Goal: Task Accomplishment & Management: Manage account settings

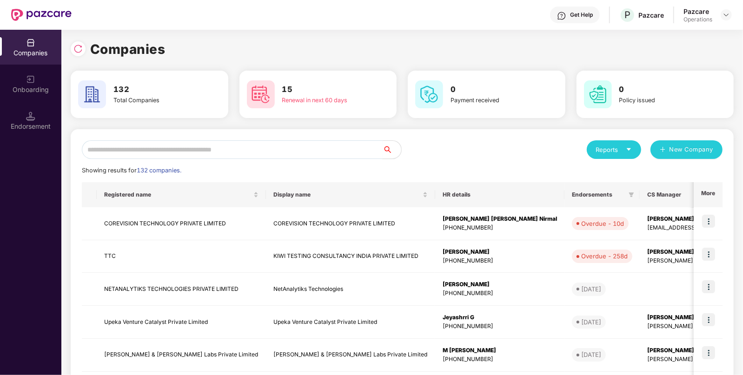
click at [266, 146] on input "text" at bounding box center [232, 149] width 301 height 19
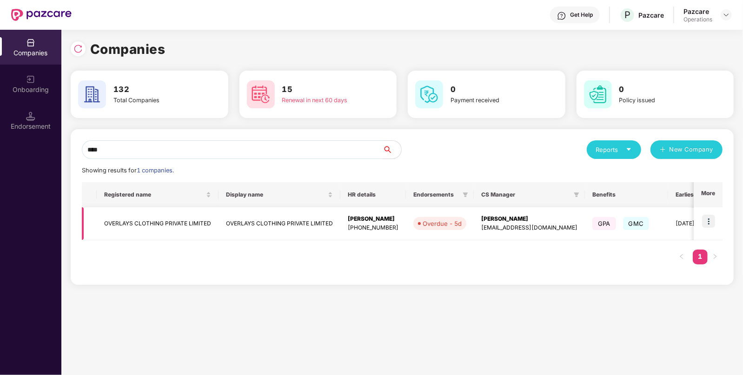
type input "****"
click at [707, 221] on img at bounding box center [708, 221] width 13 height 13
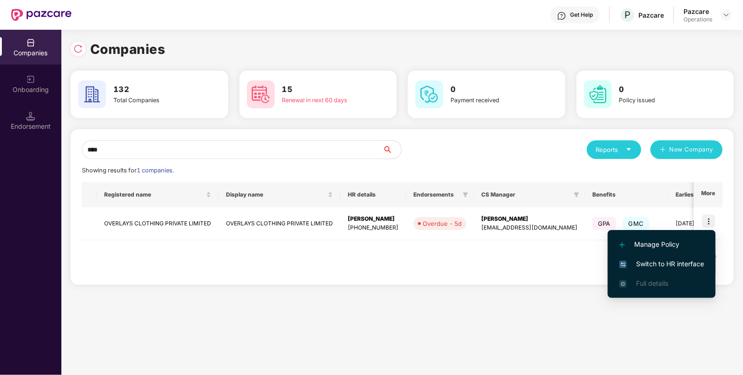
click at [674, 258] on li "Switch to HR interface" at bounding box center [662, 264] width 108 height 20
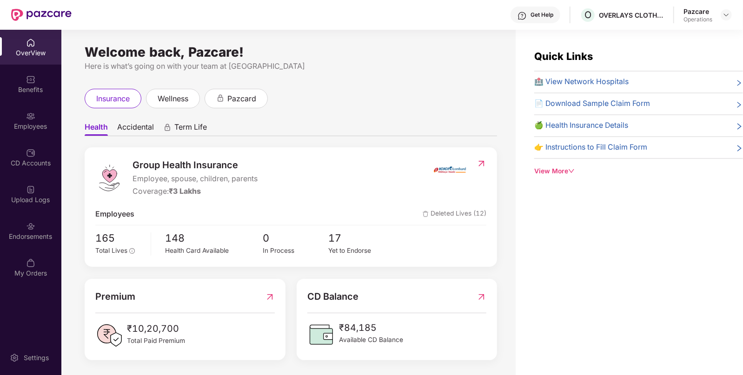
click at [33, 233] on div "Endorsements" at bounding box center [30, 236] width 61 height 9
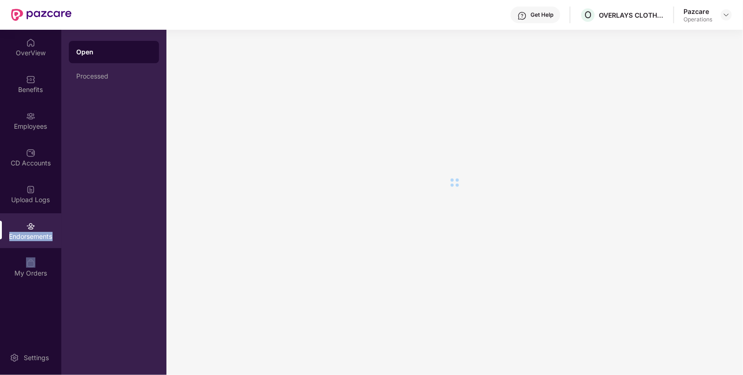
click at [33, 233] on div "Endorsements" at bounding box center [30, 236] width 61 height 9
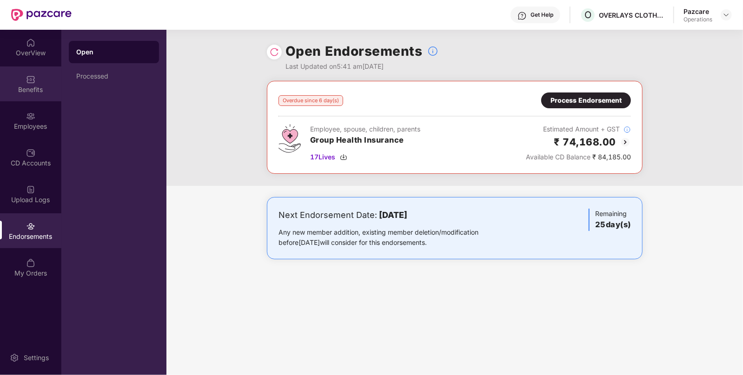
click at [29, 86] on div "Benefits" at bounding box center [30, 89] width 61 height 9
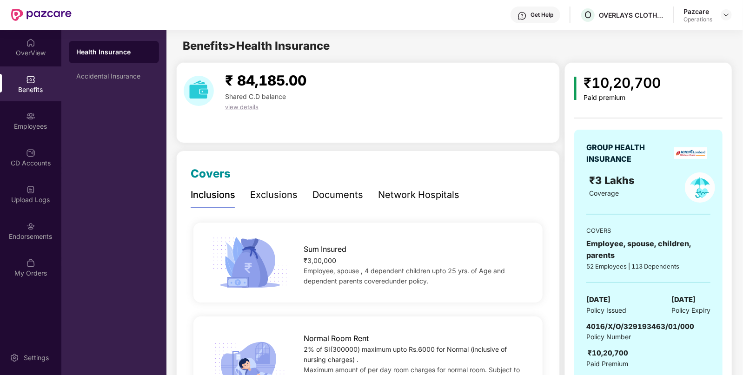
click at [635, 324] on span "4016/X/O/329193463/01/000" at bounding box center [640, 326] width 108 height 9
copy span "4016/X/O/329193463/01/000"
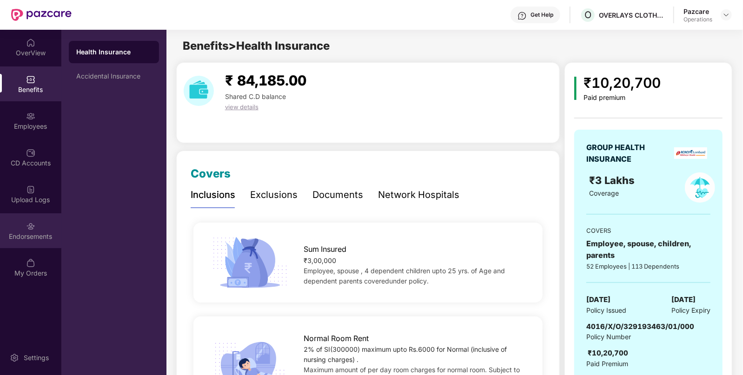
click at [23, 224] on div "Endorsements" at bounding box center [30, 230] width 61 height 35
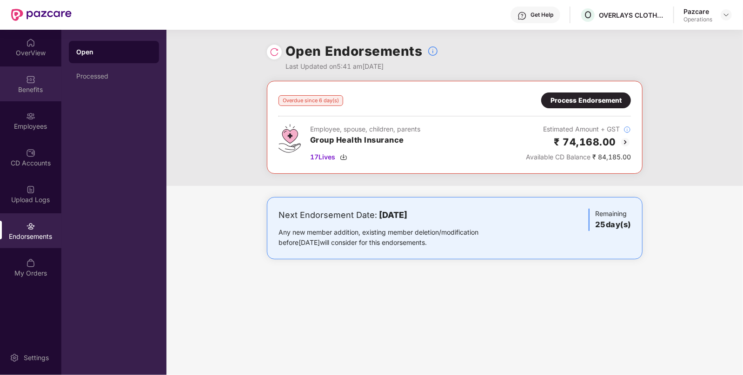
click at [33, 88] on div "Benefits" at bounding box center [30, 89] width 61 height 9
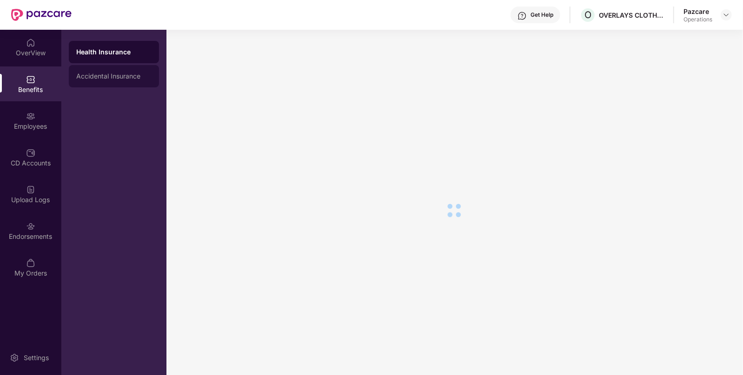
click at [112, 75] on div "Accidental Insurance" at bounding box center [113, 76] width 75 height 7
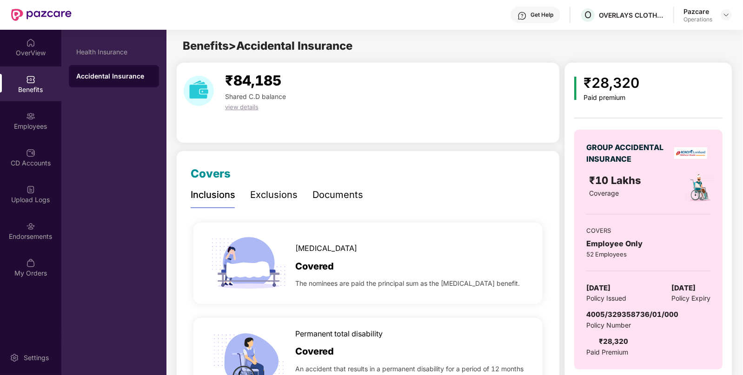
click at [640, 319] on div "4005/329358736/01/000" at bounding box center [632, 314] width 92 height 11
copy span "4005/329358736/01/000"
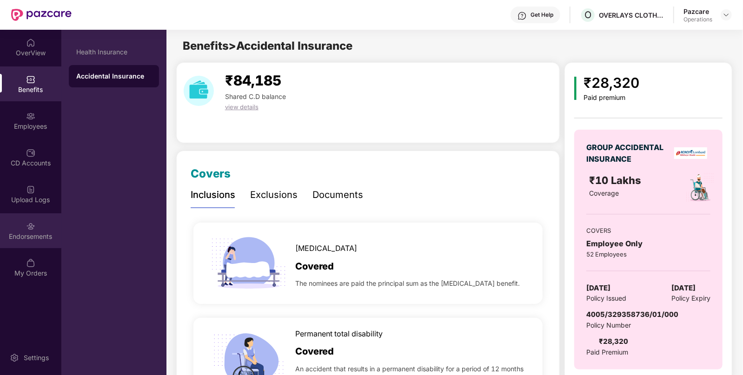
click at [55, 236] on div "Endorsements" at bounding box center [30, 236] width 61 height 9
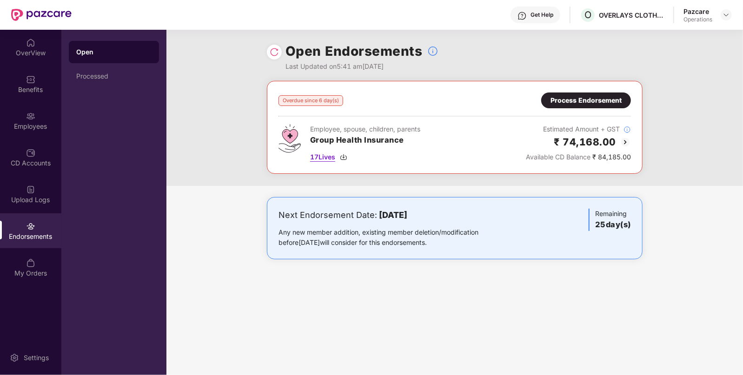
click at [343, 158] on img at bounding box center [343, 156] width 7 height 7
click at [595, 93] on div "Process Endorsement" at bounding box center [586, 101] width 90 height 16
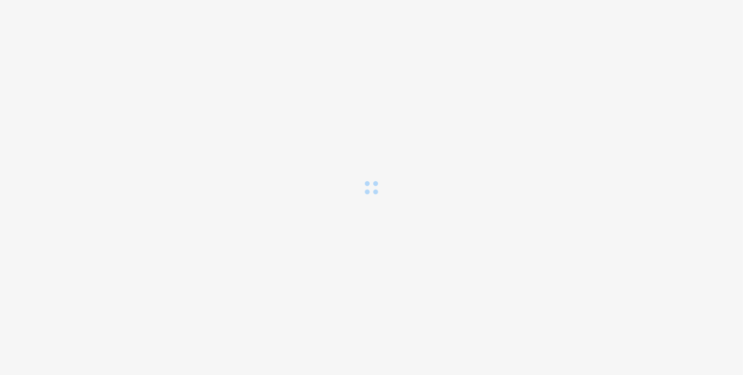
click at [595, 93] on div "Loading..." at bounding box center [371, 187] width 743 height 375
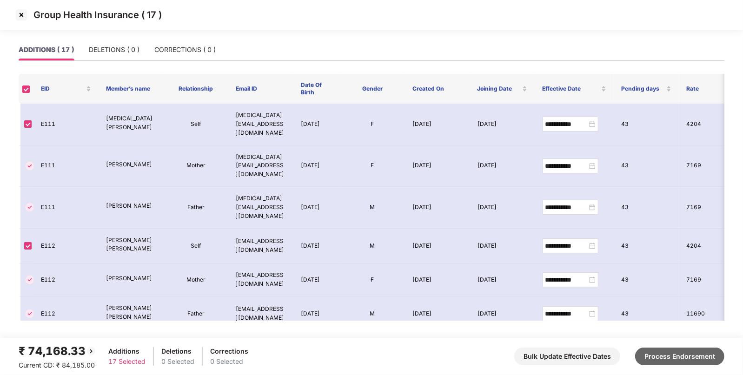
click at [693, 360] on button "Process Endorsement" at bounding box center [679, 357] width 89 height 18
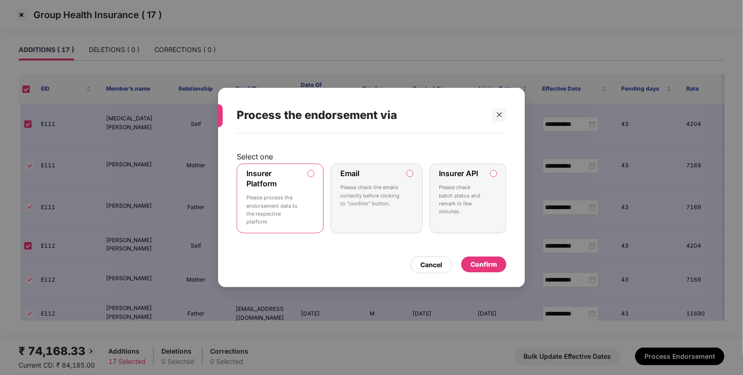
click at [482, 263] on div "Confirm" at bounding box center [484, 264] width 27 height 10
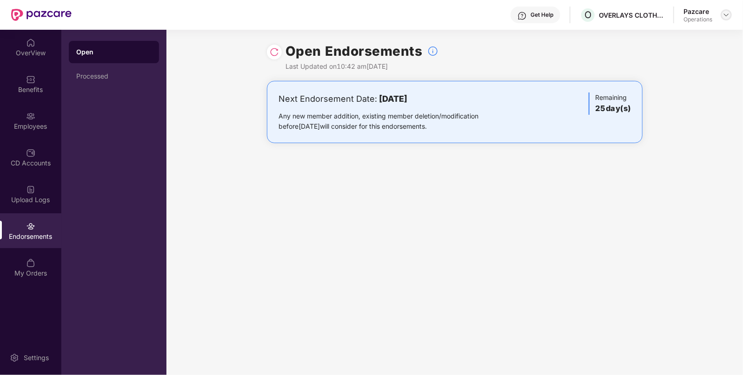
click at [725, 13] on img at bounding box center [726, 14] width 7 height 7
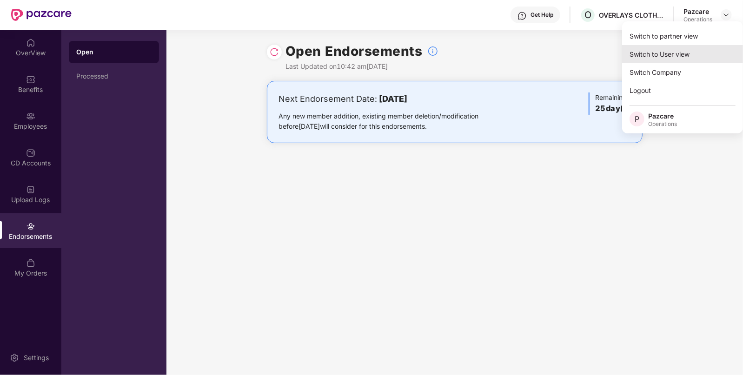
click at [661, 46] on div "Switch to User view" at bounding box center [682, 54] width 121 height 18
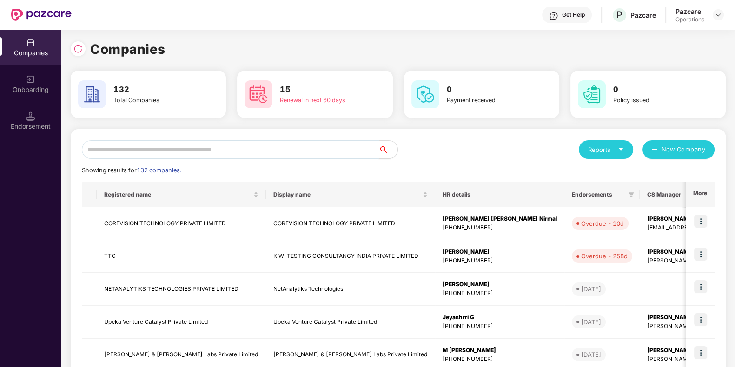
click at [248, 147] on input "text" at bounding box center [230, 149] width 297 height 19
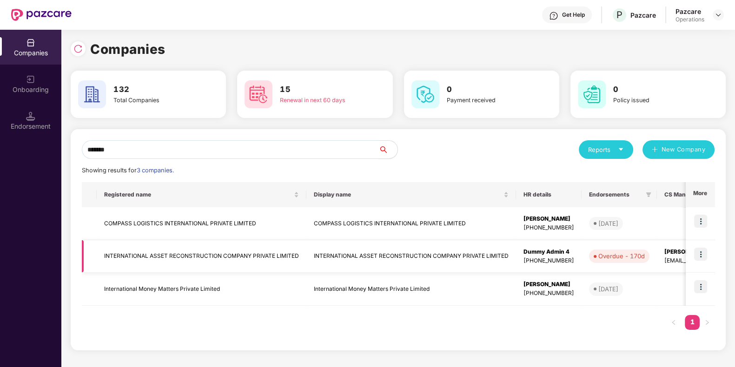
type input "*******"
click at [258, 250] on td "INTERNATIONAL ASSET RECONSTRUCTION COMPANY PRIVATE LIMITED" at bounding box center [202, 256] width 210 height 33
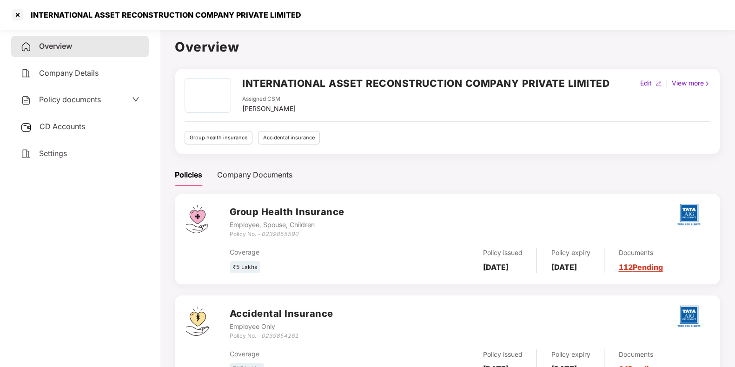
scroll to position [41, 0]
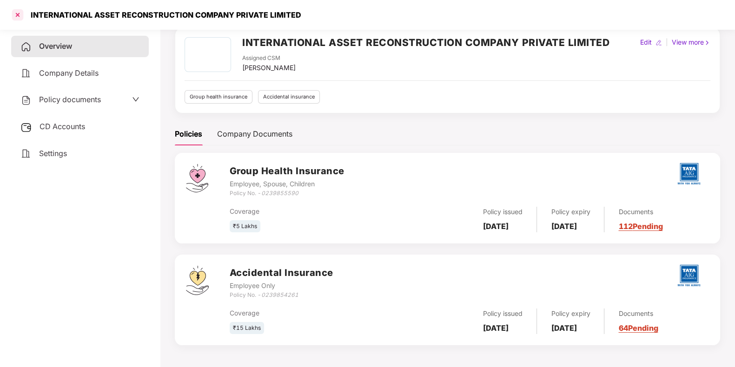
click at [22, 20] on div at bounding box center [17, 14] width 15 height 15
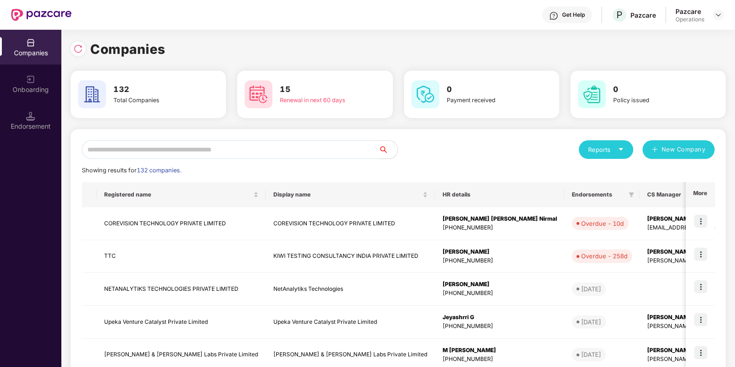
click at [166, 153] on input "text" at bounding box center [230, 149] width 297 height 19
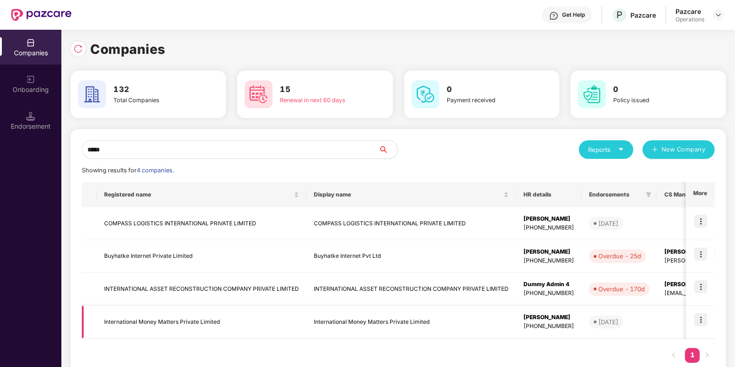
type input "*****"
click at [702, 318] on img at bounding box center [700, 319] width 13 height 13
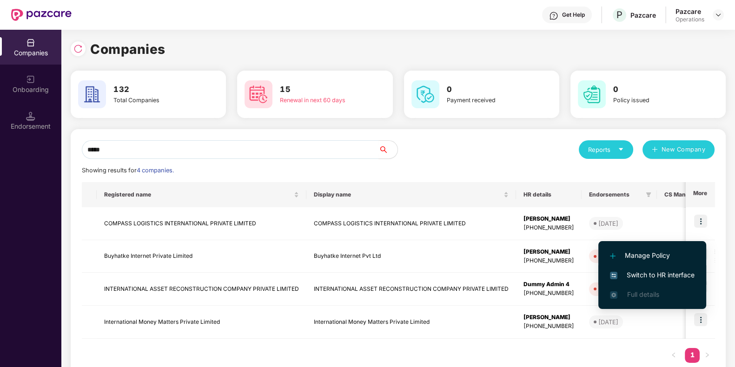
click at [651, 273] on span "Switch to HR interface" at bounding box center [652, 275] width 85 height 10
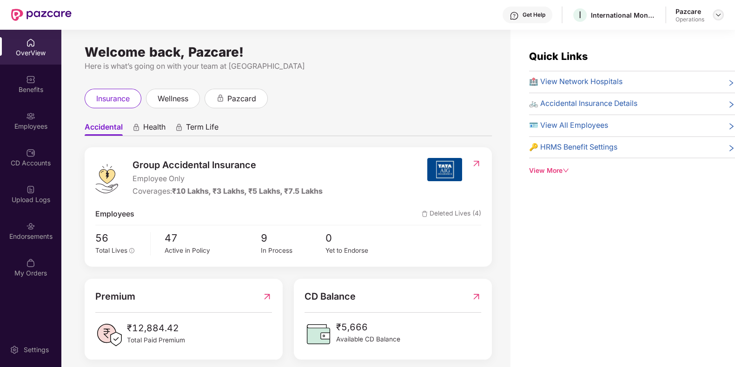
click at [715, 15] on img at bounding box center [718, 14] width 7 height 7
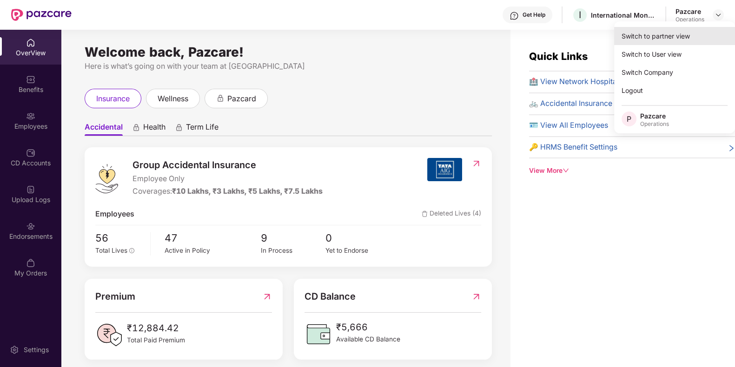
click at [679, 32] on div "Switch to partner view" at bounding box center [674, 36] width 121 height 18
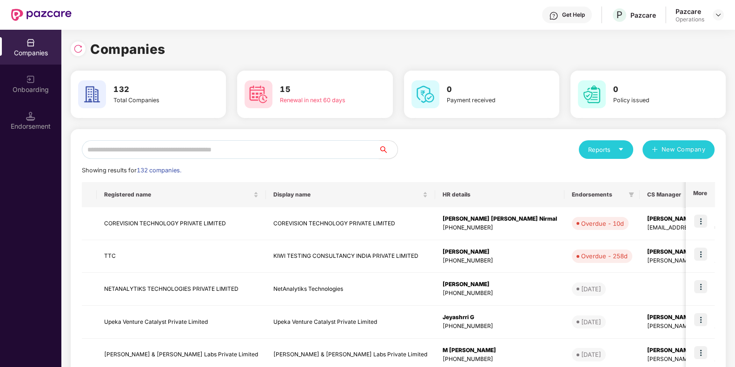
click at [346, 140] on input "text" at bounding box center [230, 149] width 297 height 19
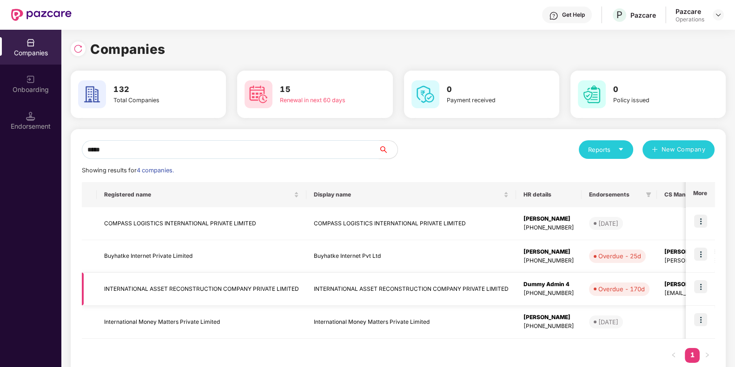
type input "*****"
click at [398, 278] on td "INTERNATIONAL ASSET RECONSTRUCTION COMPANY PRIVATE LIMITED" at bounding box center [411, 289] width 210 height 33
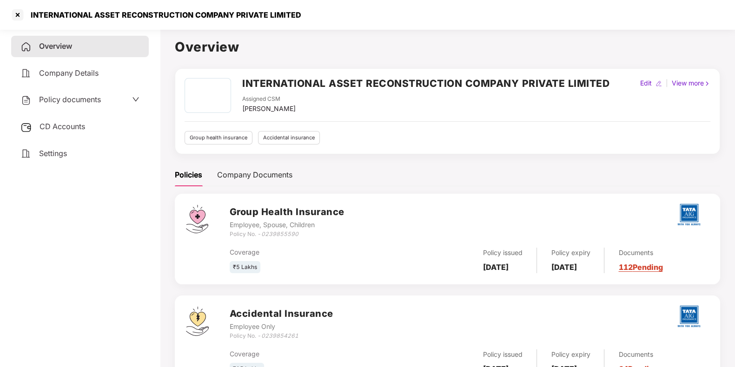
click at [279, 82] on h2 "INTERNATIONAL ASSET RECONSTRUCTION COMPANY PRIVATE LIMITED" at bounding box center [425, 83] width 367 height 15
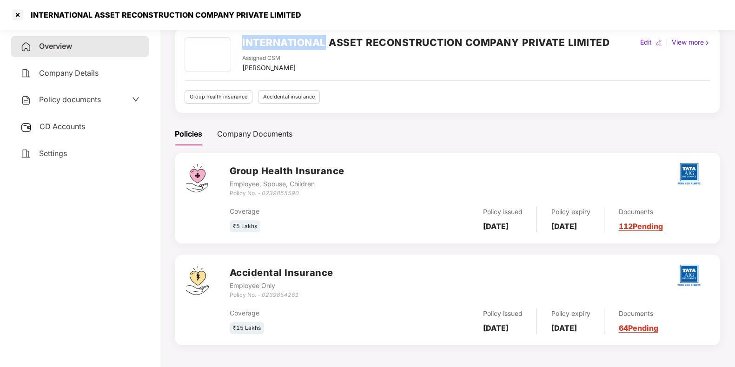
copy h2 "INTERNATIONAL"
click at [22, 13] on div at bounding box center [17, 14] width 15 height 15
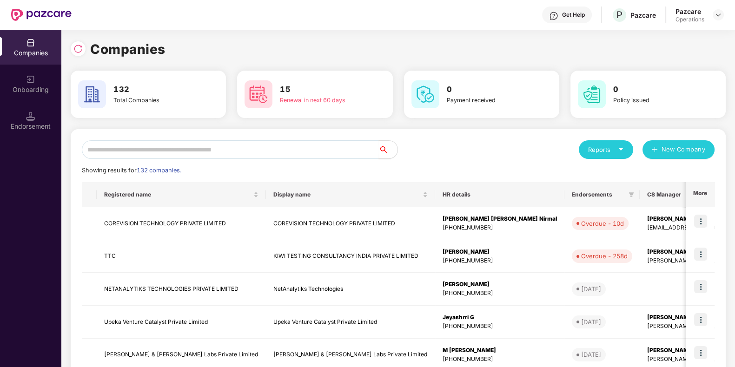
scroll to position [0, 0]
paste input "**********"
click at [186, 144] on input "text" at bounding box center [230, 149] width 297 height 19
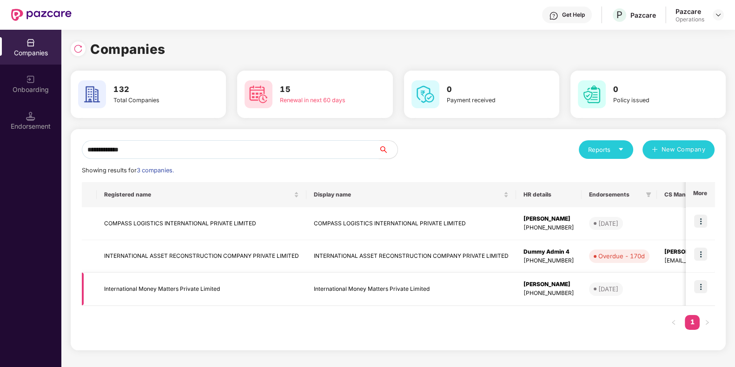
type input "**********"
click at [700, 256] on img at bounding box center [700, 254] width 13 height 13
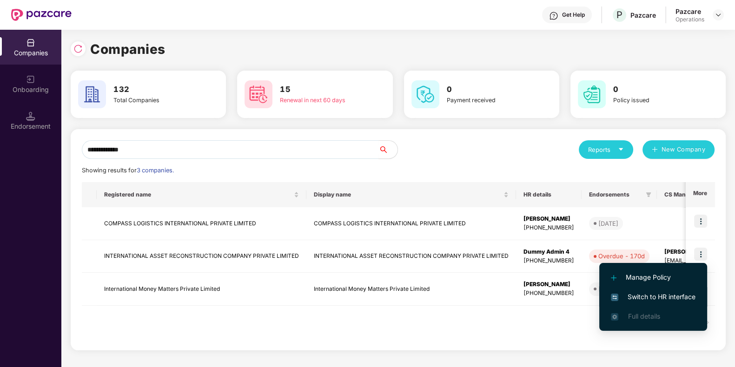
click at [635, 302] on li "Switch to HR interface" at bounding box center [653, 297] width 108 height 20
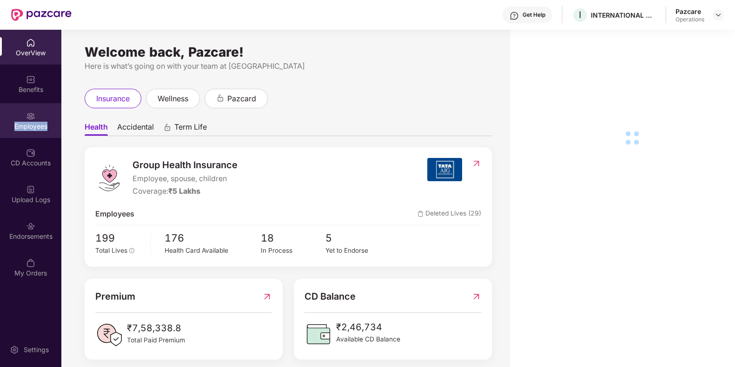
click at [28, 131] on div "Employees" at bounding box center [30, 126] width 61 height 9
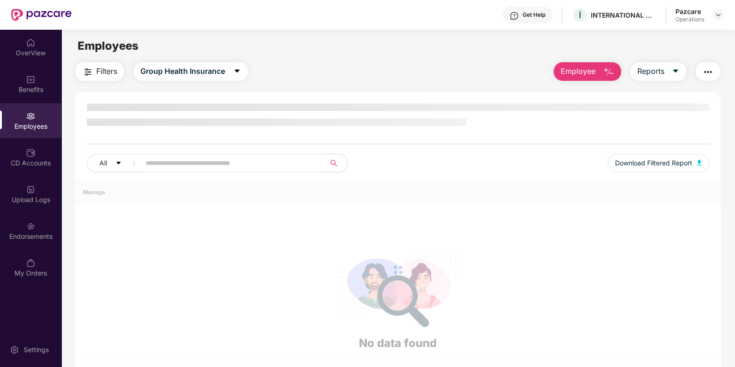
click at [28, 131] on div "Employees" at bounding box center [30, 126] width 61 height 9
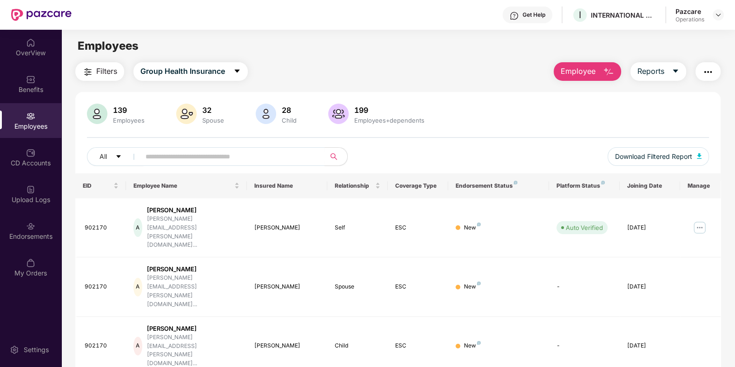
click at [108, 70] on span "Filters" at bounding box center [106, 72] width 21 height 12
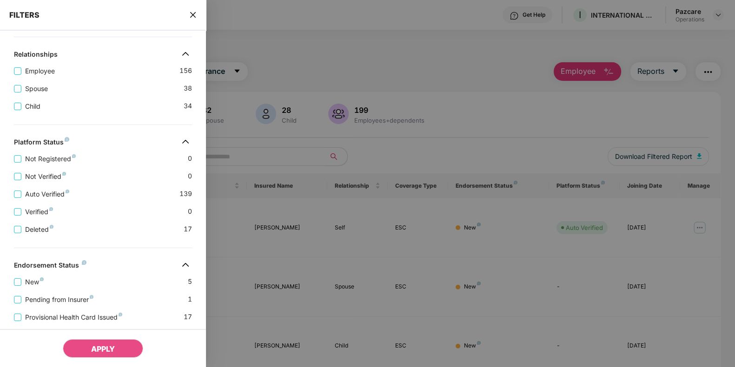
scroll to position [196, 0]
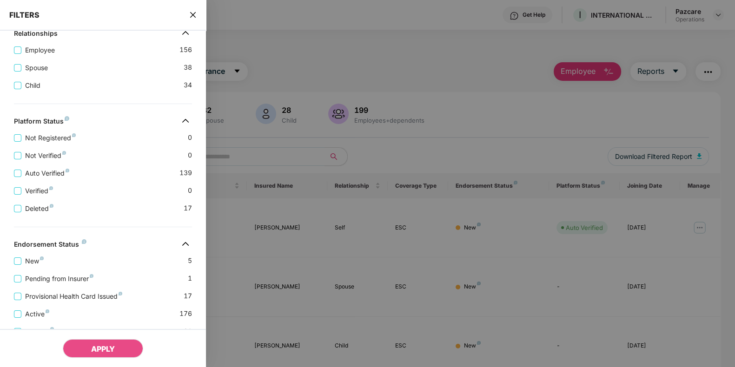
click at [195, 20] on div "FILTERS" at bounding box center [103, 15] width 206 height 31
click at [194, 18] on icon "close" at bounding box center [192, 14] width 7 height 7
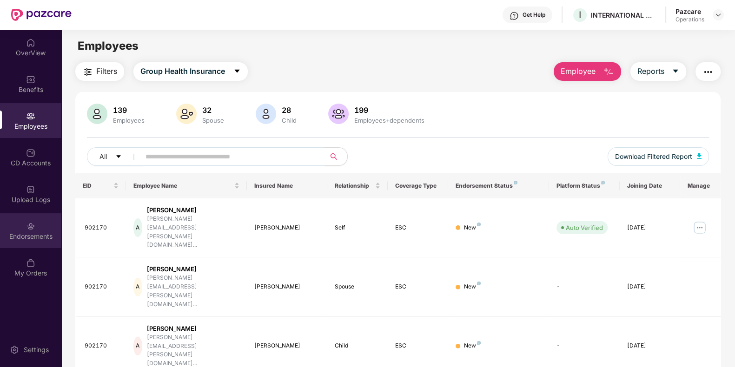
click at [37, 240] on div "Endorsements" at bounding box center [30, 236] width 61 height 9
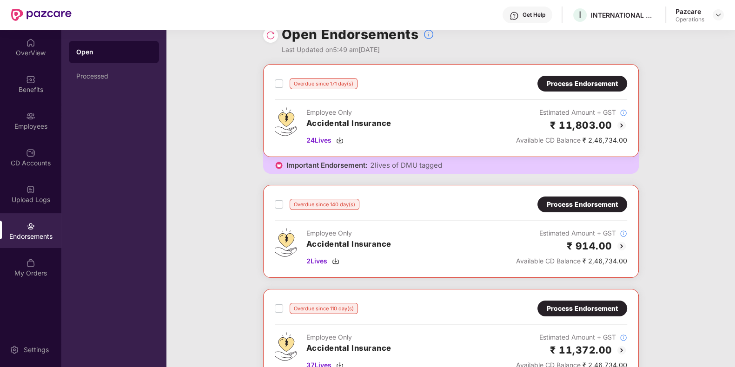
scroll to position [0, 0]
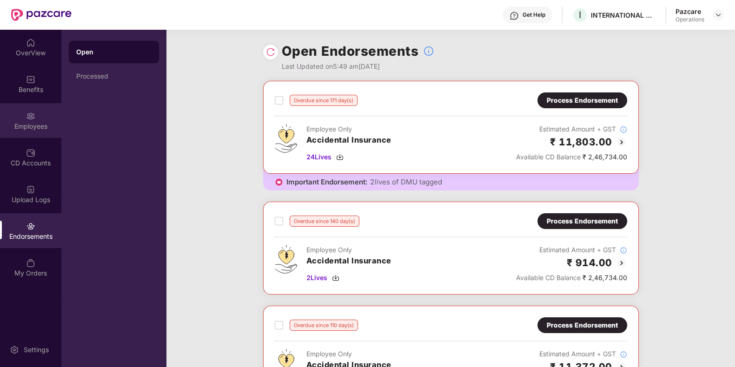
click at [50, 119] on div "Employees" at bounding box center [30, 120] width 61 height 35
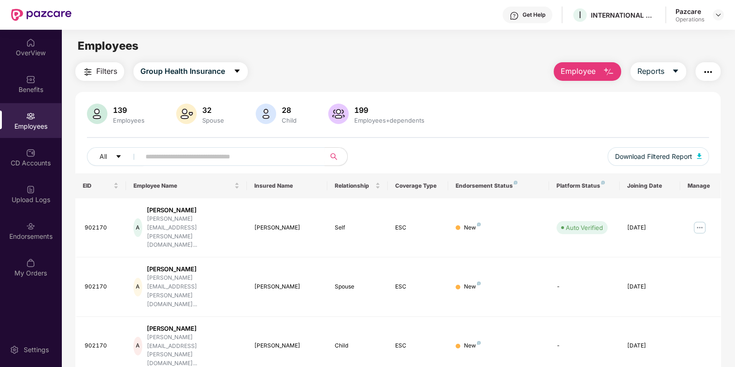
click at [108, 78] on button "Filters" at bounding box center [99, 71] width 49 height 19
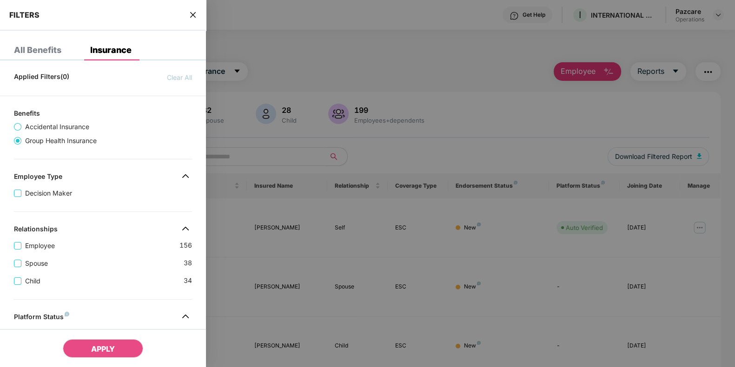
scroll to position [236, 0]
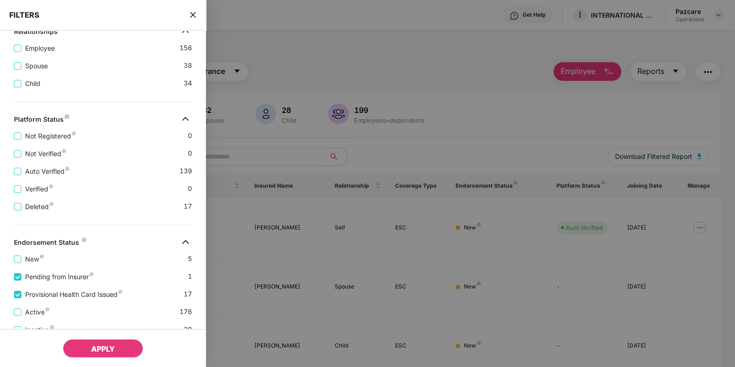
click at [104, 350] on span "APPLY" at bounding box center [103, 349] width 24 height 9
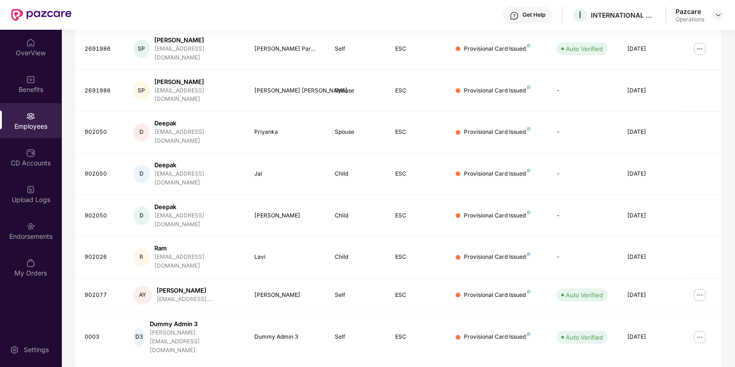
scroll to position [0, 0]
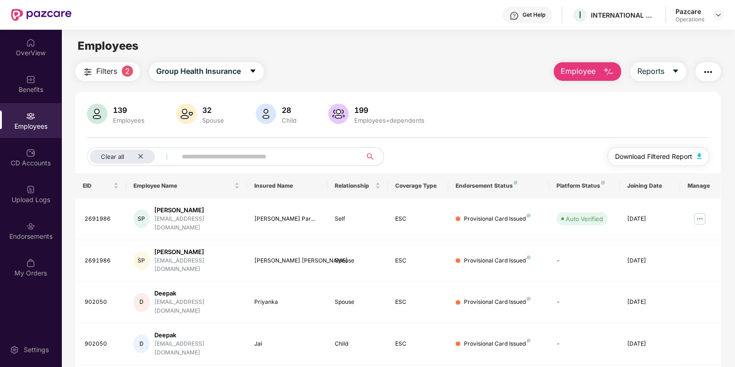
click at [697, 153] on button "Download Filtered Report" at bounding box center [658, 156] width 101 height 19
click at [141, 158] on icon "close" at bounding box center [141, 156] width 6 height 6
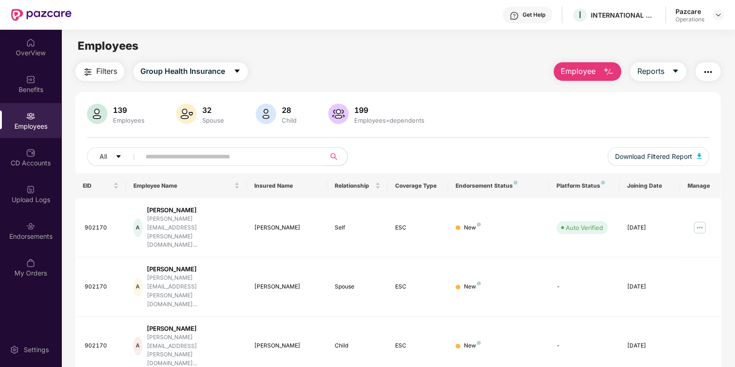
click at [206, 151] on input "text" at bounding box center [229, 157] width 167 height 14
paste input "******"
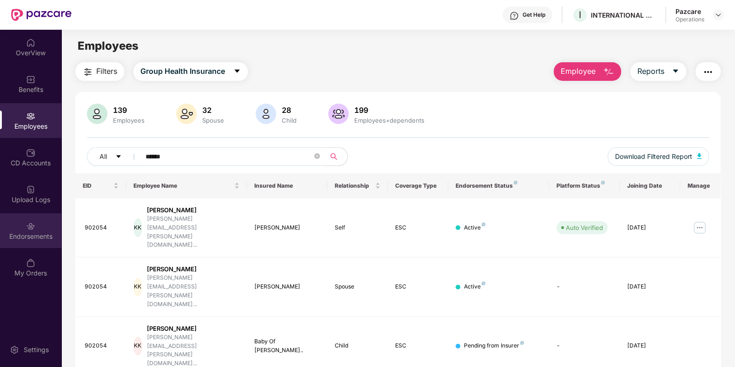
type input "******"
click at [7, 243] on div "Endorsements" at bounding box center [30, 230] width 61 height 35
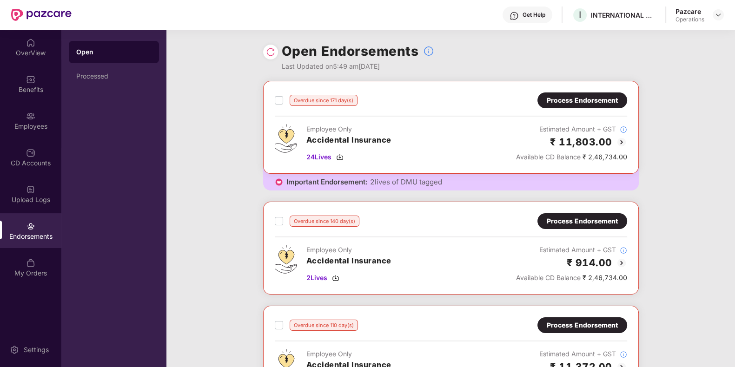
click at [20, 237] on div "Endorsements" at bounding box center [30, 236] width 61 height 9
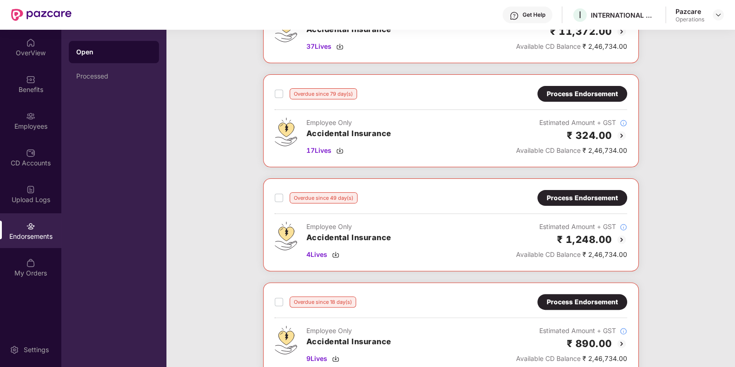
scroll to position [652, 0]
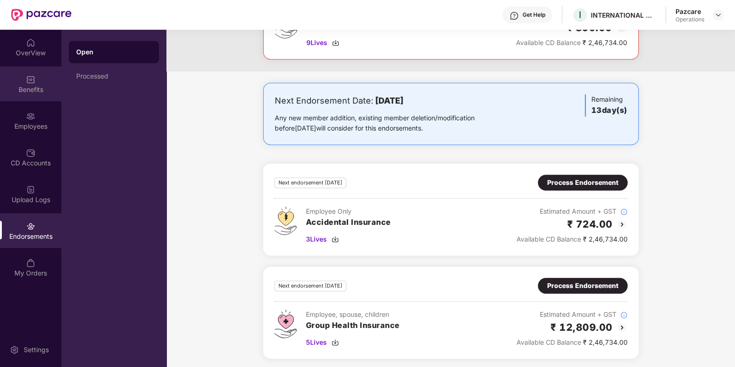
click at [27, 101] on div "Benefits" at bounding box center [30, 83] width 61 height 35
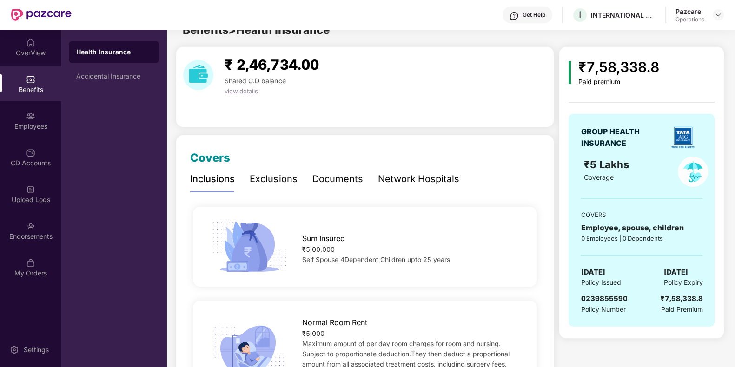
scroll to position [0, 0]
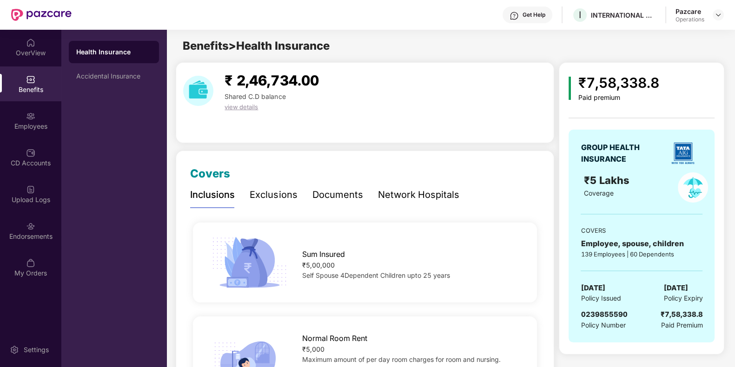
click at [603, 286] on span "[DATE]" at bounding box center [593, 288] width 24 height 11
copy span "[DATE]"
click at [19, 118] on div "Employees" at bounding box center [30, 120] width 61 height 35
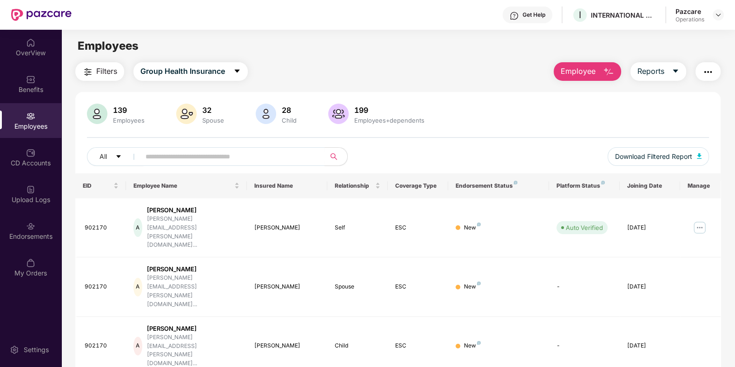
click at [711, 70] on img "button" at bounding box center [708, 71] width 11 height 11
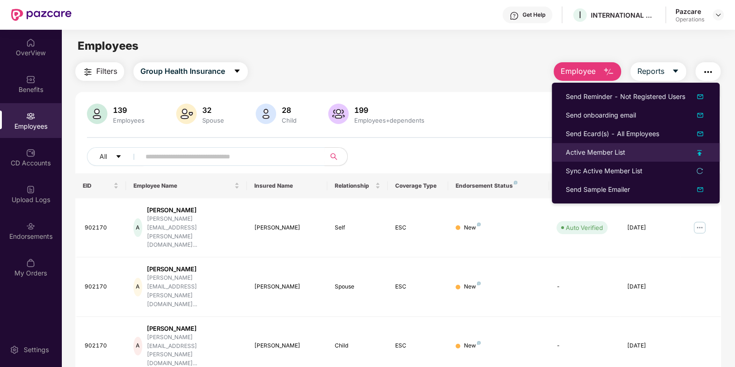
click at [585, 156] on div "Active Member List" at bounding box center [596, 152] width 60 height 10
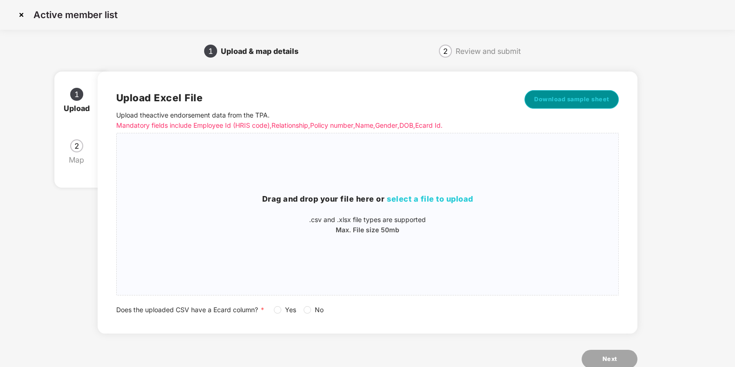
click at [567, 102] on span "Download sample sheet" at bounding box center [571, 99] width 75 height 9
click at [405, 210] on div "Drag and drop your file here or select a file to upload .csv and .xlsx file typ…" at bounding box center [368, 214] width 502 height 42
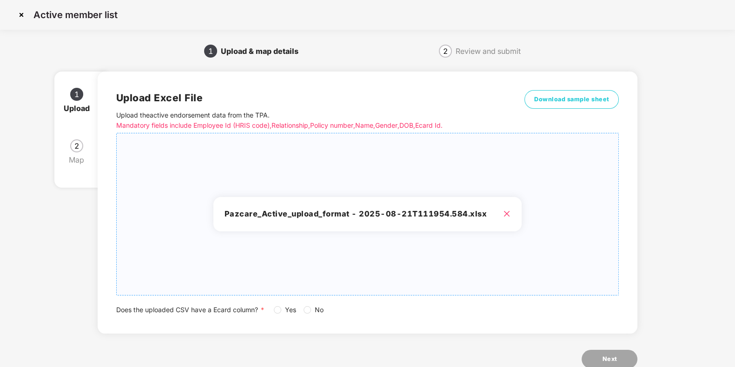
click at [281, 311] on span "Yes" at bounding box center [290, 310] width 19 height 10
click at [614, 360] on span "Next" at bounding box center [609, 359] width 15 height 9
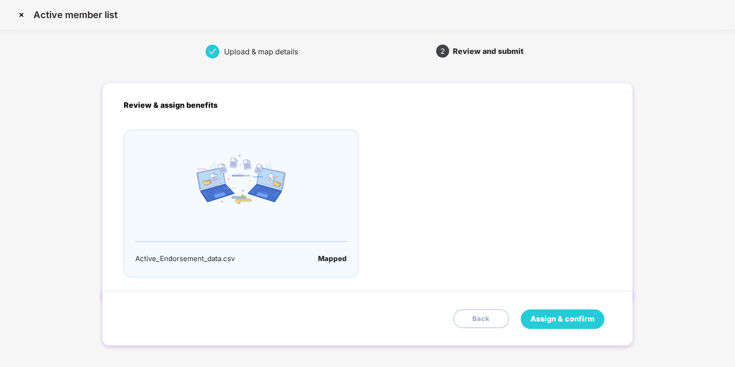
click at [583, 324] on span "Assign & confirm" at bounding box center [563, 319] width 64 height 12
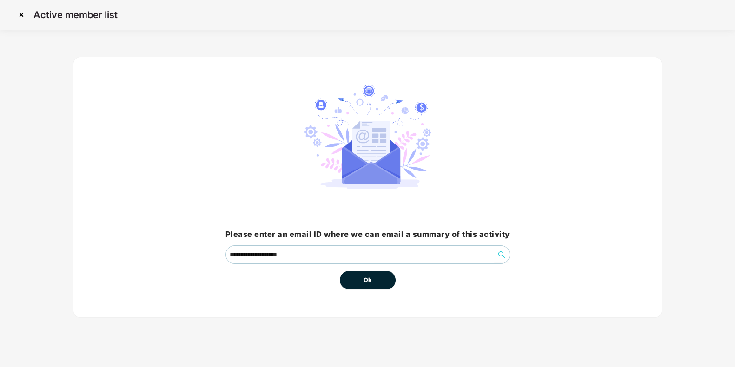
click at [369, 280] on span "Ok" at bounding box center [368, 280] width 8 height 9
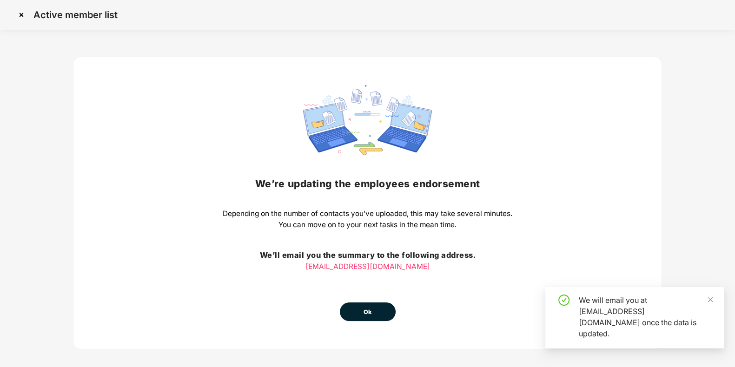
click at [365, 306] on button "Ok" at bounding box center [368, 312] width 56 height 19
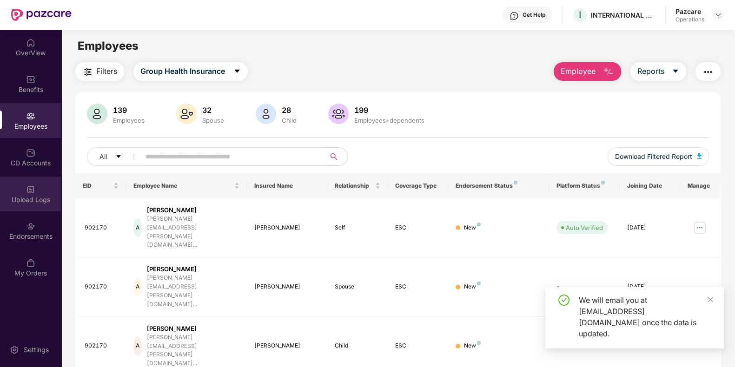
click at [46, 192] on div "Upload Logs" at bounding box center [30, 194] width 61 height 35
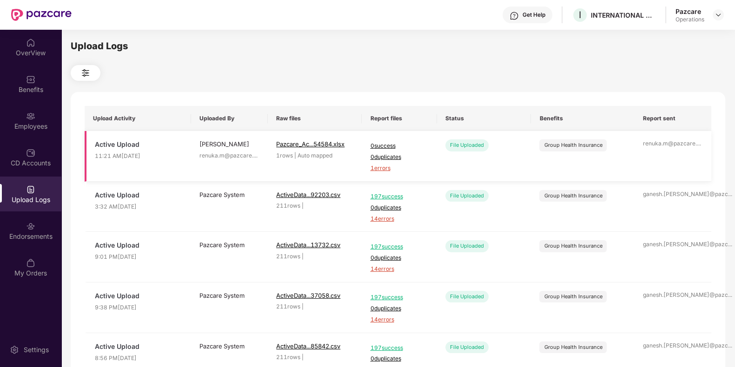
click at [380, 167] on span "1 errors" at bounding box center [399, 168] width 59 height 9
click at [543, 13] on div "Get Help" at bounding box center [534, 14] width 23 height 7
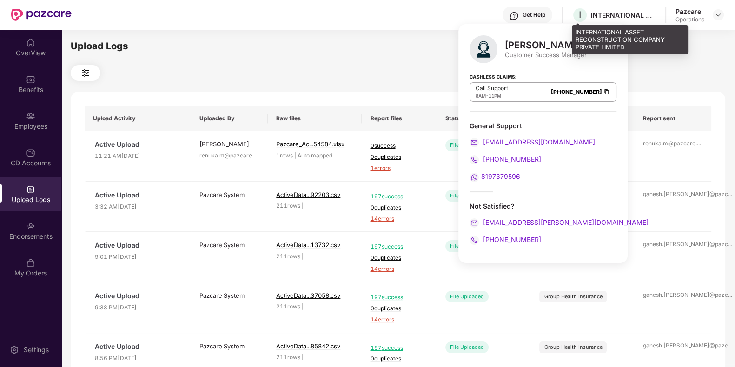
click at [598, 16] on div "INTERNATIONAL ASSET RECONSTRUCTION COMPANY PRIVATE LIMITED" at bounding box center [623, 15] width 65 height 9
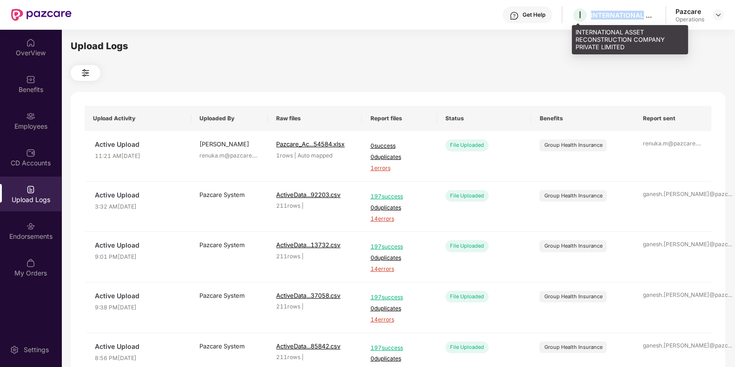
click at [598, 16] on div "INTERNATIONAL ASSET RECONSTRUCTION COMPANY PRIVATE LIMITED" at bounding box center [623, 15] width 65 height 9
copy div "INTERNATIONAL"
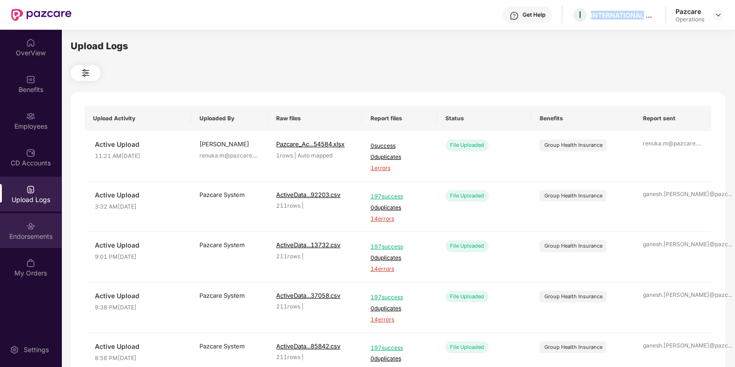
click at [34, 229] on img at bounding box center [30, 226] width 9 height 9
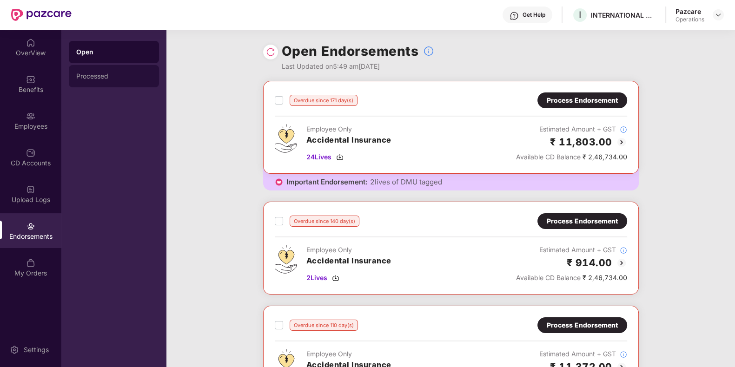
click at [97, 87] on div "Processed" at bounding box center [114, 76] width 90 height 22
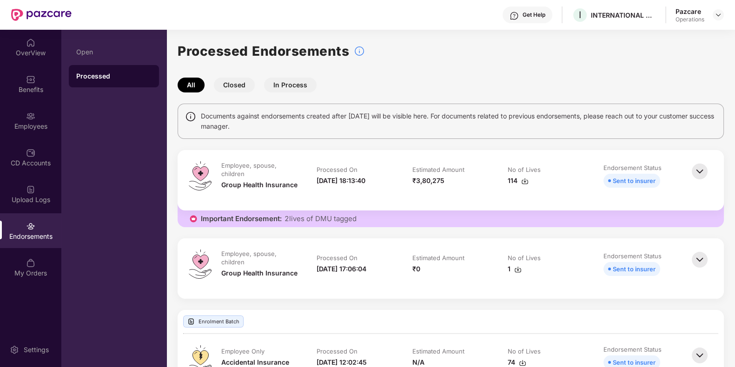
click at [518, 272] on img at bounding box center [517, 269] width 7 height 7
click at [718, 17] on img at bounding box center [718, 14] width 7 height 7
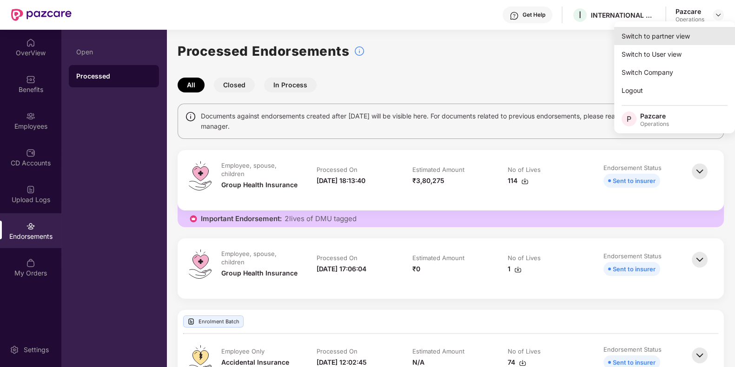
click at [667, 33] on div "Switch to partner view" at bounding box center [674, 36] width 121 height 18
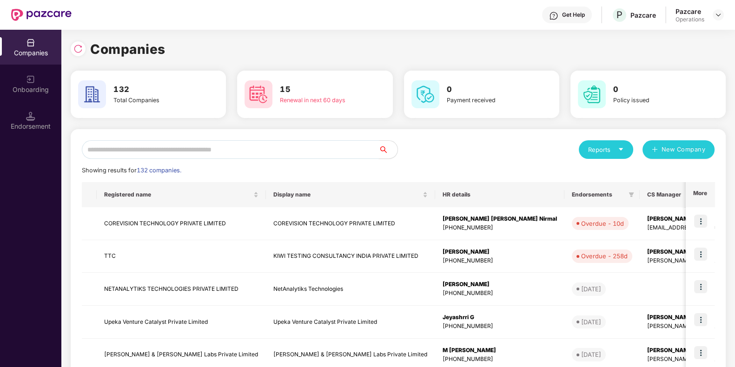
click at [261, 144] on input "text" at bounding box center [230, 149] width 297 height 19
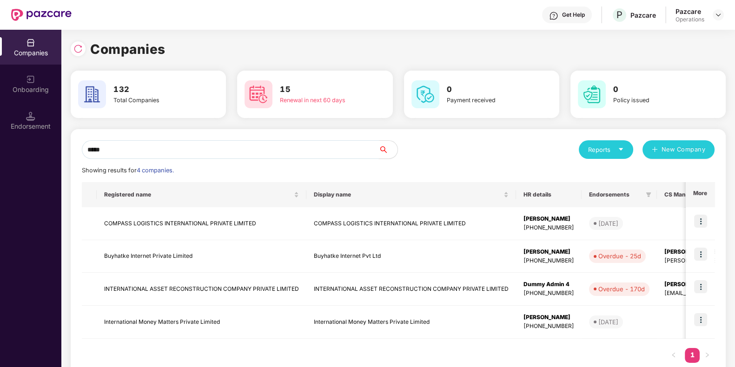
type input "*****"
click at [134, 283] on td "INTERNATIONAL ASSET RECONSTRUCTION COMPANY PRIVATE LIMITED" at bounding box center [202, 289] width 210 height 33
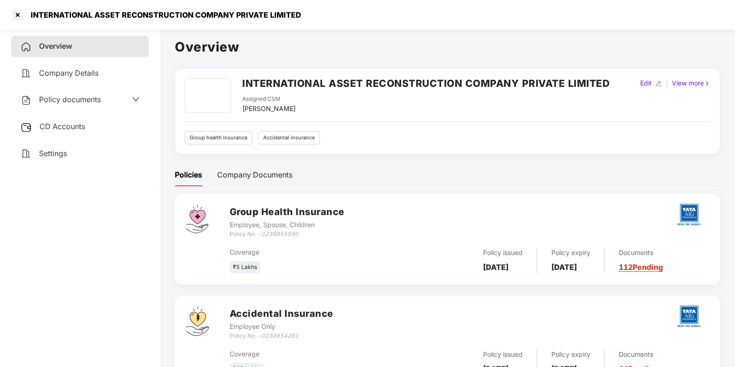
click at [56, 129] on span "CD Accounts" at bounding box center [63, 126] width 46 height 9
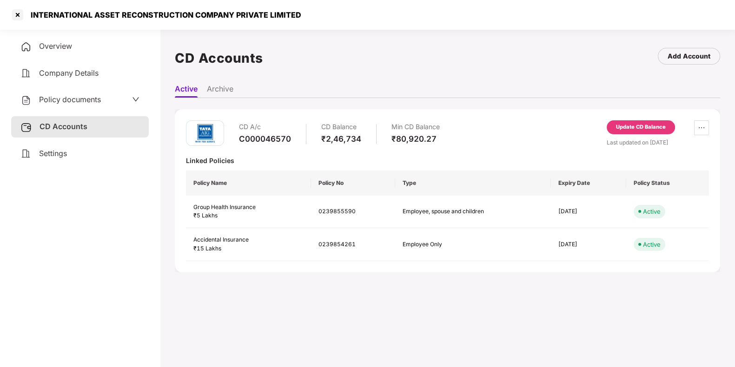
click at [620, 126] on div "Update CD Balance" at bounding box center [641, 127] width 50 height 8
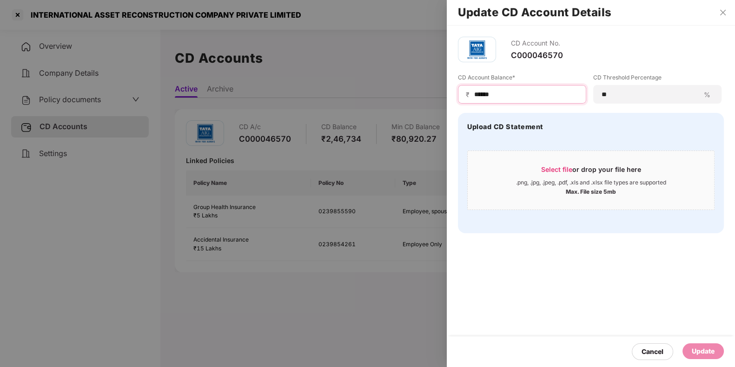
drag, startPoint x: 508, startPoint y: 91, endPoint x: 426, endPoint y: 91, distance: 81.8
click at [426, 91] on div "Update CD Account Details CD Account No. C000046570 CD Account Balance* ₹ *****…" at bounding box center [367, 183] width 735 height 367
paste input
type input "******"
click at [697, 351] on div "Update" at bounding box center [703, 351] width 23 height 10
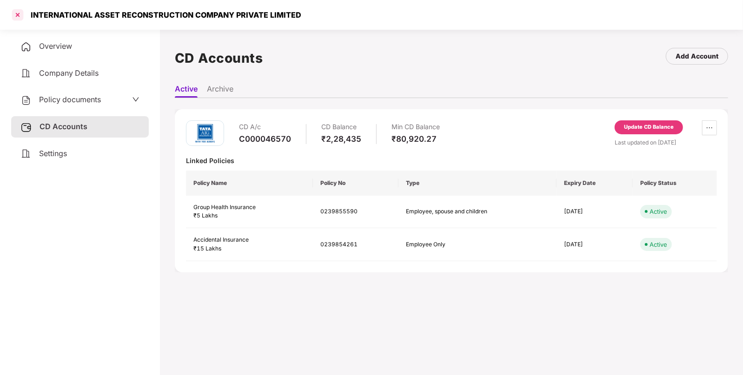
click at [12, 19] on div at bounding box center [17, 14] width 15 height 15
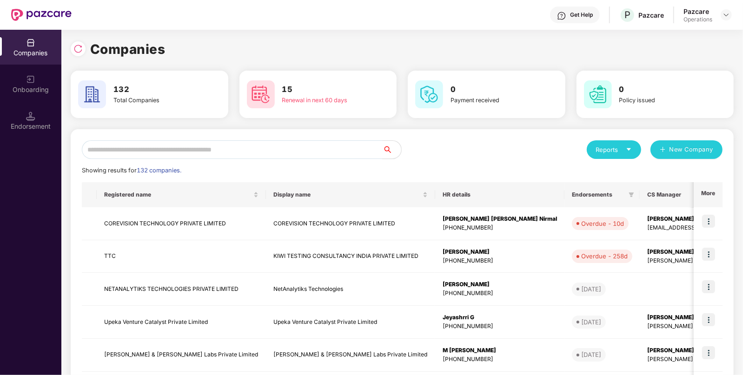
click at [295, 139] on div "Reports New Company Showing results for 132 companies. Registered name Display …" at bounding box center [402, 355] width 663 height 452
click at [294, 142] on input "text" at bounding box center [232, 149] width 301 height 19
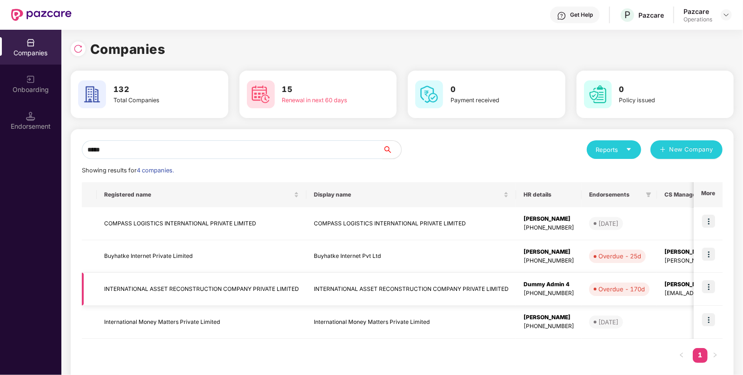
type input "*****"
click at [352, 300] on td "INTERNATIONAL ASSET RECONSTRUCTION COMPANY PRIVATE LIMITED" at bounding box center [411, 289] width 210 height 33
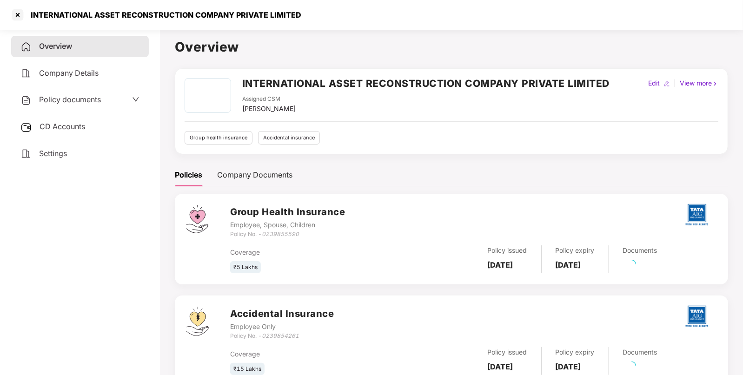
click at [73, 101] on span "Policy documents" at bounding box center [70, 99] width 62 height 9
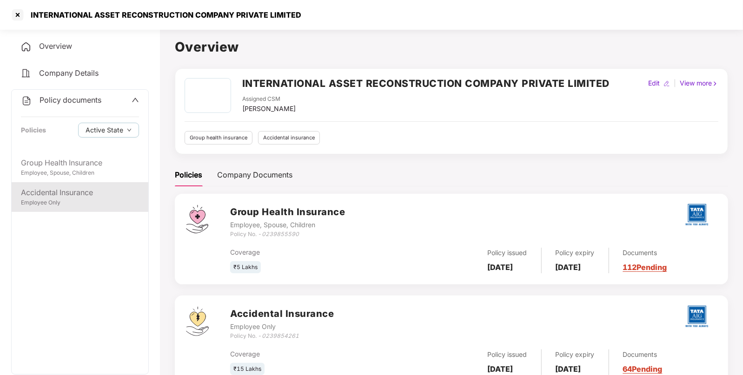
click at [66, 184] on div "Accidental Insurance Employee Only" at bounding box center [80, 197] width 137 height 30
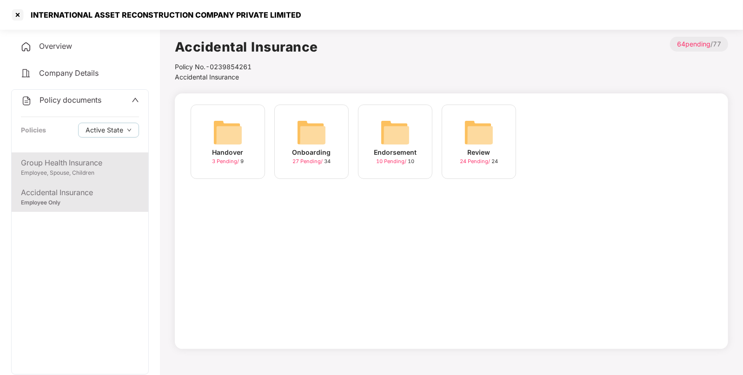
click at [74, 160] on div "Group Health Insurance" at bounding box center [80, 163] width 118 height 12
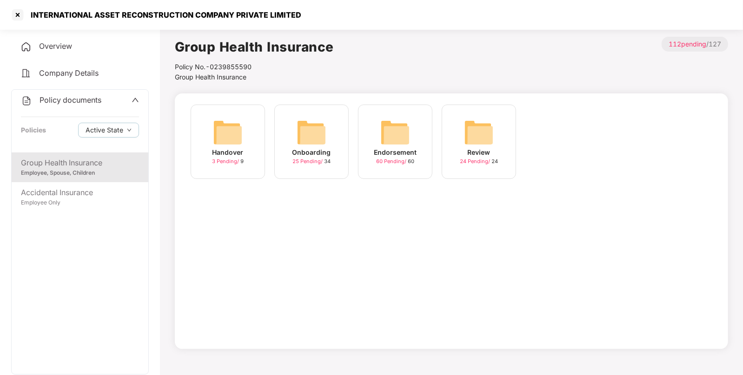
click at [379, 151] on div "Endorsement" at bounding box center [395, 152] width 43 height 10
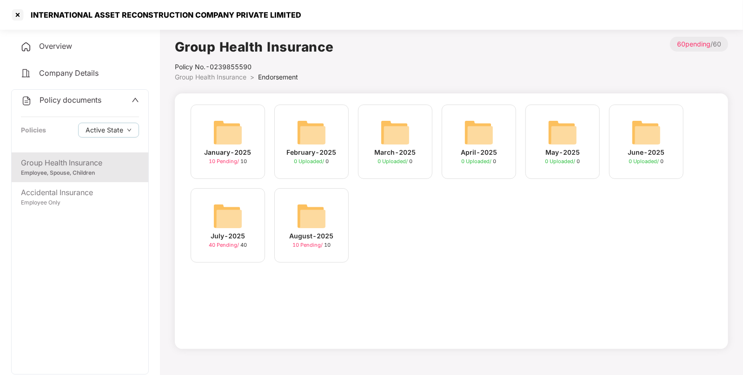
click at [217, 229] on img at bounding box center [228, 216] width 30 height 30
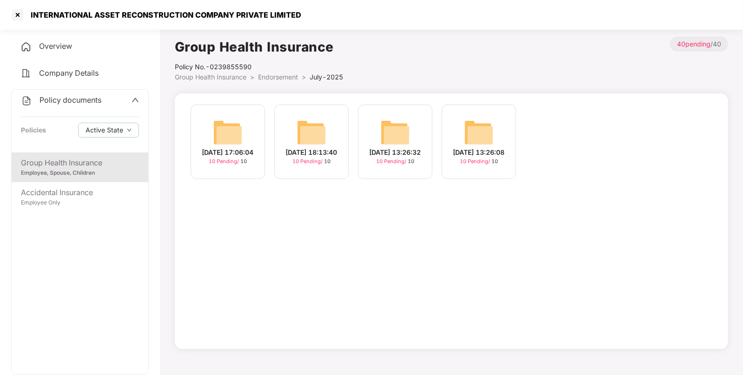
click at [217, 143] on img at bounding box center [228, 133] width 30 height 30
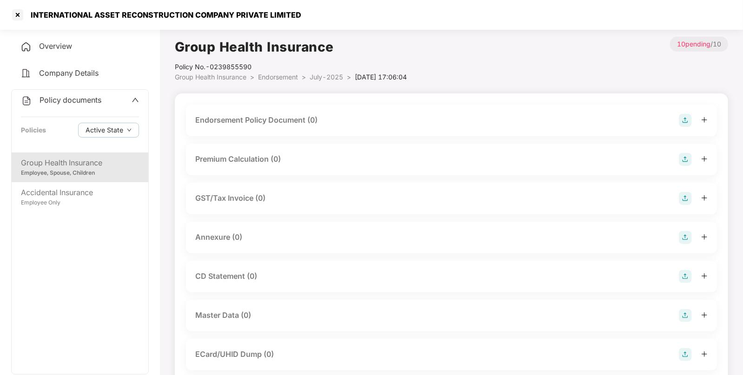
click at [686, 122] on img at bounding box center [685, 120] width 13 height 13
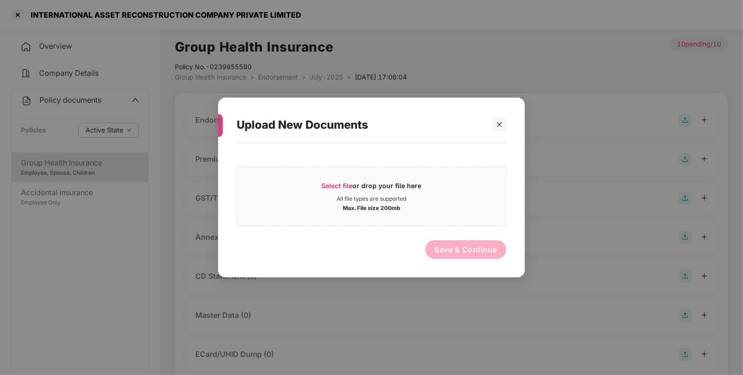
click at [316, 77] on div "Upload New Documents Select file or drop your file here All file types are supp…" at bounding box center [371, 187] width 743 height 375
click at [282, 76] on div "Upload New Documents Select file or drop your file here All file types are supp…" at bounding box center [371, 187] width 743 height 375
click at [493, 122] on div at bounding box center [499, 125] width 14 height 14
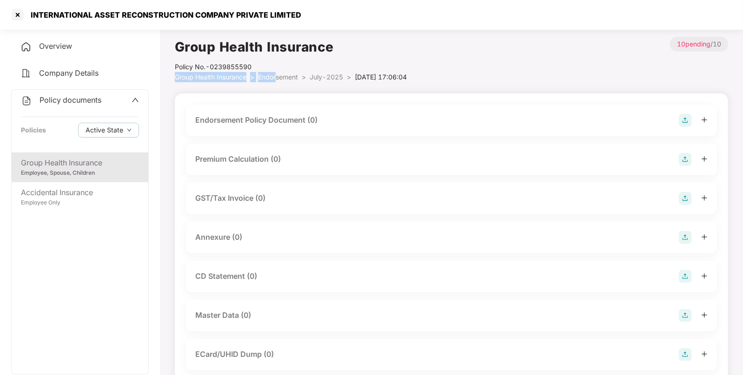
drag, startPoint x: 290, startPoint y: 71, endPoint x: 277, endPoint y: 79, distance: 15.5
click at [277, 79] on div "Group Health Insurance Policy No.- 0239855590 Group Health Insurance > Endorsem…" at bounding box center [291, 60] width 232 height 46
click at [277, 79] on span "Endorsement" at bounding box center [278, 77] width 40 height 8
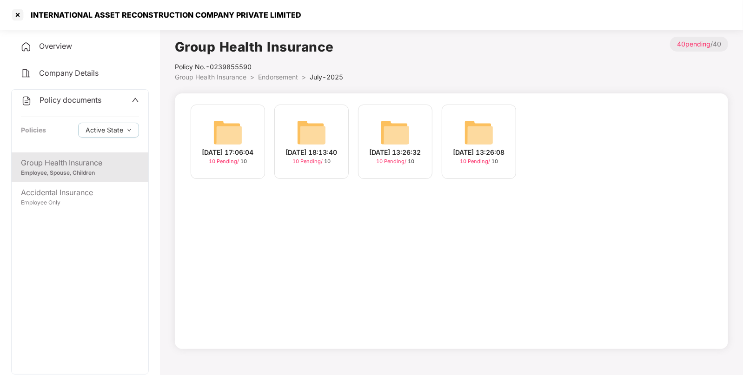
click at [266, 76] on span "Endorsement" at bounding box center [278, 77] width 40 height 8
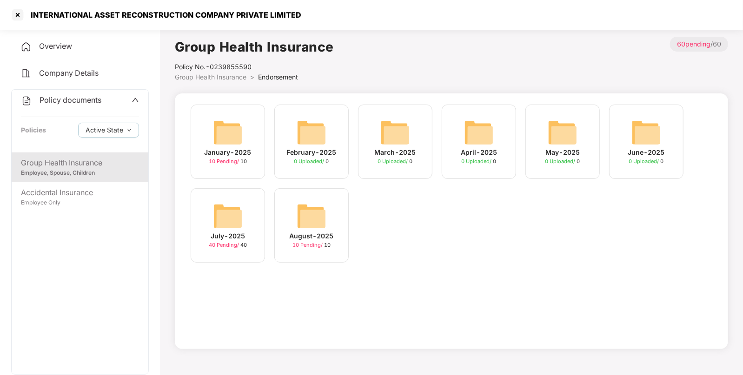
click at [319, 210] on img at bounding box center [312, 216] width 30 height 30
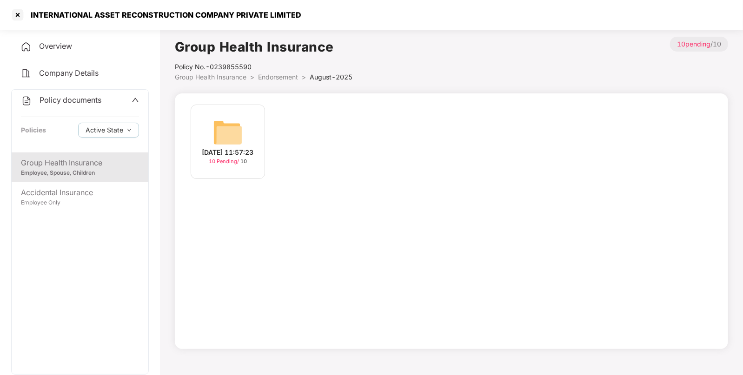
click at [231, 147] on div "[DATE] 11:57:23" at bounding box center [228, 152] width 52 height 10
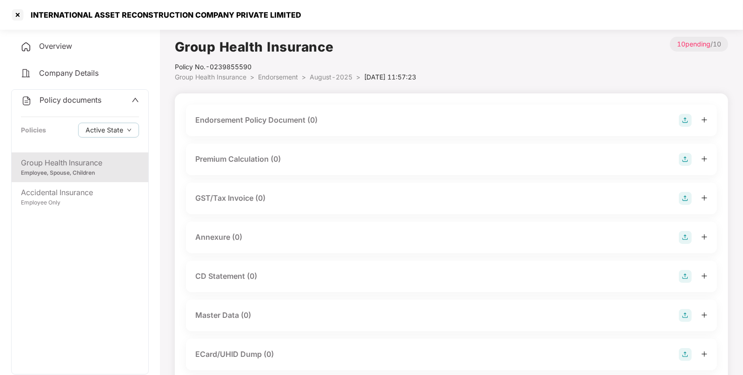
click at [277, 80] on span "Endorsement" at bounding box center [278, 77] width 40 height 8
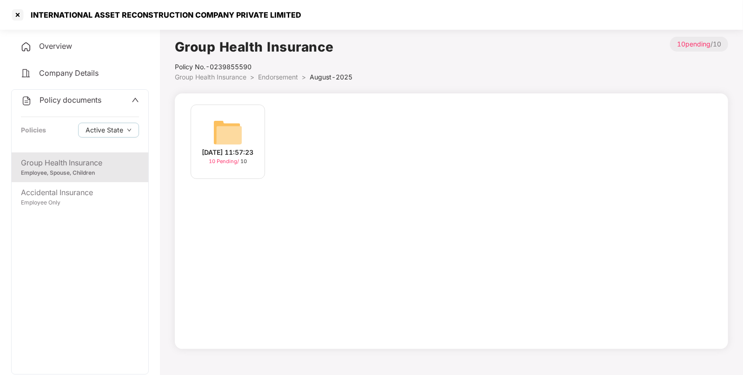
click at [284, 77] on span "Endorsement" at bounding box center [278, 77] width 40 height 8
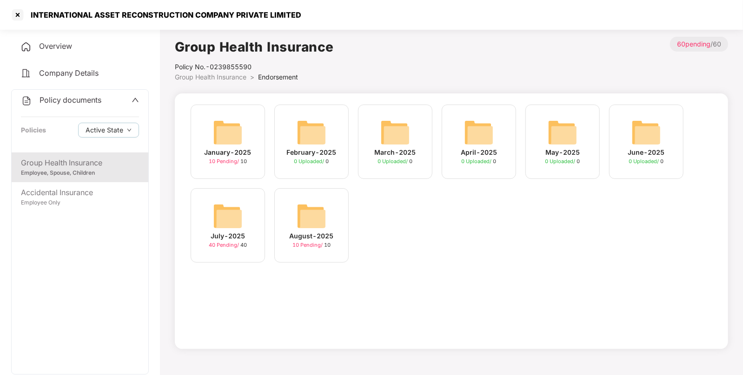
click at [227, 210] on img at bounding box center [228, 216] width 30 height 30
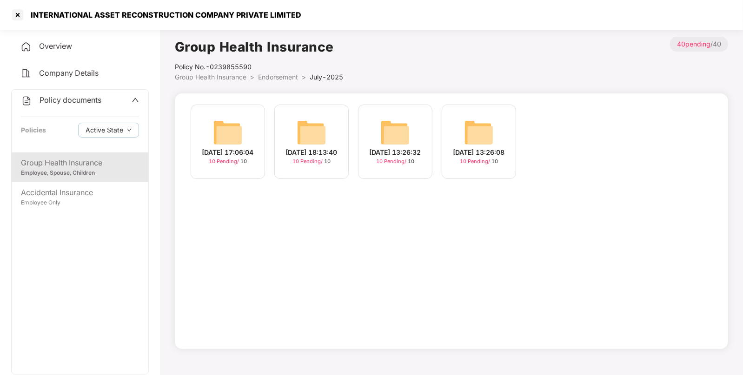
click at [228, 122] on img at bounding box center [228, 133] width 30 height 30
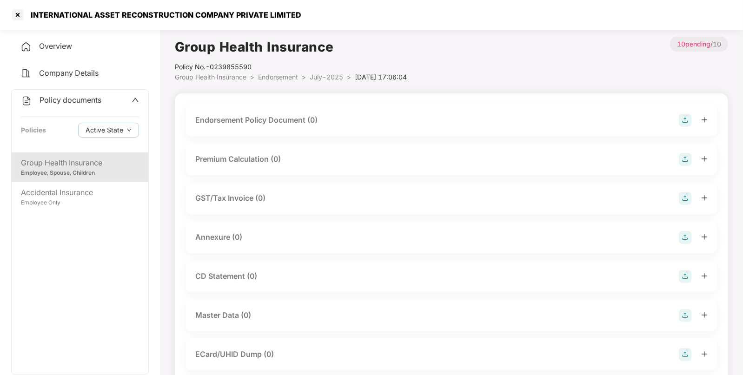
click at [686, 116] on img at bounding box center [685, 120] width 13 height 13
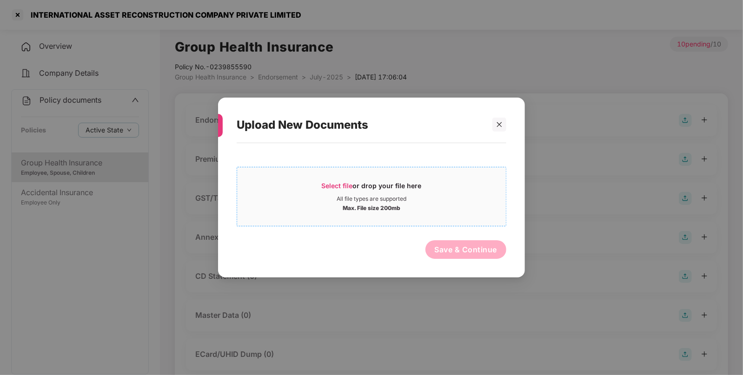
click at [341, 182] on span "Select file" at bounding box center [337, 186] width 31 height 8
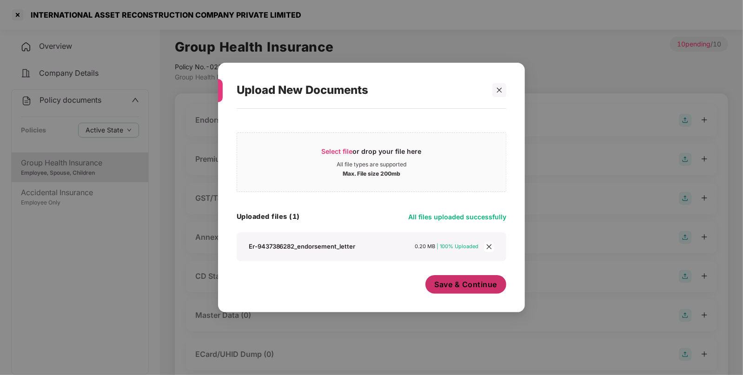
click at [462, 292] on button "Save & Continue" at bounding box center [465, 284] width 81 height 19
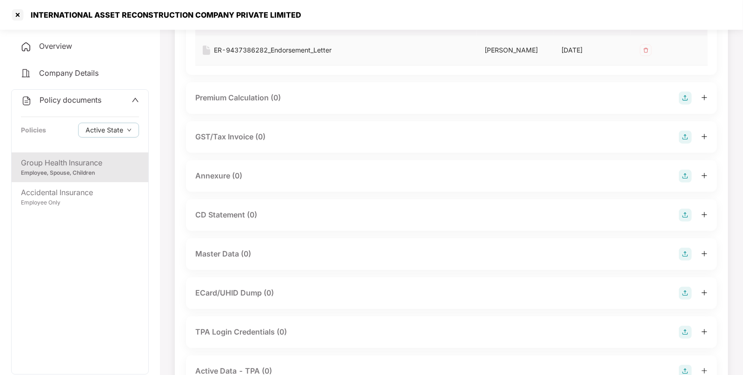
scroll to position [129, 0]
click at [686, 254] on img at bounding box center [685, 253] width 13 height 13
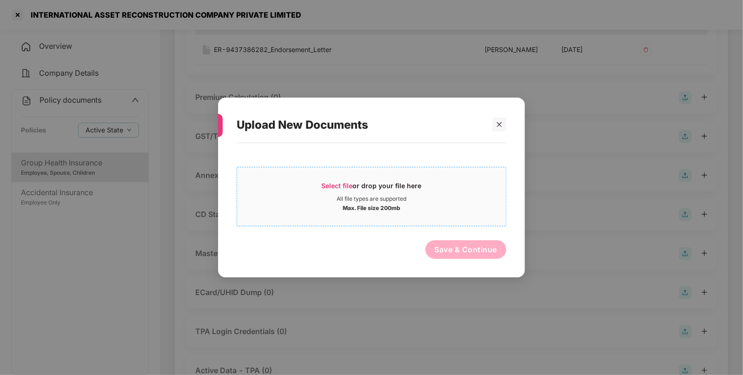
click at [338, 182] on span "Select file" at bounding box center [337, 186] width 31 height 8
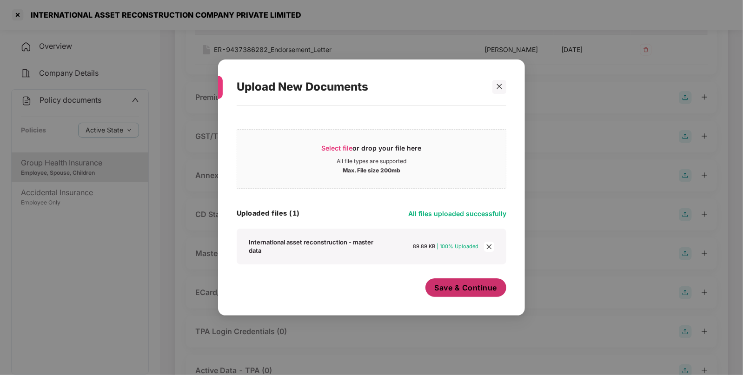
click at [458, 286] on span "Save & Continue" at bounding box center [466, 288] width 63 height 10
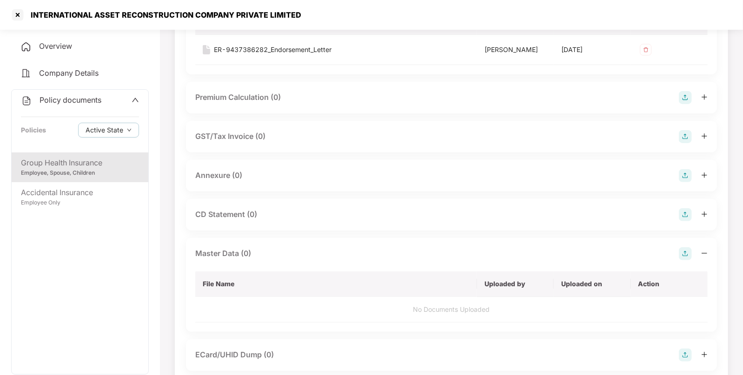
scroll to position [0, 0]
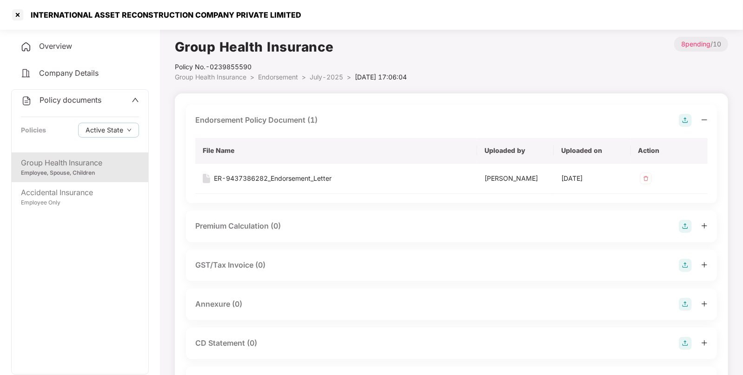
click at [319, 75] on span "July-2025" at bounding box center [326, 77] width 33 height 8
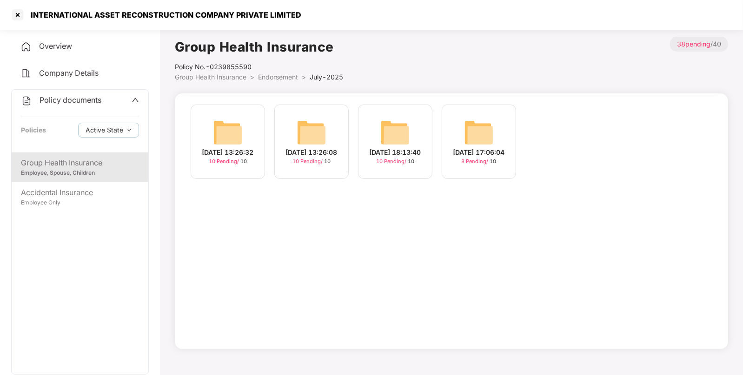
click at [224, 122] on img at bounding box center [228, 133] width 30 height 30
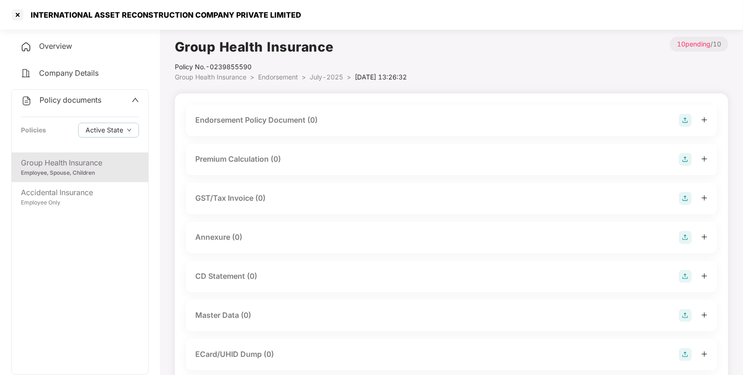
click at [684, 120] on img at bounding box center [685, 120] width 13 height 13
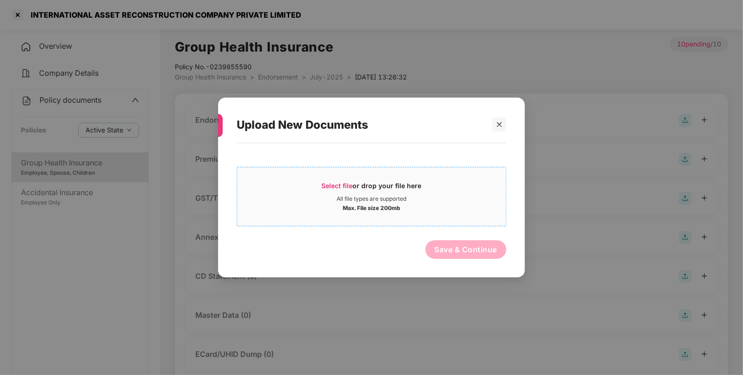
click at [330, 183] on span "Select file" at bounding box center [337, 186] width 31 height 8
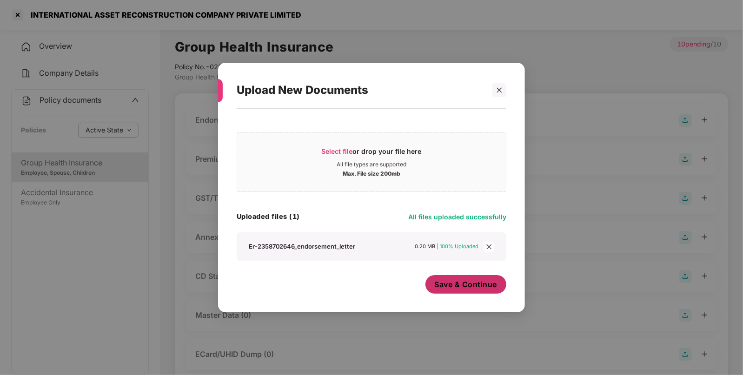
click at [477, 288] on span "Save & Continue" at bounding box center [466, 284] width 63 height 10
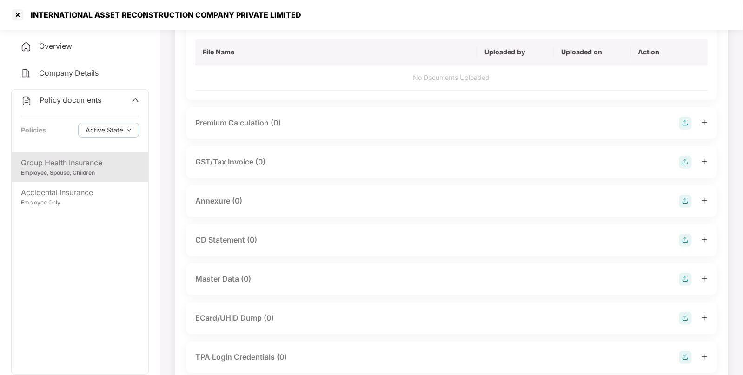
scroll to position [104, 0]
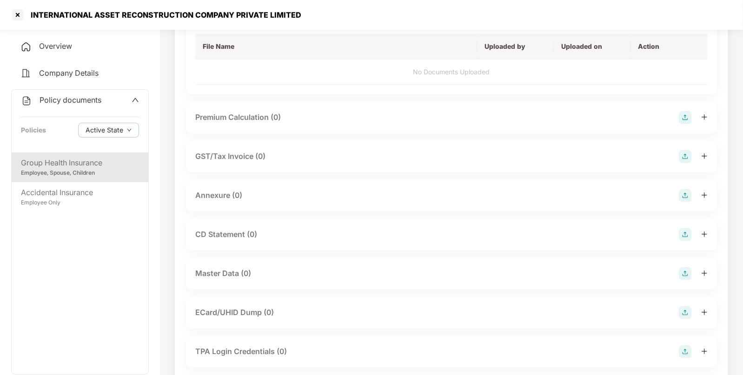
click at [687, 233] on img at bounding box center [685, 234] width 13 height 13
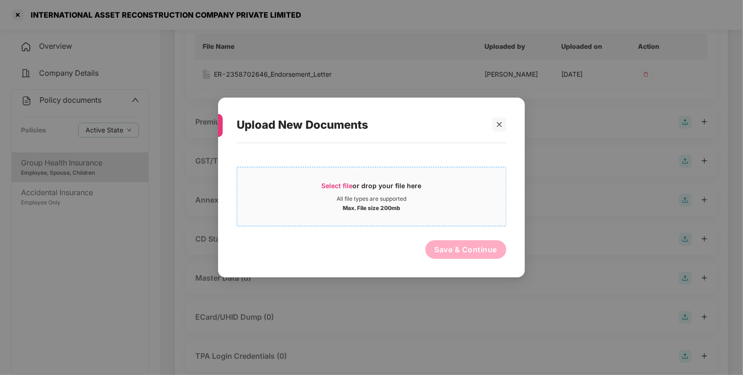
click at [344, 182] on span "Select file" at bounding box center [337, 186] width 31 height 8
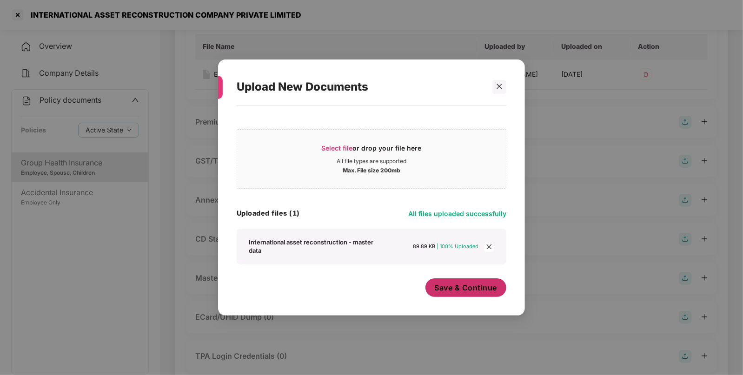
click at [458, 293] on span "Save & Continue" at bounding box center [466, 288] width 63 height 10
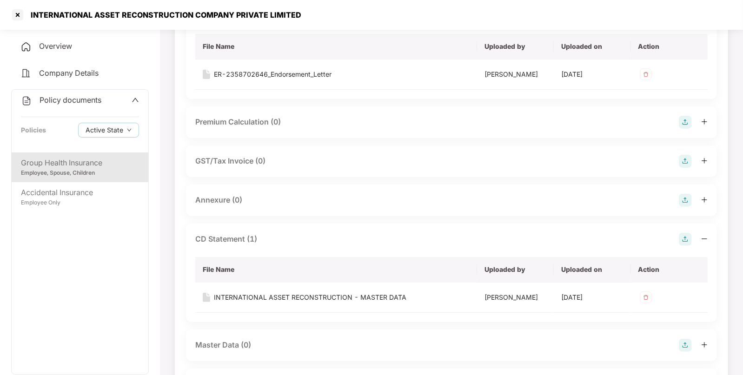
scroll to position [0, 0]
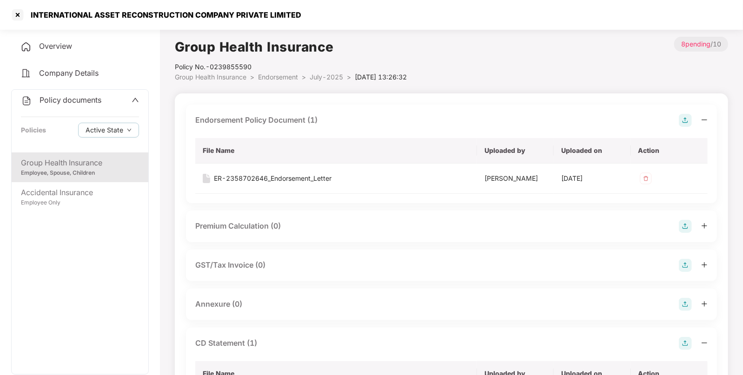
click at [278, 78] on span "Endorsement" at bounding box center [278, 77] width 40 height 8
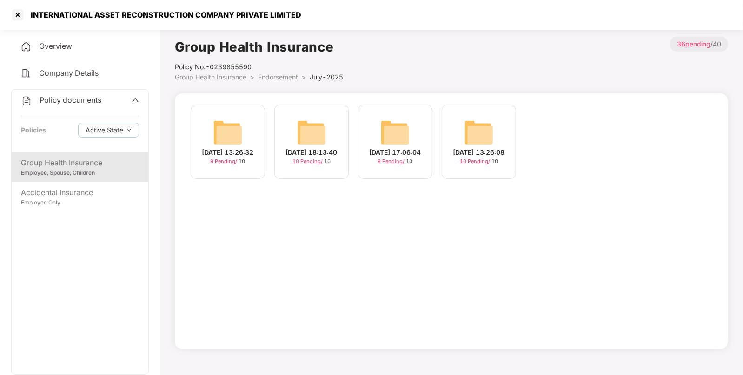
click at [314, 131] on img at bounding box center [312, 133] width 30 height 30
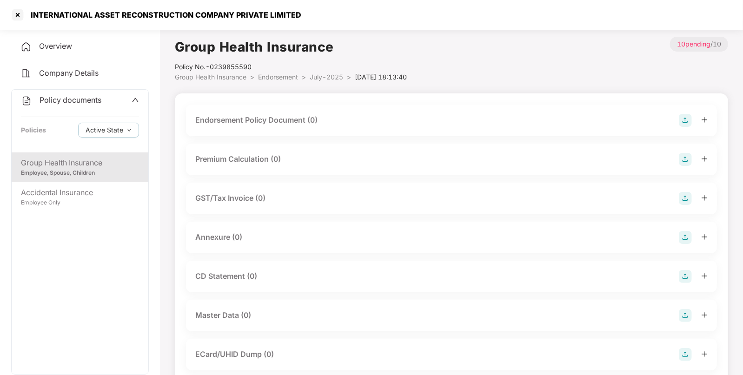
click at [685, 120] on img at bounding box center [685, 120] width 13 height 13
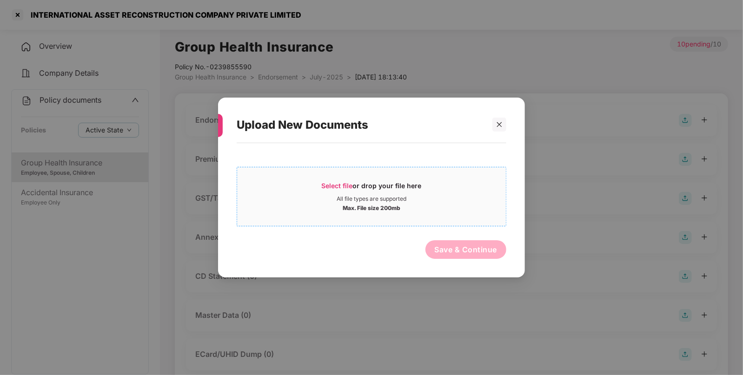
click at [325, 186] on span "Select file" at bounding box center [337, 186] width 31 height 8
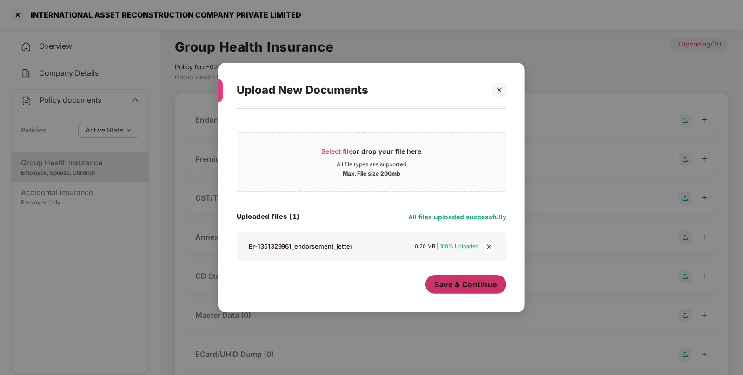
click at [465, 287] on span "Save & Continue" at bounding box center [466, 284] width 63 height 10
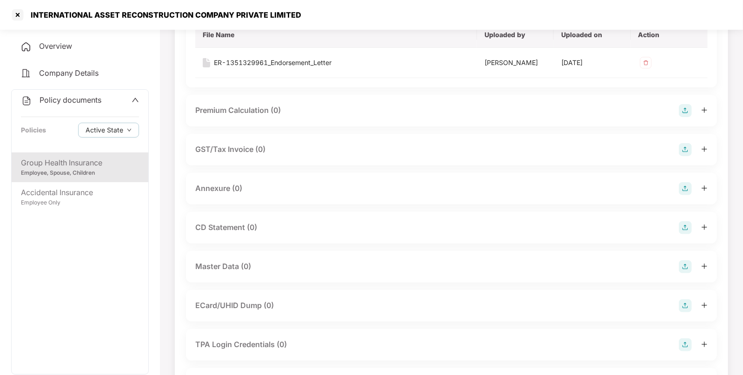
scroll to position [116, 0]
click at [689, 266] on img at bounding box center [685, 266] width 13 height 13
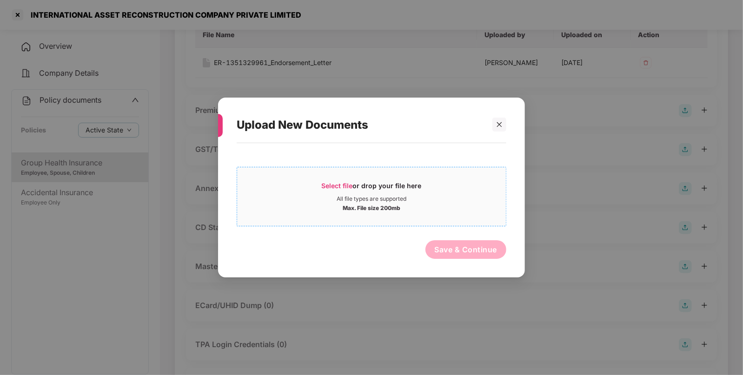
click at [339, 196] on div "All file types are supported" at bounding box center [372, 198] width 70 height 7
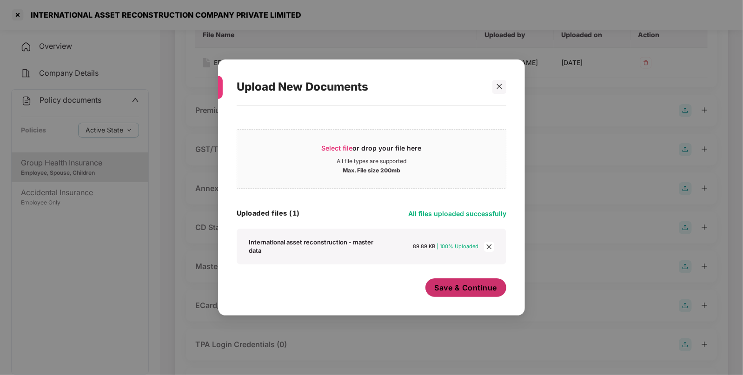
click at [458, 292] on span "Save & Continue" at bounding box center [466, 288] width 63 height 10
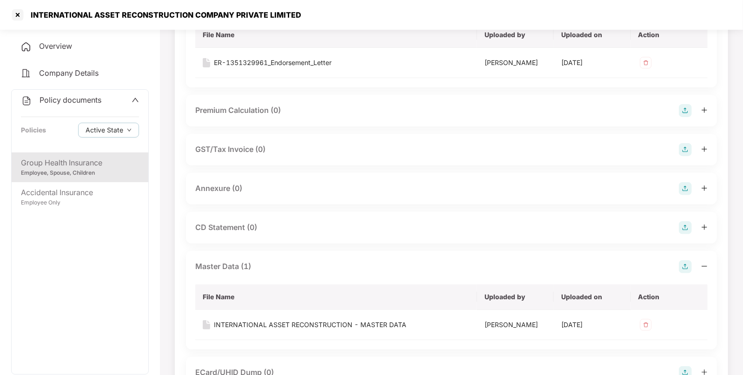
scroll to position [0, 0]
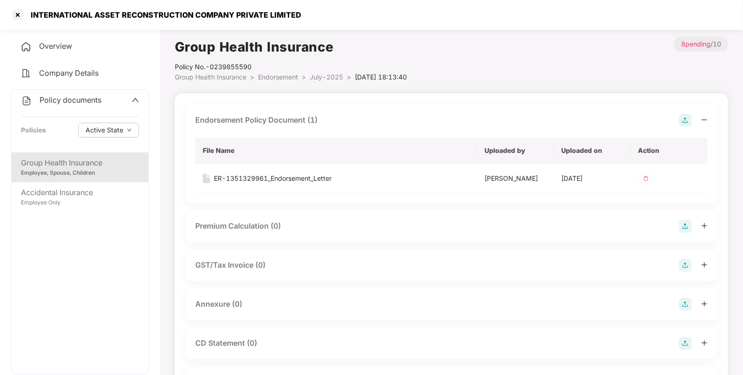
click at [288, 70] on div "Policy No.- 0239855590" at bounding box center [291, 67] width 232 height 10
click at [283, 73] on span "Endorsement" at bounding box center [278, 77] width 40 height 8
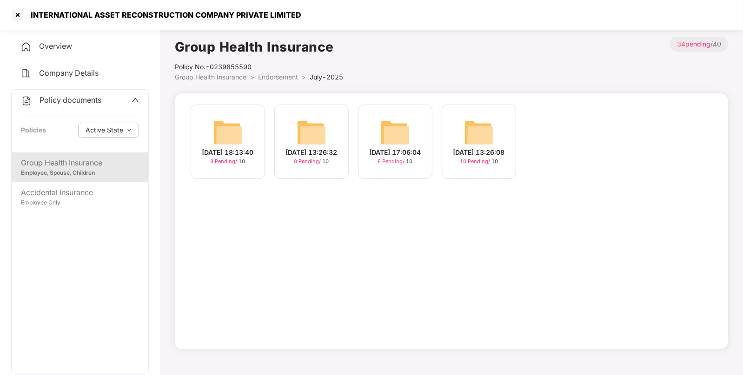
click at [473, 139] on img at bounding box center [479, 133] width 30 height 30
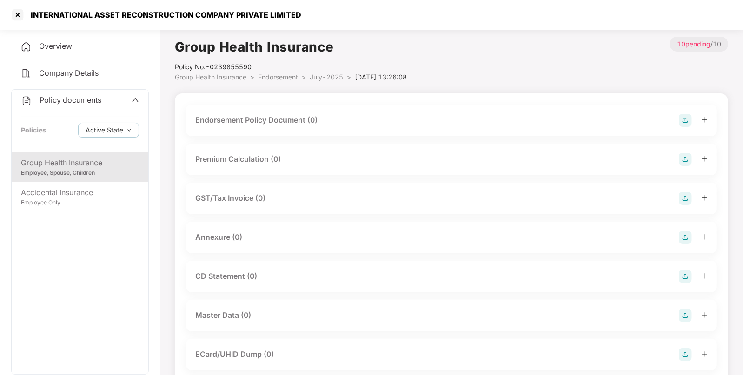
click at [684, 123] on img at bounding box center [685, 120] width 13 height 13
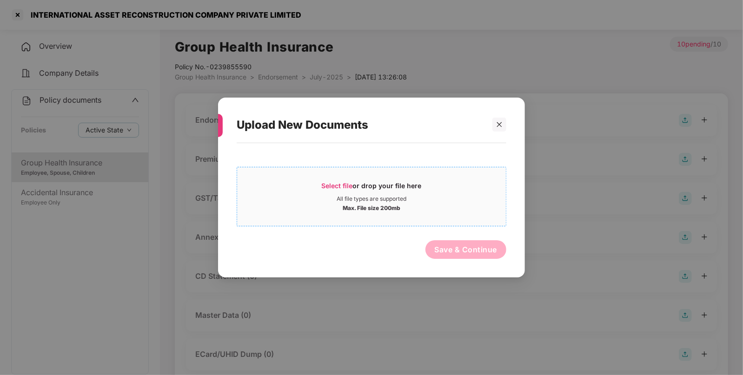
click at [346, 188] on span "Select file" at bounding box center [337, 186] width 31 height 8
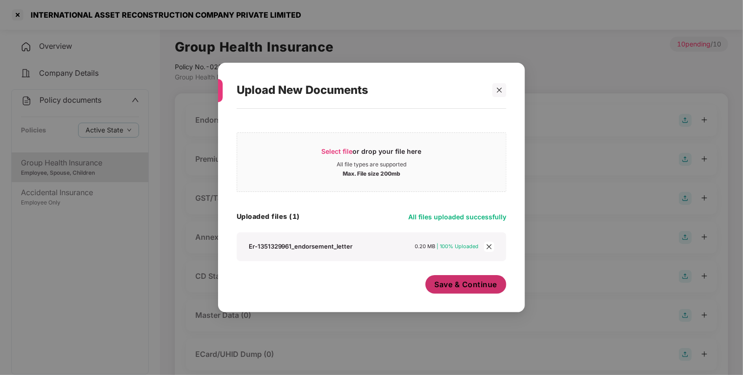
scroll to position [67, 0]
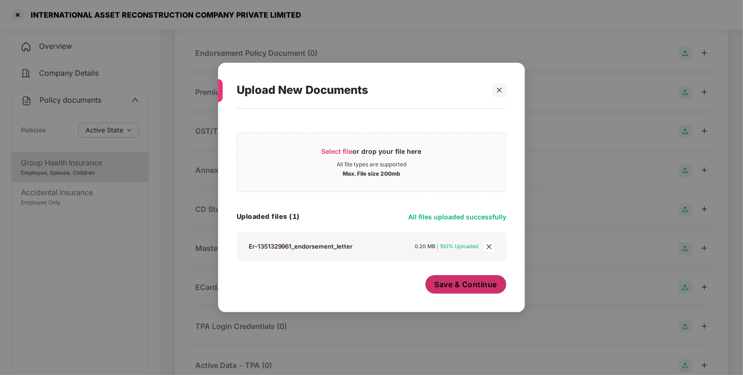
click at [455, 284] on span "Save & Continue" at bounding box center [466, 284] width 63 height 10
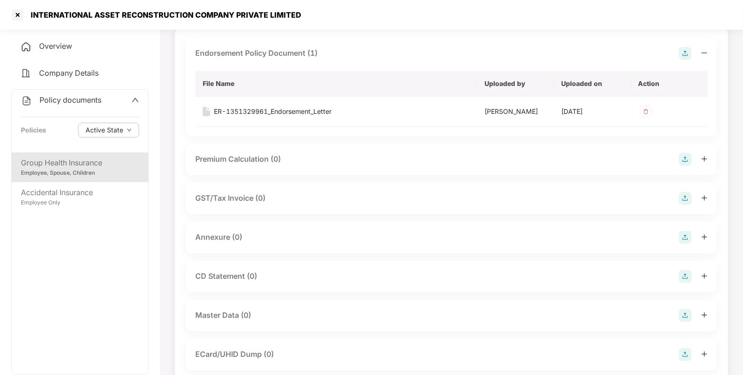
click at [688, 316] on img at bounding box center [685, 315] width 13 height 13
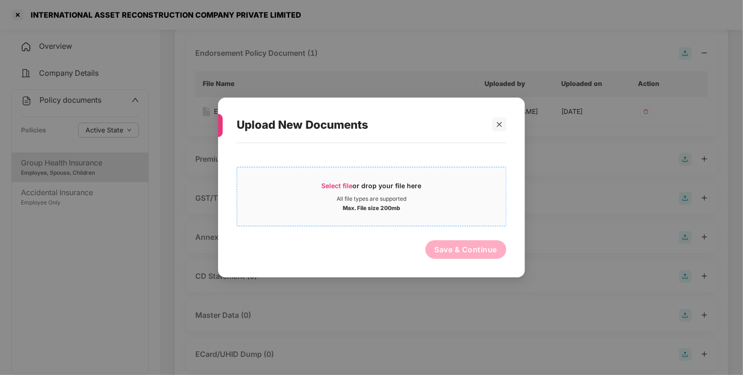
click at [349, 184] on span "Select file" at bounding box center [337, 186] width 31 height 8
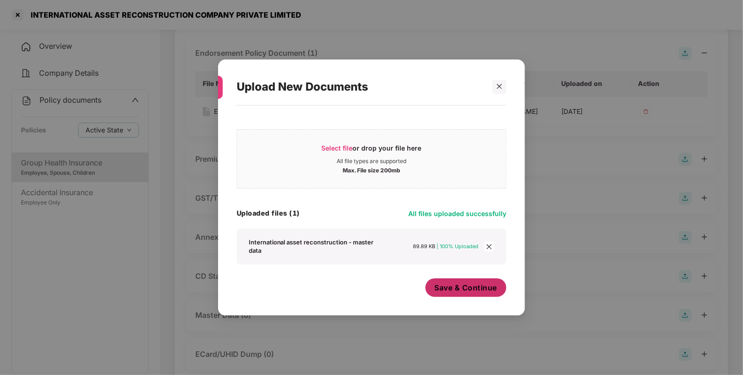
click at [458, 289] on span "Save & Continue" at bounding box center [466, 288] width 63 height 10
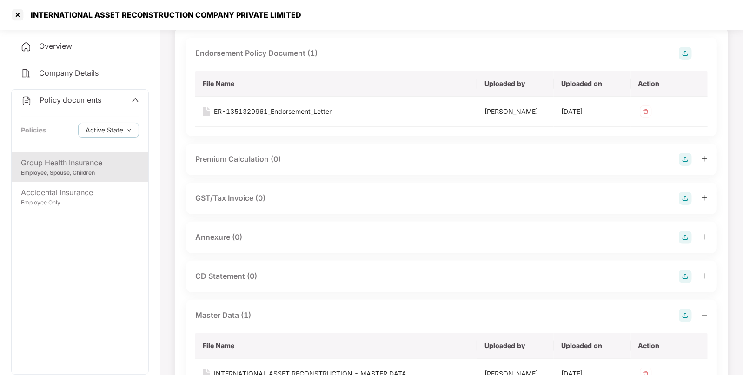
scroll to position [0, 0]
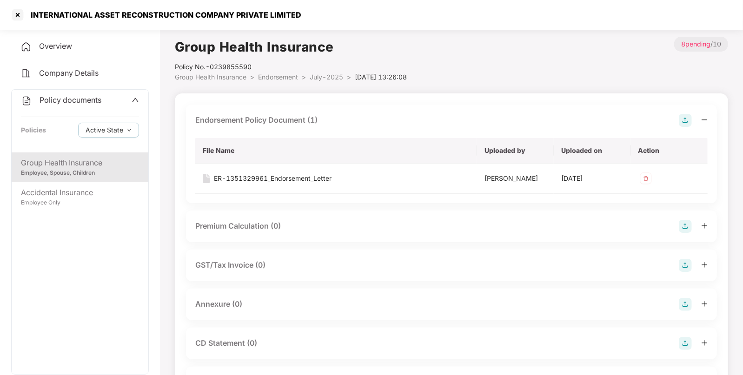
click at [281, 74] on span "Endorsement" at bounding box center [278, 77] width 40 height 8
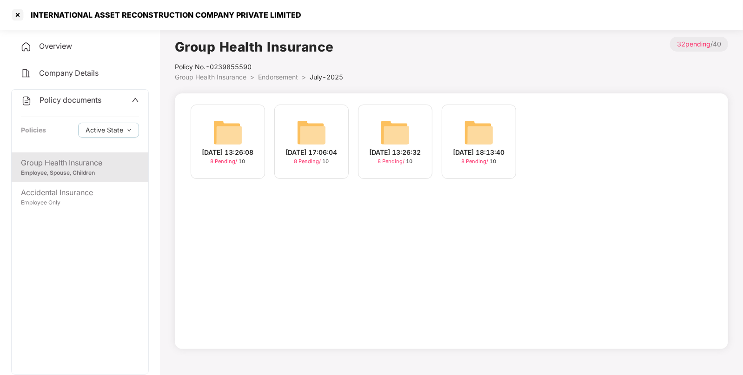
click at [270, 77] on span "Endorsement" at bounding box center [278, 77] width 40 height 8
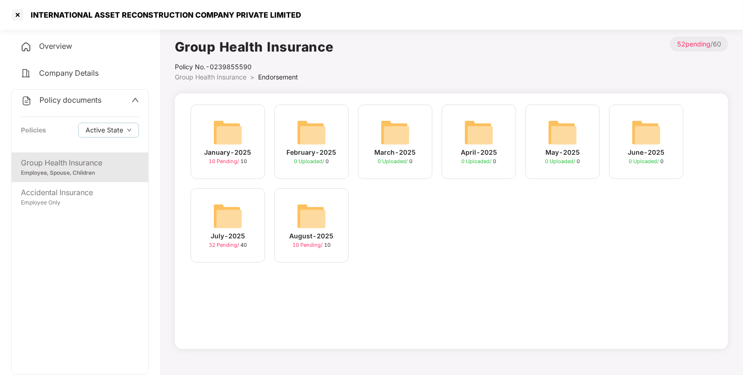
click at [304, 216] on img at bounding box center [312, 216] width 30 height 30
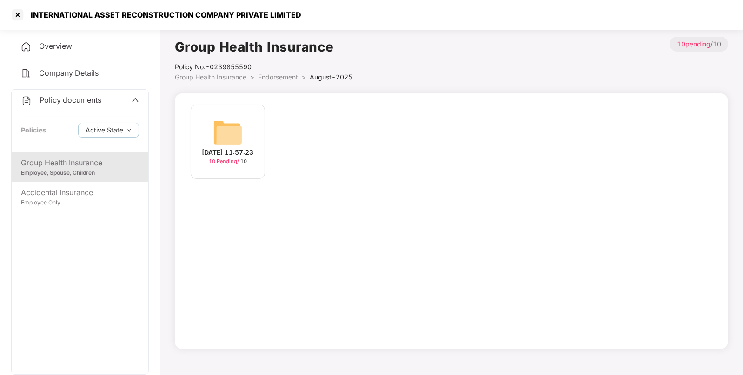
click at [229, 147] on div "[DATE] 11:57:23" at bounding box center [228, 152] width 52 height 10
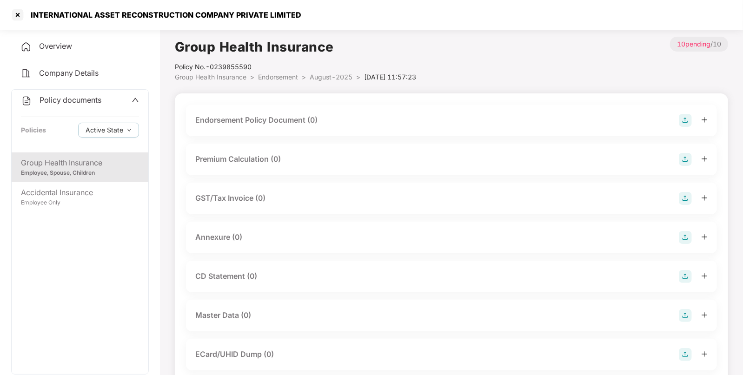
click at [681, 121] on img at bounding box center [685, 120] width 13 height 13
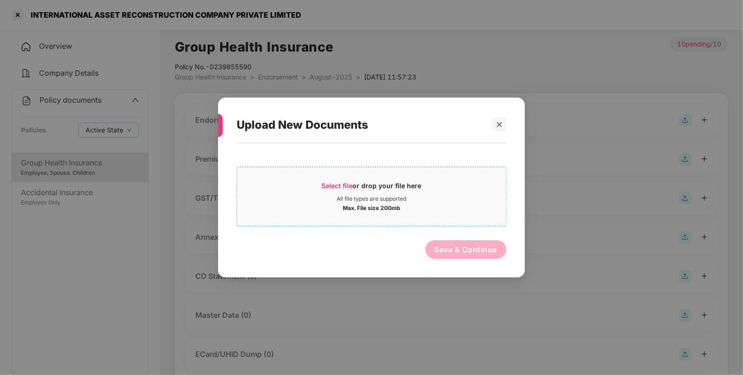
click at [348, 179] on span "Select file or drop your file here All file types are supported Max. File size …" at bounding box center [371, 196] width 269 height 45
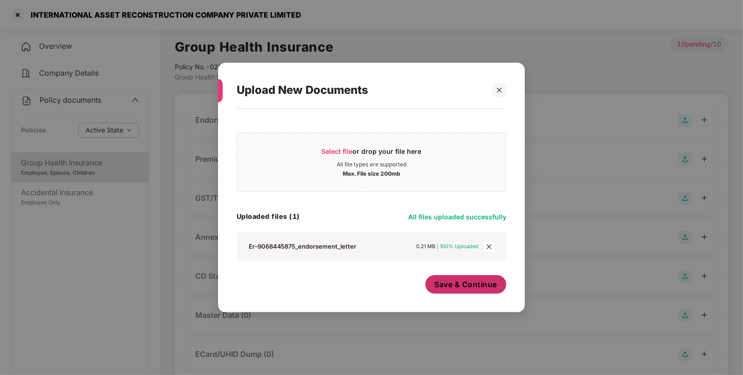
click at [475, 287] on span "Save & Continue" at bounding box center [466, 284] width 63 height 10
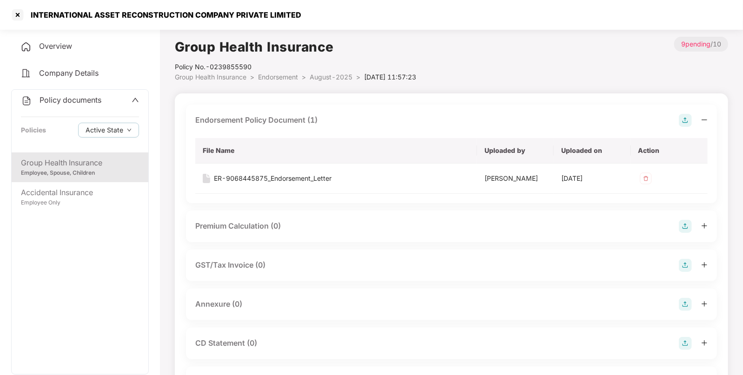
scroll to position [93, 0]
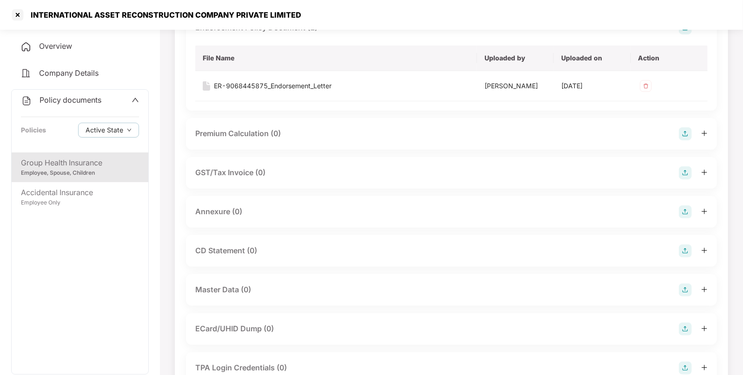
click at [679, 290] on img at bounding box center [685, 290] width 13 height 13
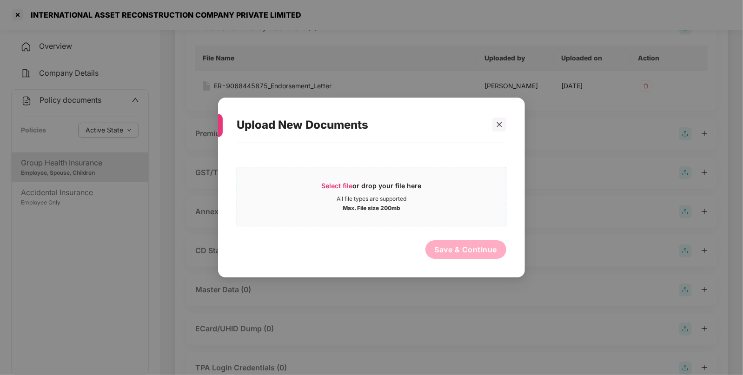
click at [343, 186] on span "Select file" at bounding box center [337, 186] width 31 height 8
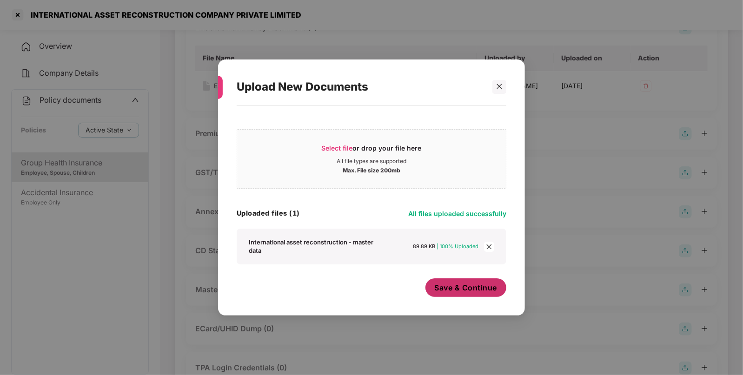
click at [447, 297] on button "Save & Continue" at bounding box center [465, 288] width 81 height 19
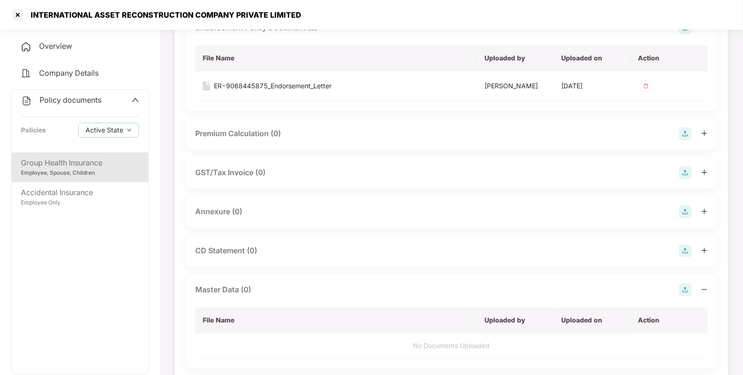
scroll to position [0, 0]
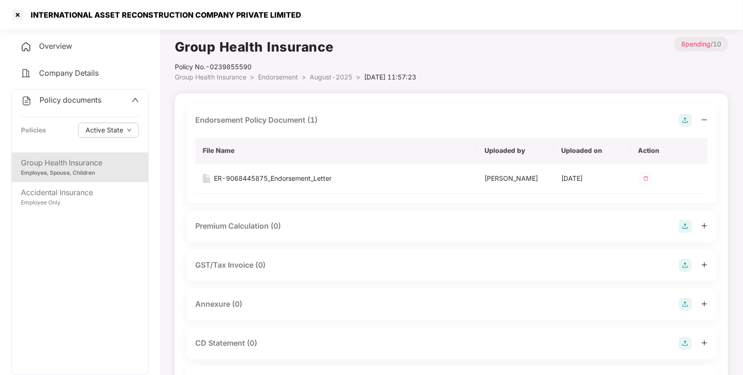
click at [279, 78] on span "Endorsement" at bounding box center [278, 77] width 40 height 8
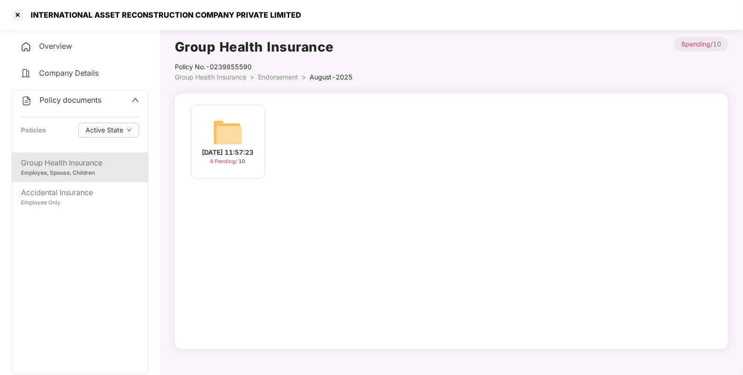
click at [239, 77] on span "Group Health Insurance" at bounding box center [211, 77] width 72 height 8
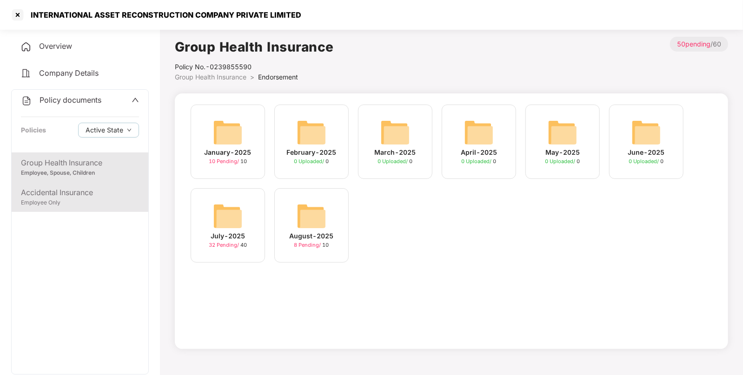
click at [56, 184] on div "Accidental Insurance Employee Only" at bounding box center [80, 197] width 137 height 30
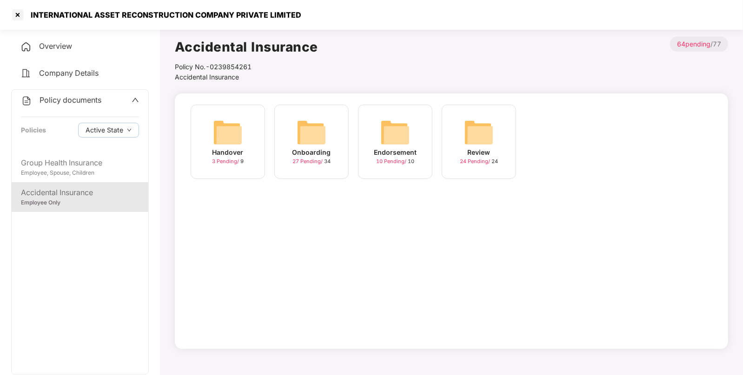
click at [376, 133] on div "Endorsement 10 Pending / 10" at bounding box center [395, 142] width 74 height 74
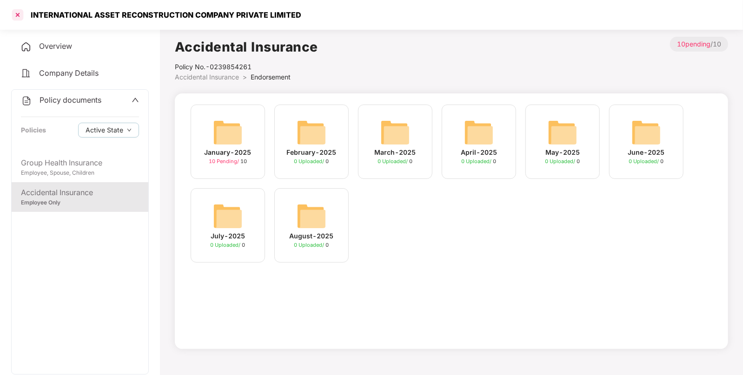
click at [13, 14] on div at bounding box center [17, 14] width 15 height 15
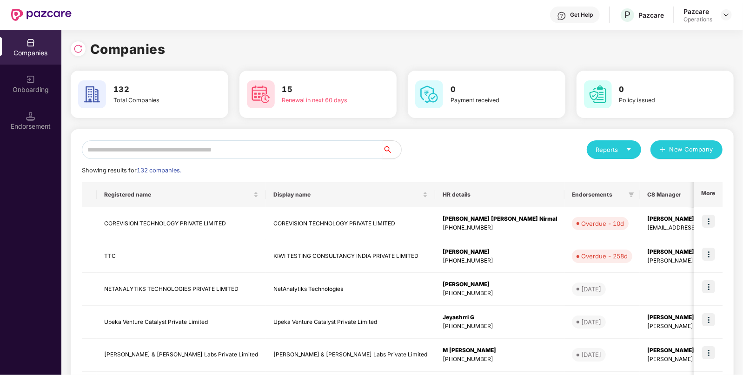
click at [225, 151] on input "text" at bounding box center [232, 149] width 301 height 19
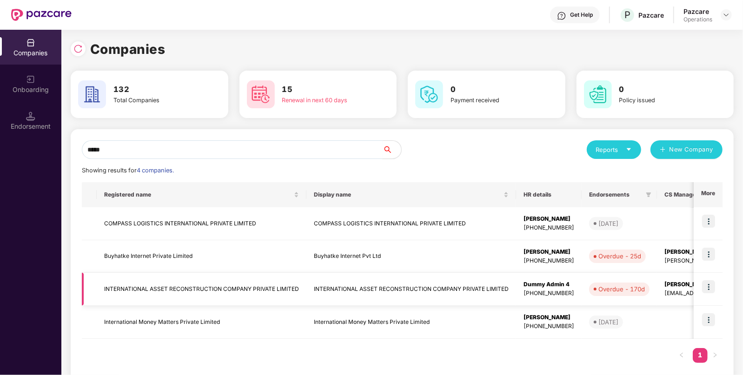
type input "*****"
click at [196, 281] on td "INTERNATIONAL ASSET RECONSTRUCTION COMPANY PRIVATE LIMITED" at bounding box center [202, 289] width 210 height 33
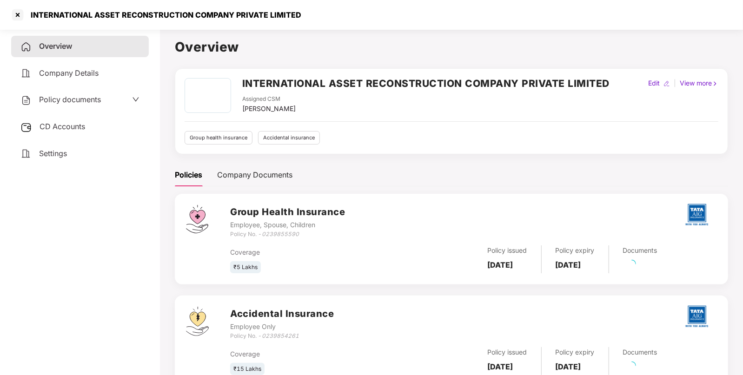
click at [74, 131] on span "CD Accounts" at bounding box center [63, 126] width 46 height 9
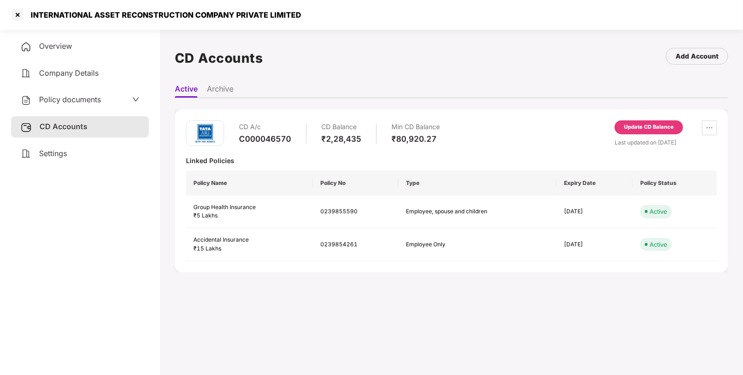
click at [51, 12] on div "INTERNATIONAL ASSET RECONSTRUCTION COMPANY PRIVATE LIMITED" at bounding box center [163, 14] width 276 height 9
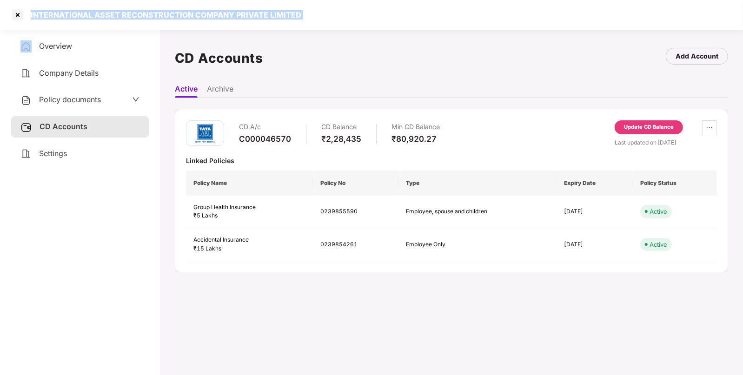
click at [51, 12] on div "INTERNATIONAL ASSET RECONSTRUCTION COMPANY PRIVATE LIMITED" at bounding box center [163, 14] width 276 height 9
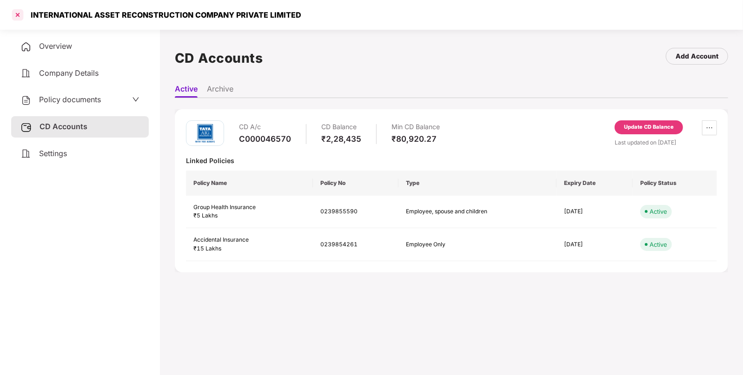
click at [15, 13] on div at bounding box center [17, 14] width 15 height 15
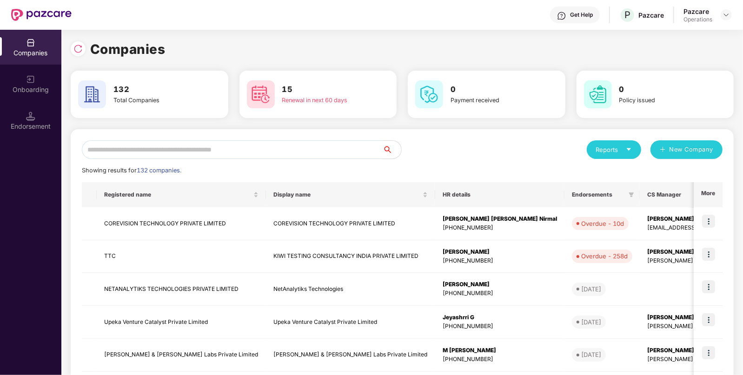
click at [165, 149] on input "text" at bounding box center [232, 149] width 301 height 19
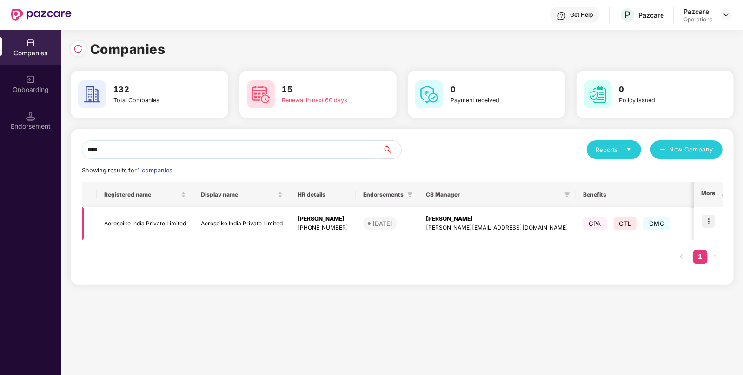
type input "****"
click at [705, 219] on img at bounding box center [708, 221] width 13 height 13
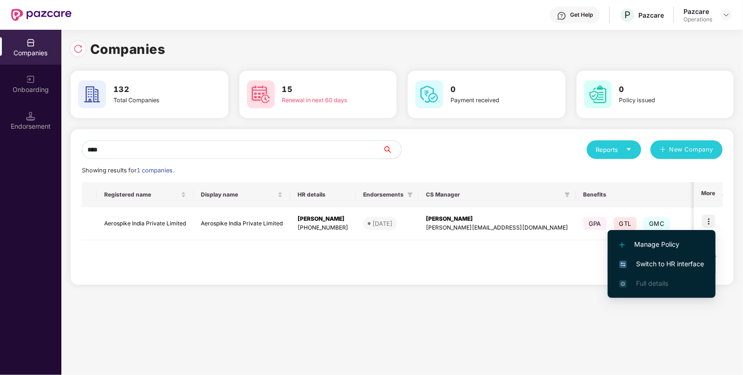
click at [656, 259] on span "Switch to HR interface" at bounding box center [661, 264] width 85 height 10
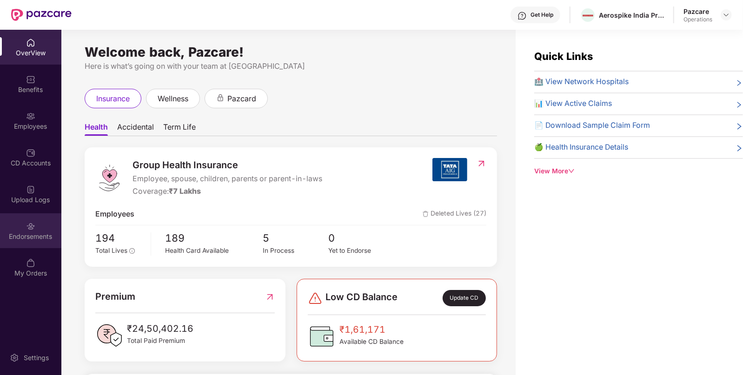
click at [35, 229] on div "Endorsements" at bounding box center [30, 230] width 61 height 35
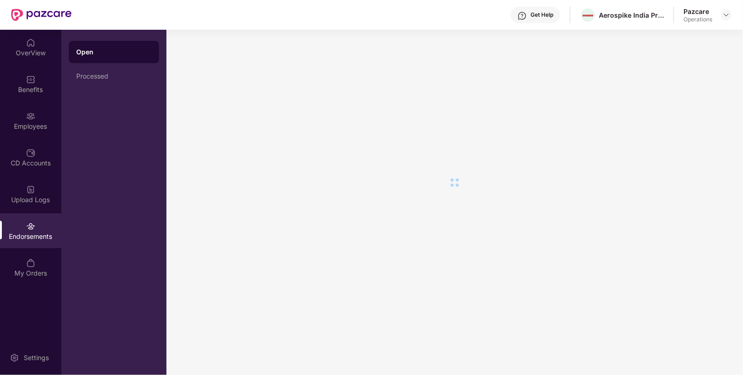
click at [35, 229] on div "Endorsements" at bounding box center [30, 230] width 61 height 35
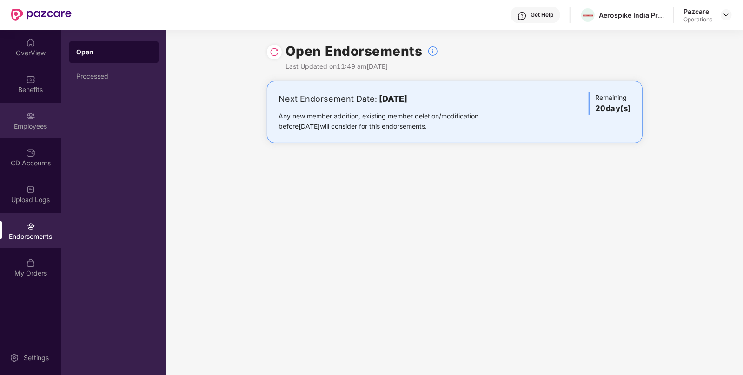
click at [30, 133] on div "Employees" at bounding box center [30, 120] width 61 height 35
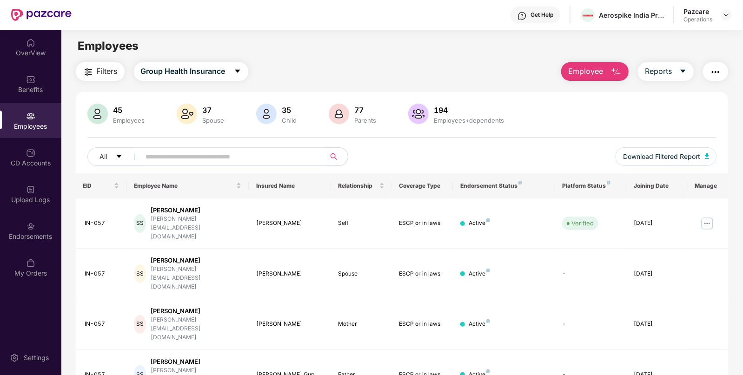
click at [100, 77] on span "Filters" at bounding box center [107, 72] width 21 height 12
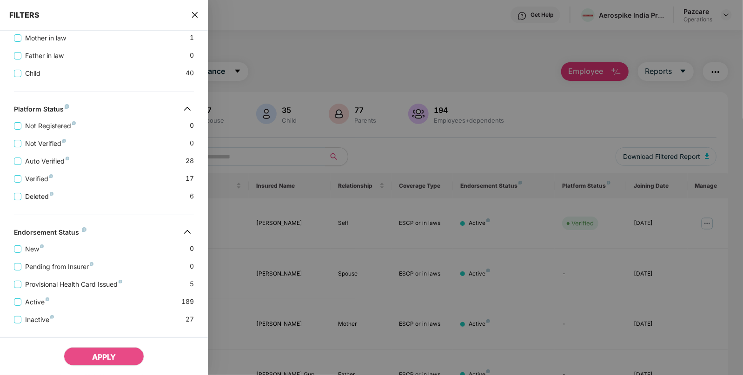
scroll to position [309, 0]
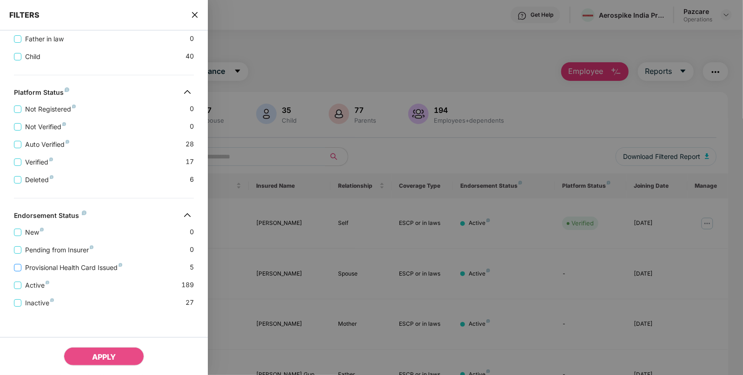
click at [22, 270] on span "Provisional Health Card Issued" at bounding box center [73, 268] width 105 height 10
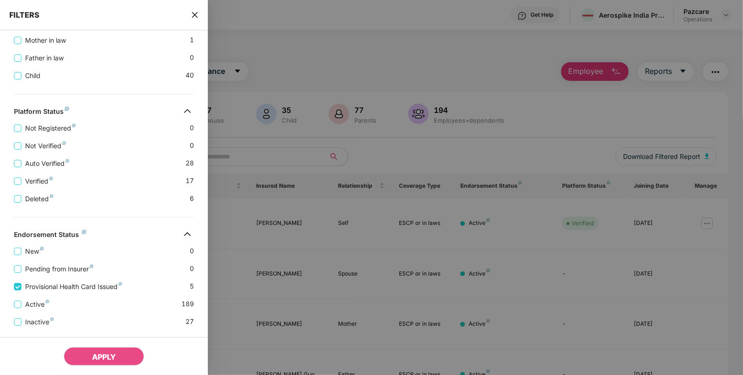
click at [116, 346] on div "APPLY" at bounding box center [104, 356] width 208 height 38
click at [109, 360] on span "APPLY" at bounding box center [104, 356] width 24 height 9
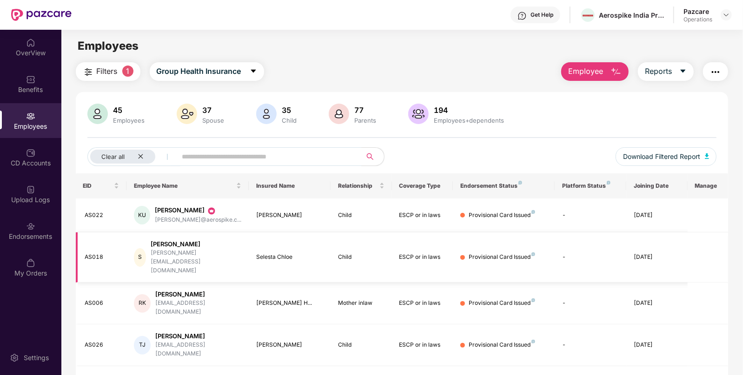
scroll to position [30, 0]
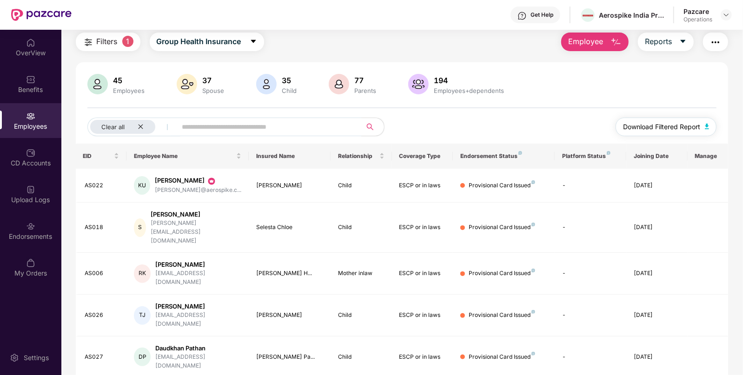
click at [709, 124] on img "button" at bounding box center [707, 127] width 5 height 6
click at [139, 131] on div "Clear all" at bounding box center [122, 127] width 65 height 14
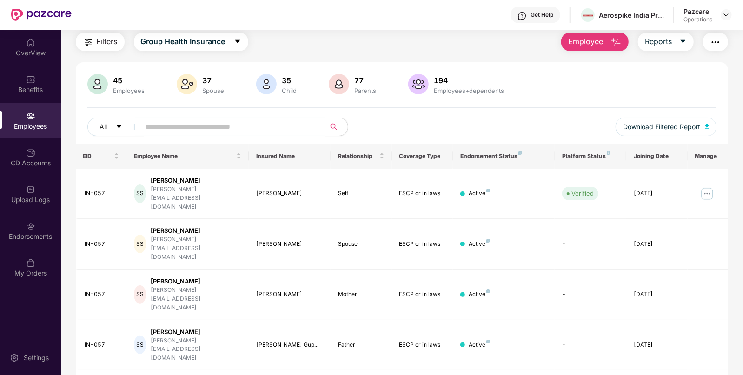
click at [93, 46] on img "button" at bounding box center [88, 42] width 11 height 11
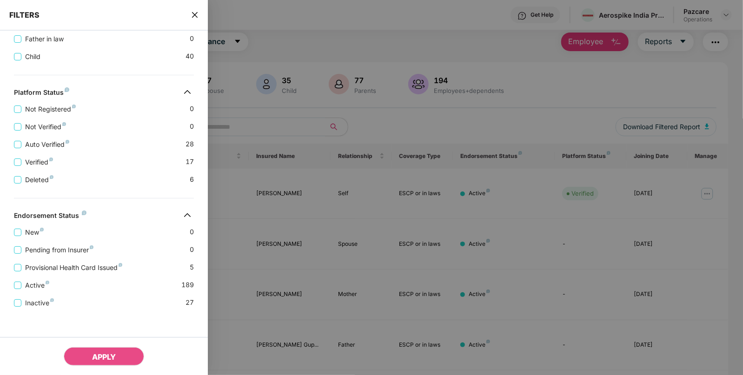
scroll to position [312, 0]
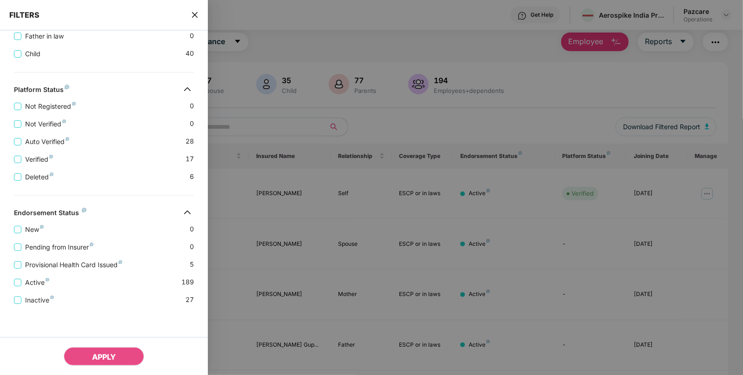
click at [17, 272] on div "Active 189" at bounding box center [104, 279] width 180 height 18
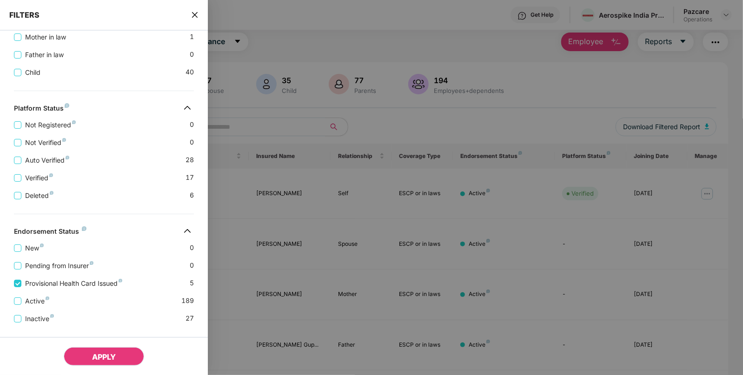
click at [105, 358] on span "APPLY" at bounding box center [104, 356] width 24 height 9
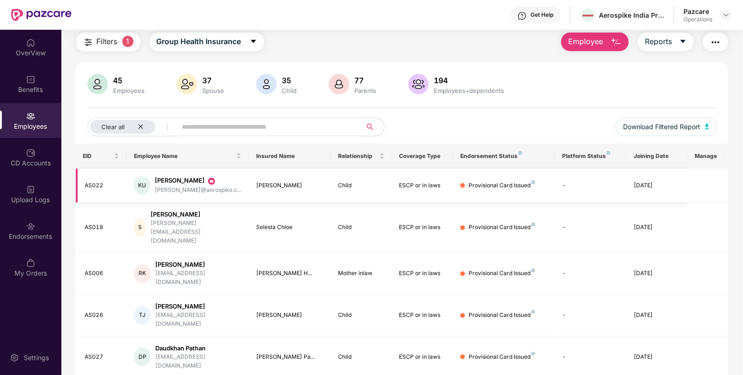
click at [109, 180] on td "AS022" at bounding box center [101, 186] width 51 height 34
click at [77, 194] on td "AS022" at bounding box center [101, 186] width 51 height 34
copy div "AS022"
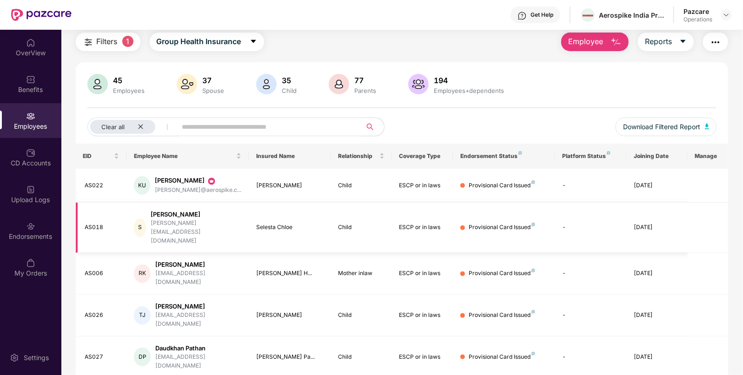
click at [96, 223] on div "AS018" at bounding box center [102, 227] width 34 height 9
copy div "AS018"
click at [97, 269] on div "AS006" at bounding box center [102, 273] width 34 height 9
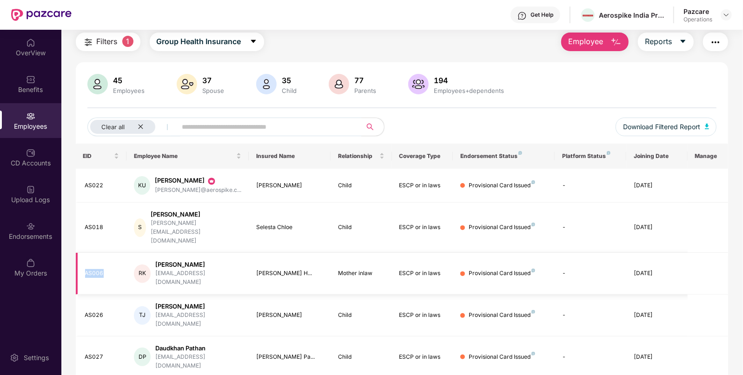
copy div "AS006"
click at [93, 311] on div "AS026" at bounding box center [102, 315] width 34 height 9
copy div "AS026"
click at [490, 269] on div "Provisional Card Issued" at bounding box center [502, 273] width 66 height 9
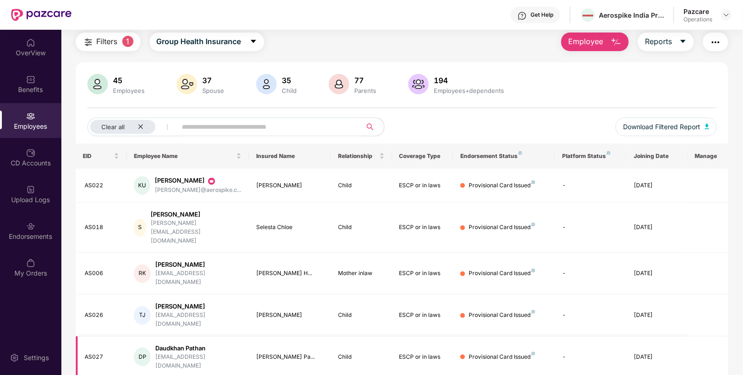
click at [95, 353] on div "AS027" at bounding box center [102, 357] width 34 height 9
copy div "AS027"
click at [704, 126] on button "Download Filtered Report" at bounding box center [666, 127] width 101 height 19
click at [139, 130] on div "Clear all" at bounding box center [122, 127] width 65 height 14
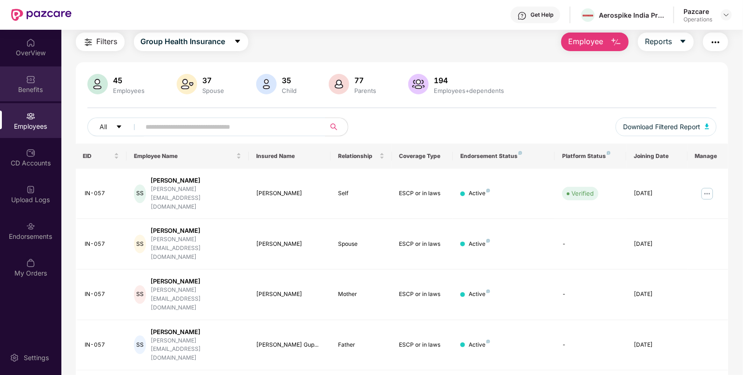
click at [41, 88] on div "Benefits" at bounding box center [30, 89] width 61 height 9
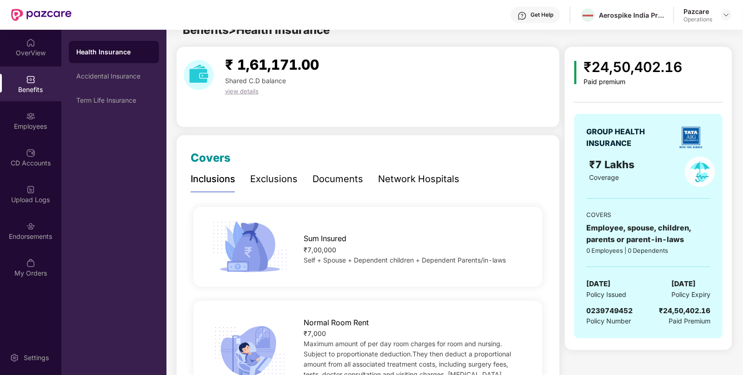
scroll to position [0, 0]
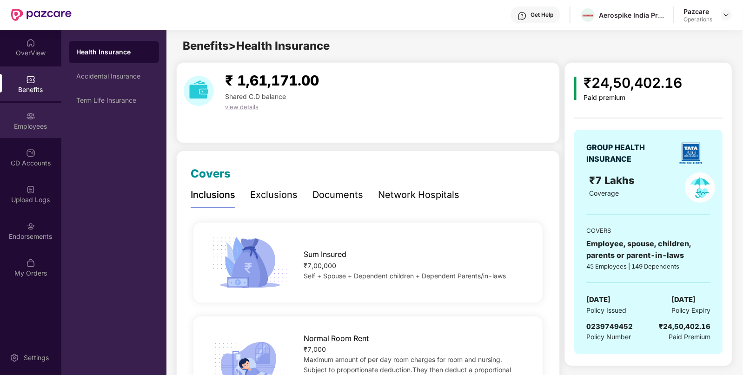
click at [24, 126] on div "Employees" at bounding box center [30, 126] width 61 height 9
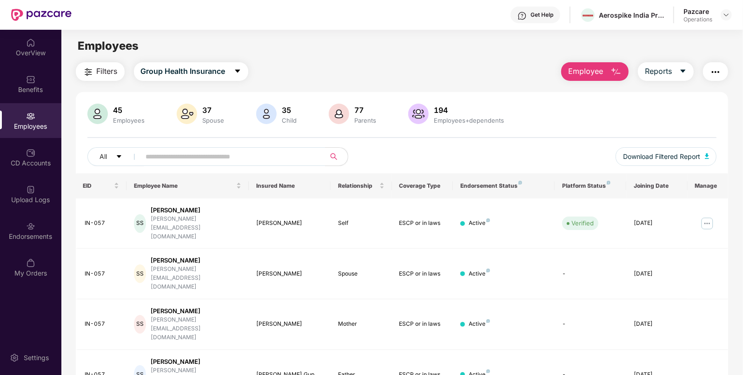
click at [713, 73] on img "button" at bounding box center [715, 71] width 11 height 11
click at [29, 93] on div "Benefits" at bounding box center [30, 89] width 61 height 9
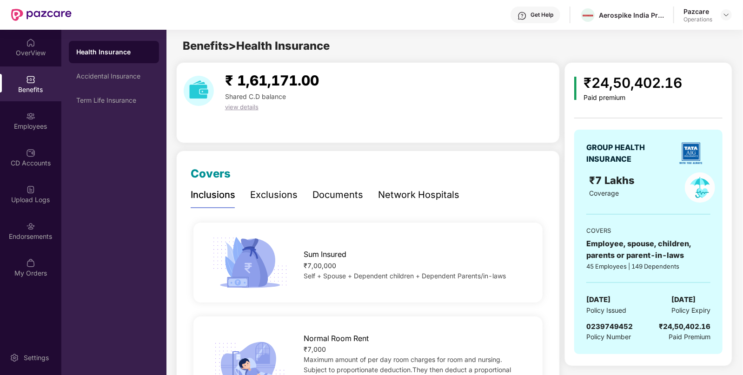
click at [609, 295] on span "[DATE]" at bounding box center [598, 299] width 24 height 11
copy span "[DATE]"
click at [22, 109] on div "Employees" at bounding box center [30, 120] width 61 height 35
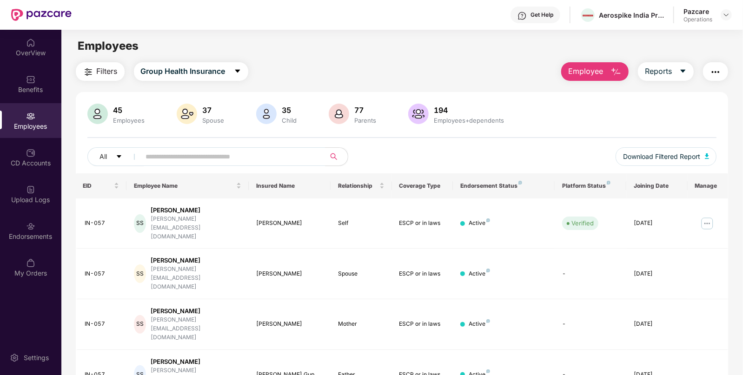
click at [721, 71] on img "button" at bounding box center [715, 71] width 11 height 11
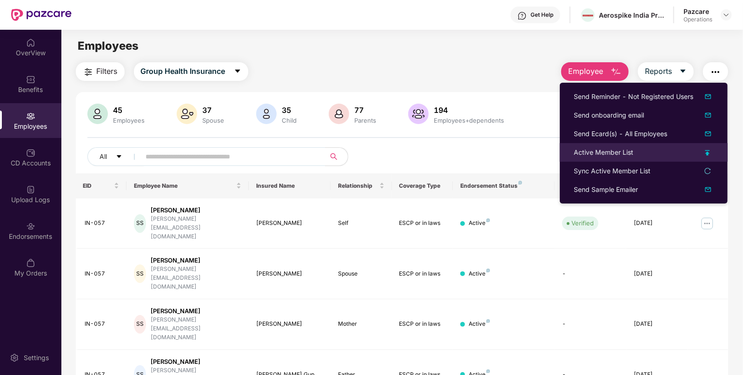
click at [587, 158] on li "Active Member List" at bounding box center [644, 152] width 168 height 19
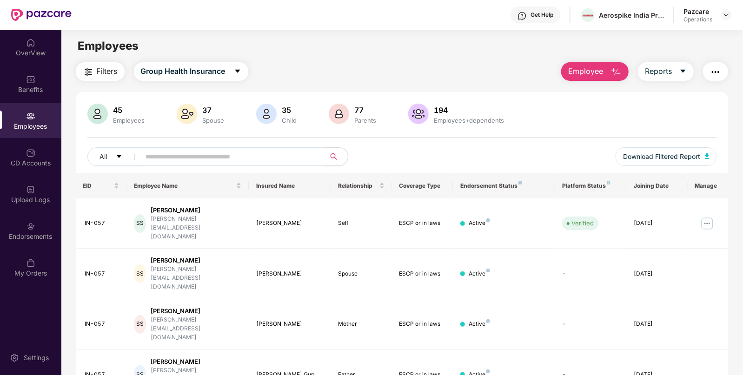
click at [706, 69] on button "button" at bounding box center [715, 71] width 25 height 19
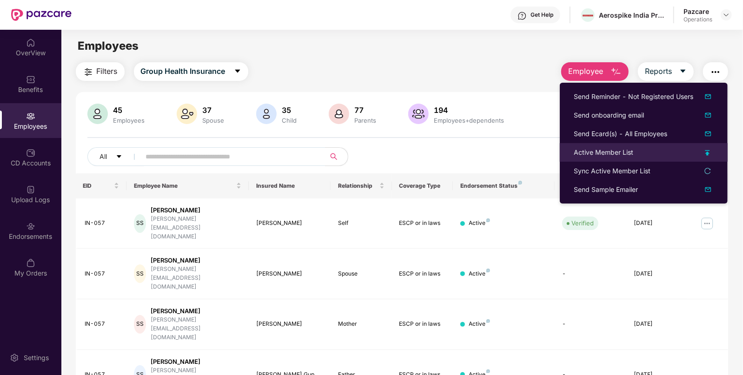
click at [586, 151] on div "Active Member List" at bounding box center [604, 152] width 60 height 10
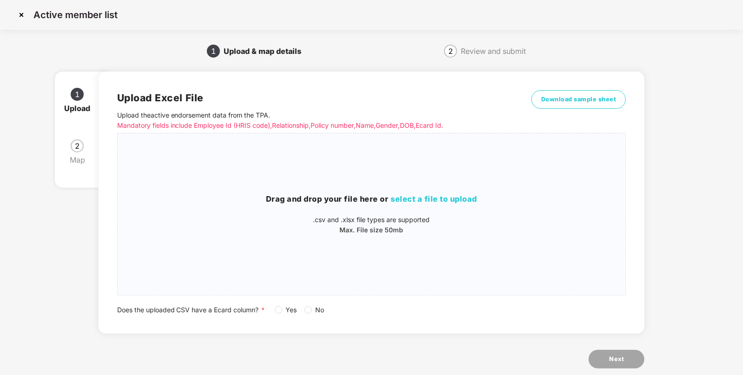
click at [554, 109] on div "Download sample sheet" at bounding box center [578, 111] width 95 height 43
click at [553, 95] on span "Download sample sheet" at bounding box center [578, 99] width 75 height 9
click at [442, 207] on div "Drag and drop your file here or select a file to upload .csv and .xlsx file typ…" at bounding box center [372, 214] width 508 height 42
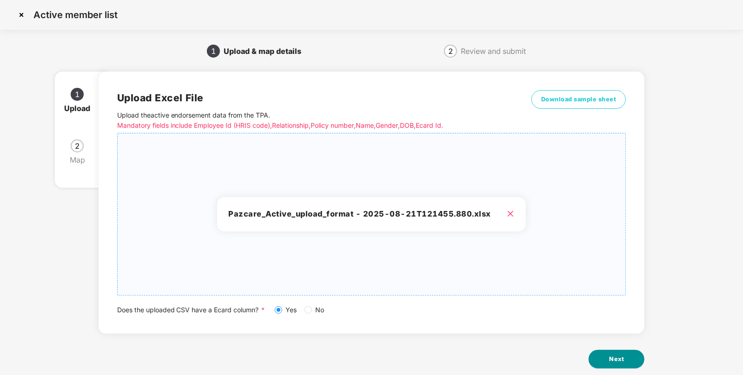
click at [615, 356] on span "Next" at bounding box center [616, 359] width 15 height 9
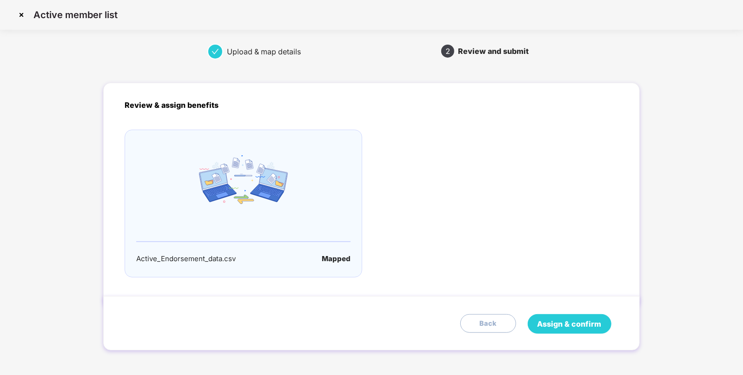
click at [551, 332] on button "Assign & confirm" at bounding box center [570, 324] width 84 height 20
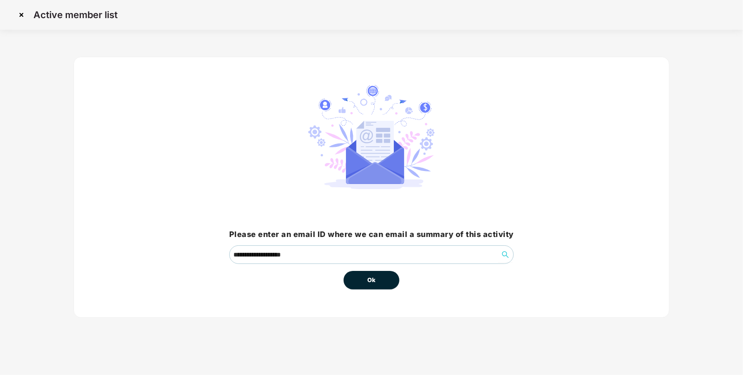
click at [381, 286] on button "Ok" at bounding box center [372, 280] width 56 height 19
click at [372, 279] on span "Ok" at bounding box center [371, 280] width 8 height 9
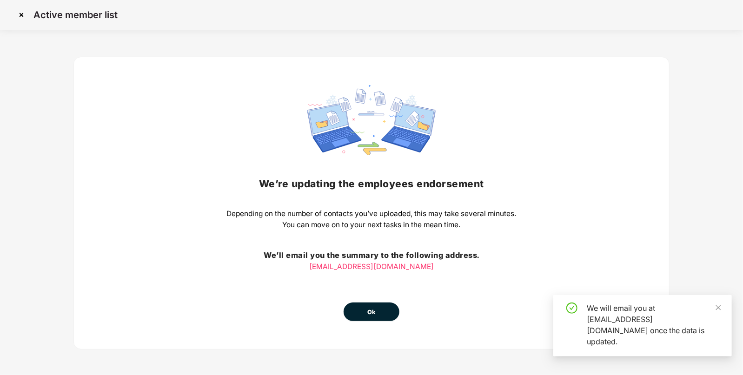
click at [346, 321] on div "We’re updating the employees endorsement Depending on the number of contacts yo…" at bounding box center [371, 203] width 596 height 293
click at [375, 311] on span "Ok" at bounding box center [371, 312] width 8 height 9
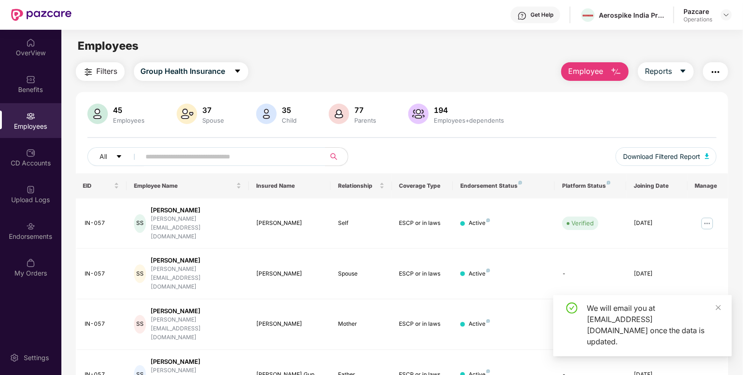
click at [27, 207] on div "Upload Logs" at bounding box center [30, 194] width 61 height 35
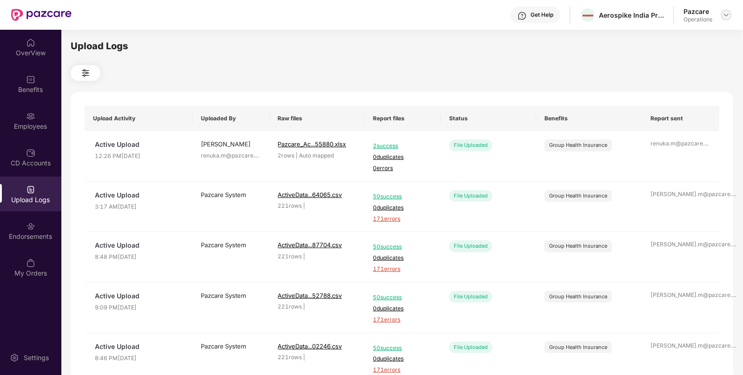
click at [723, 13] on img at bounding box center [726, 14] width 7 height 7
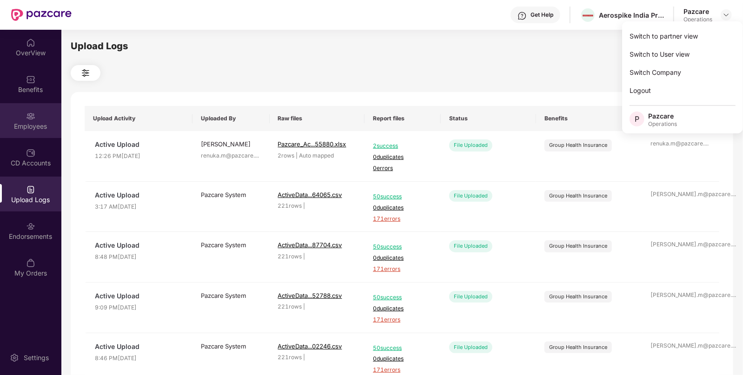
click at [15, 124] on div "Employees" at bounding box center [30, 126] width 61 height 9
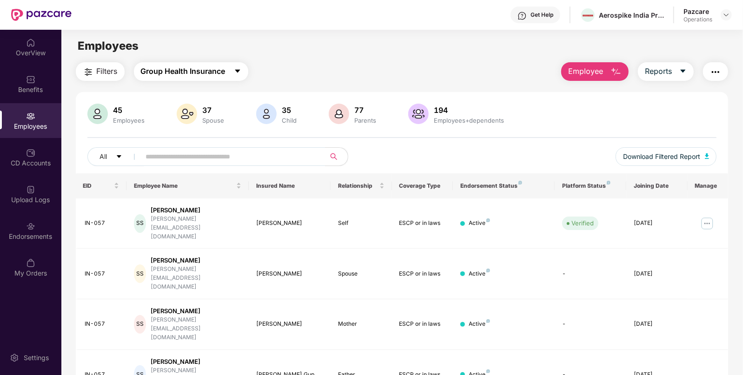
click at [139, 72] on button "Group Health Insurance" at bounding box center [191, 71] width 114 height 19
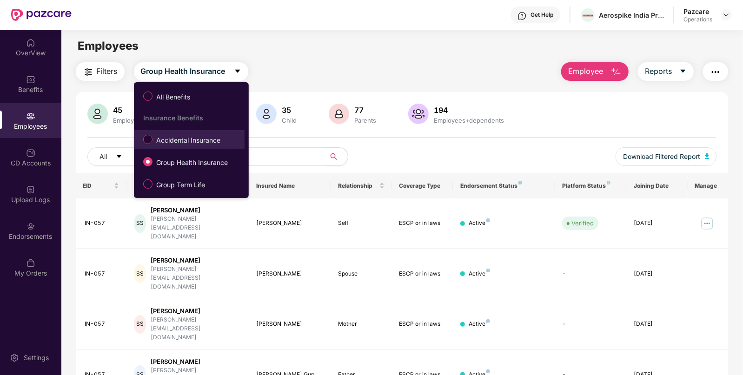
click at [157, 138] on span "Accidental Insurance" at bounding box center [189, 140] width 72 height 10
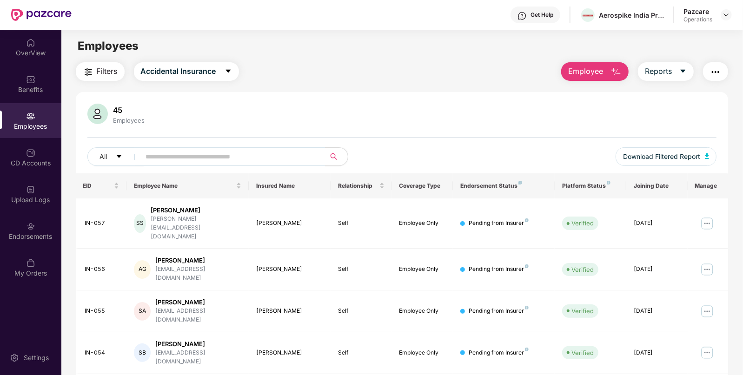
click at [111, 75] on span "Filters" at bounding box center [107, 72] width 21 height 12
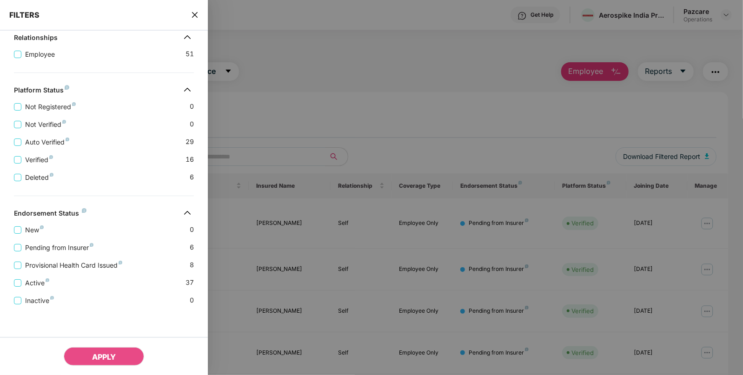
scroll to position [206, 0]
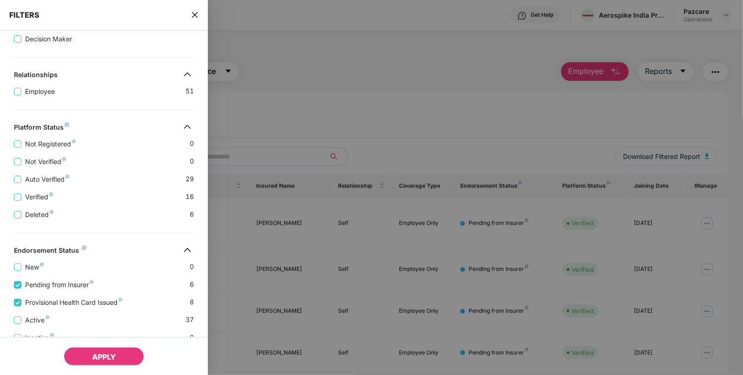
click at [117, 354] on button "APPLY" at bounding box center [104, 356] width 80 height 19
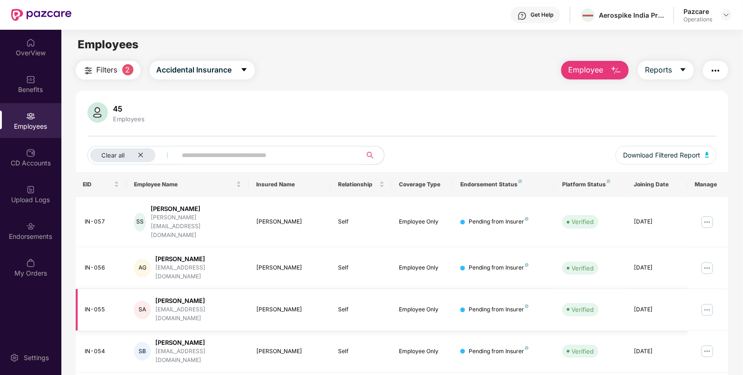
scroll to position [0, 0]
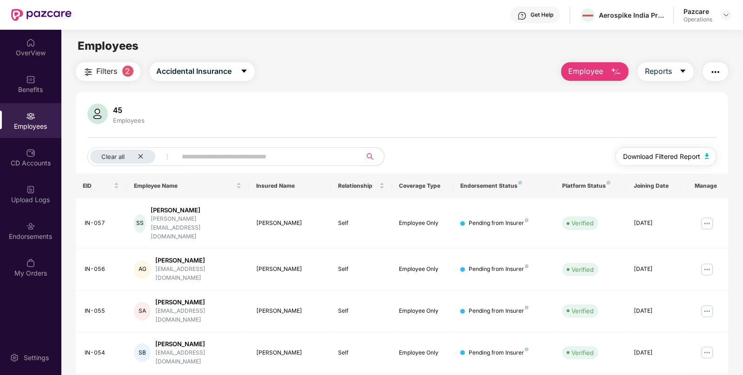
click at [707, 156] on img "button" at bounding box center [707, 156] width 5 height 6
click at [135, 156] on div "Clear all" at bounding box center [122, 157] width 65 height 14
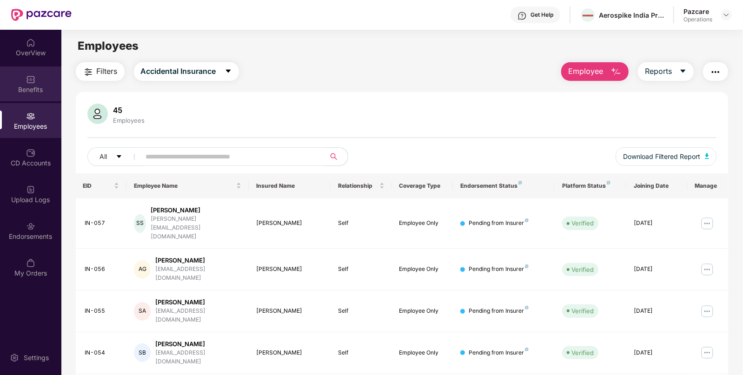
click at [37, 80] on div "Benefits" at bounding box center [30, 83] width 61 height 35
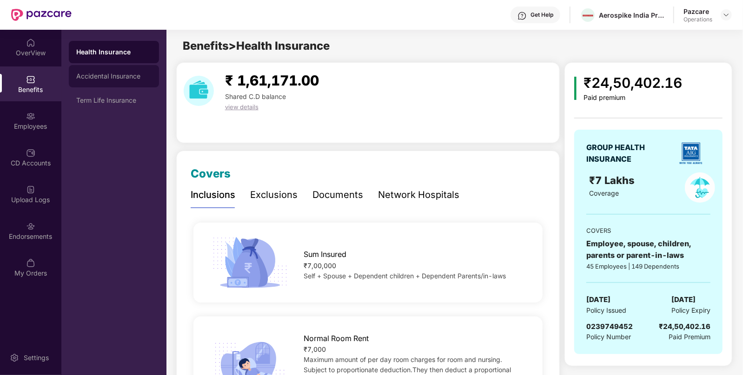
click at [107, 81] on div "Accidental Insurance" at bounding box center [114, 76] width 90 height 22
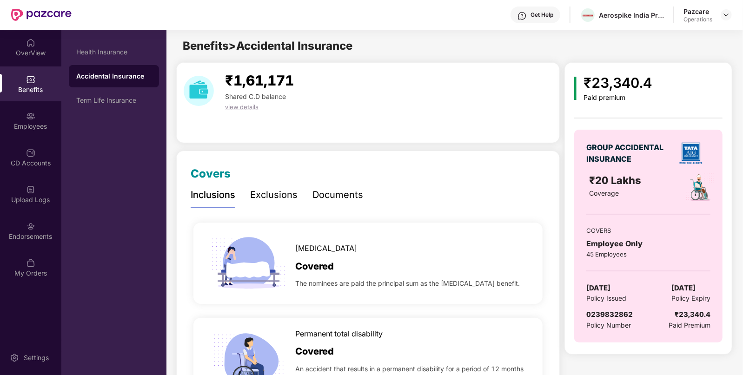
click at [611, 286] on span "[DATE]" at bounding box center [598, 288] width 24 height 11
copy span "[DATE]"
click at [29, 133] on div "Employees" at bounding box center [30, 120] width 61 height 35
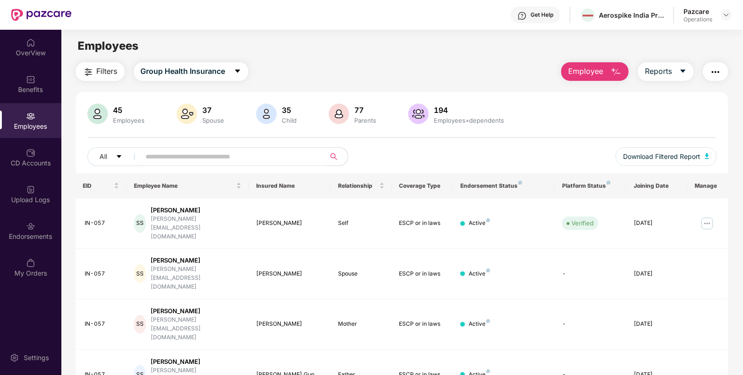
click at [711, 72] on img "button" at bounding box center [715, 71] width 11 height 11
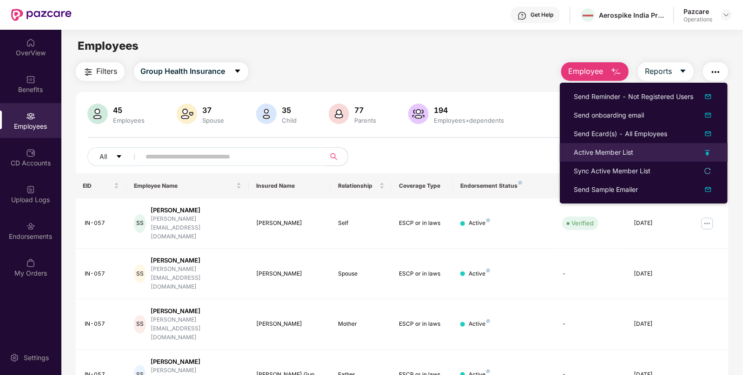
click at [586, 157] on div "Active Member List" at bounding box center [604, 152] width 60 height 10
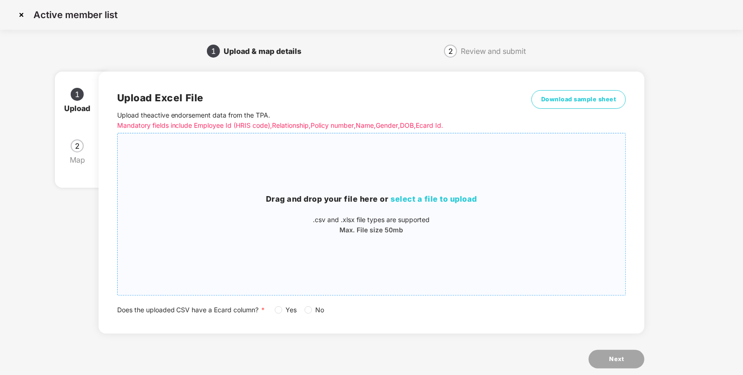
click at [430, 198] on span "select a file to upload" at bounding box center [434, 198] width 86 height 9
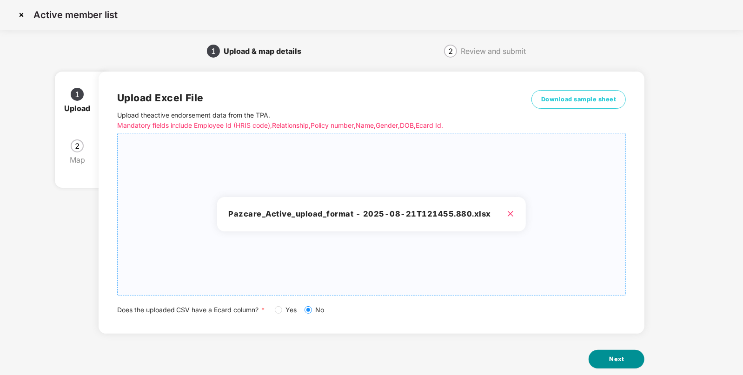
click at [621, 355] on span "Next" at bounding box center [616, 359] width 15 height 9
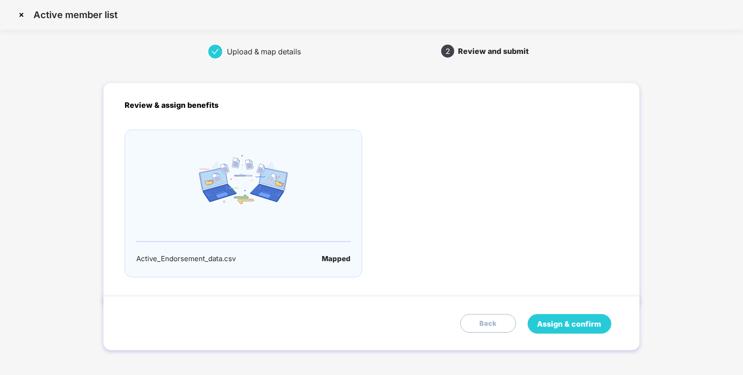
click at [558, 326] on span "Assign & confirm" at bounding box center [570, 325] width 64 height 12
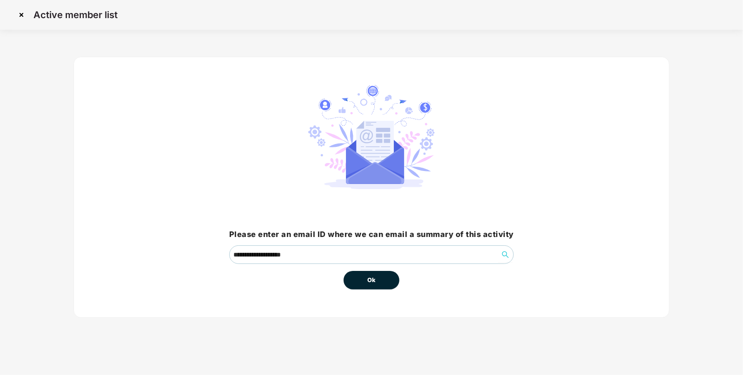
click at [364, 282] on button "Ok" at bounding box center [372, 280] width 56 height 19
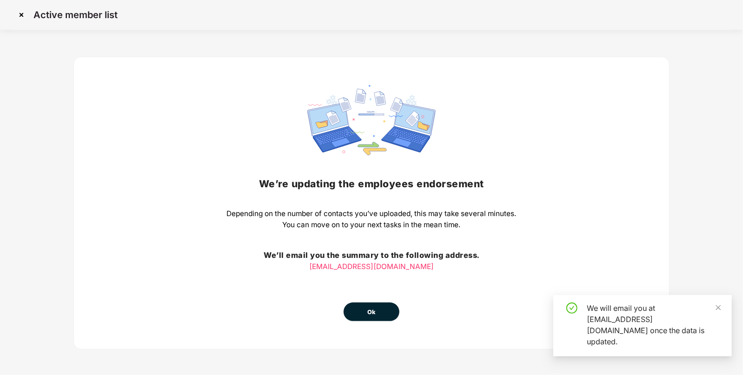
click at [364, 316] on button "Ok" at bounding box center [372, 312] width 56 height 19
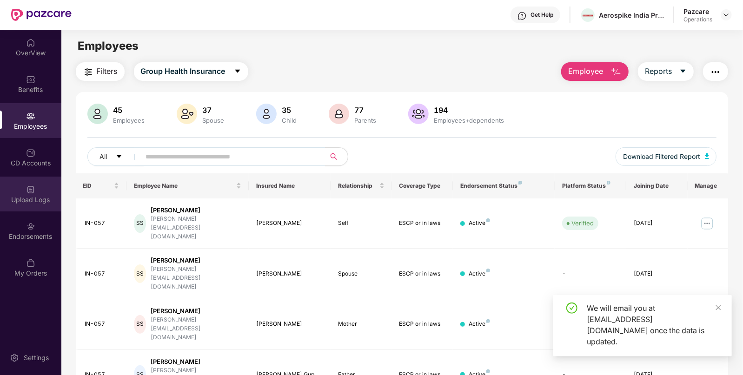
click at [17, 207] on div "Upload Logs" at bounding box center [30, 194] width 61 height 35
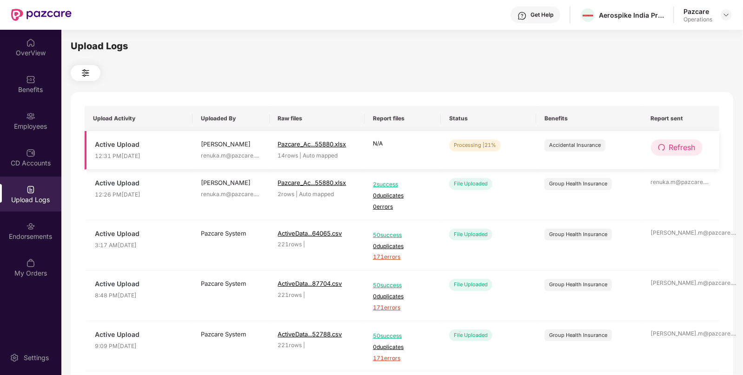
click at [678, 155] on button "Refresh" at bounding box center [677, 147] width 52 height 16
click at [678, 155] on button "Refresh" at bounding box center [677, 147] width 53 height 16
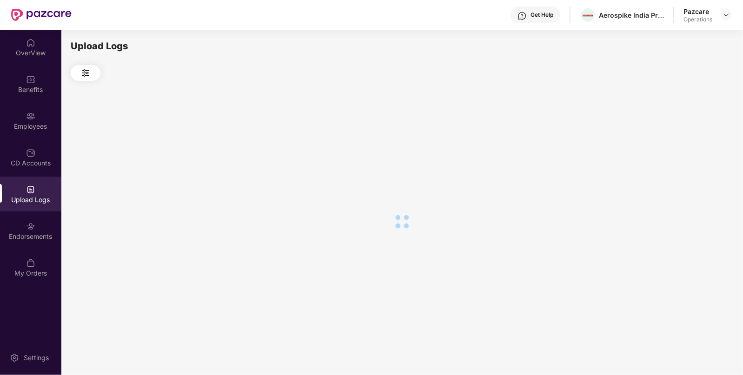
click at [678, 155] on div at bounding box center [402, 221] width 663 height 281
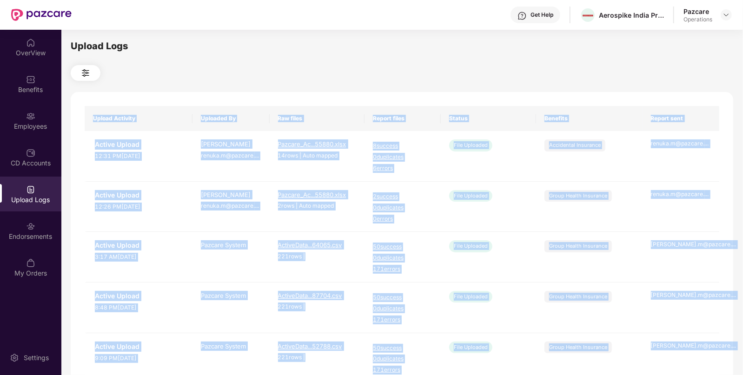
click at [678, 155] on td "renuka.m@pazcare. ..." at bounding box center [681, 156] width 77 height 51
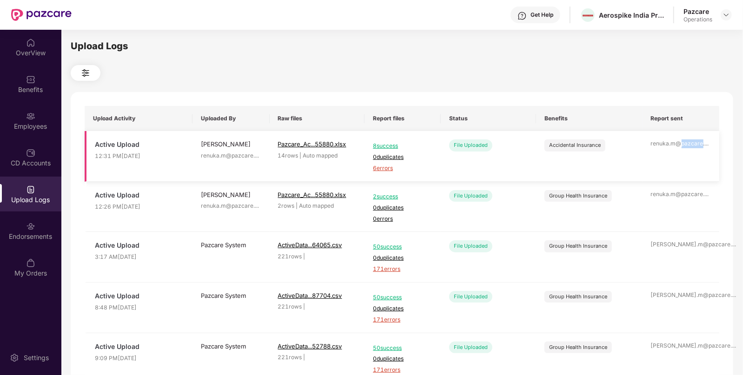
click at [678, 155] on td "renuka.m@pazcare. ..." at bounding box center [681, 156] width 77 height 51
click at [596, 128] on th "Benefits" at bounding box center [589, 118] width 106 height 25
click at [385, 170] on span "6 errors" at bounding box center [403, 168] width 60 height 9
click at [32, 126] on div "Employees" at bounding box center [30, 126] width 61 height 9
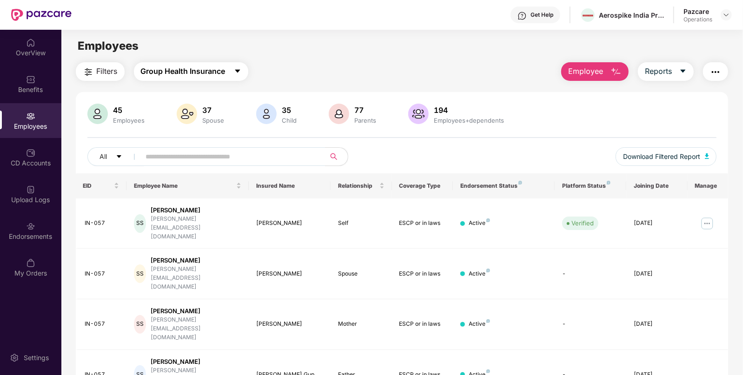
click at [216, 67] on span "Group Health Insurance" at bounding box center [183, 72] width 85 height 12
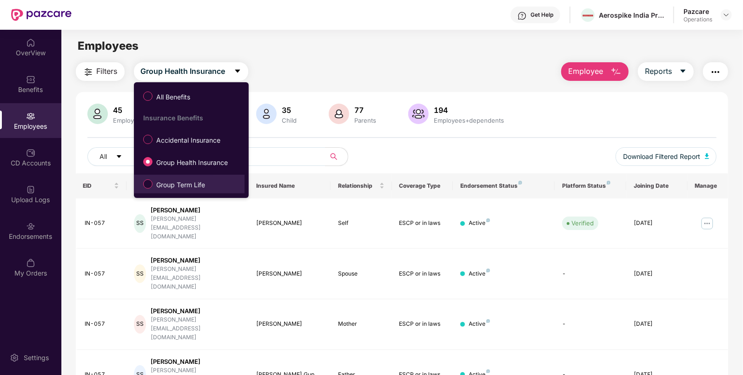
click at [144, 188] on label "Group Term Life" at bounding box center [176, 184] width 75 height 16
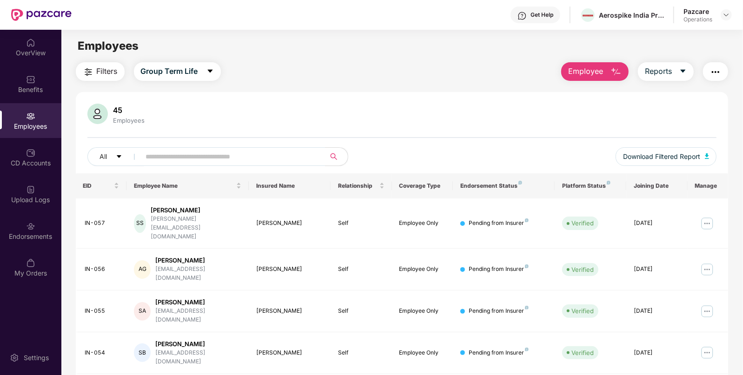
click at [107, 79] on button "Filters" at bounding box center [100, 71] width 49 height 19
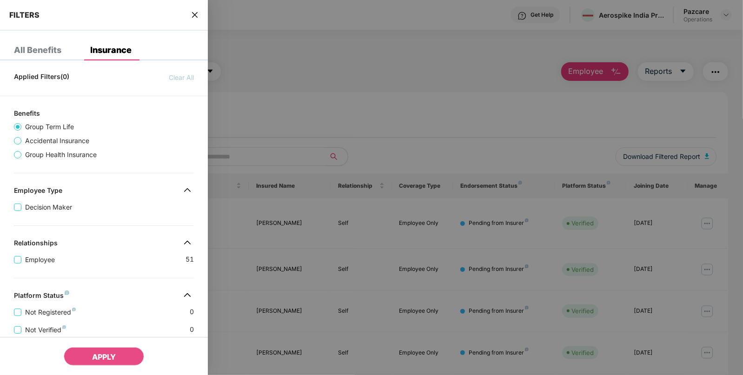
scroll to position [206, 0]
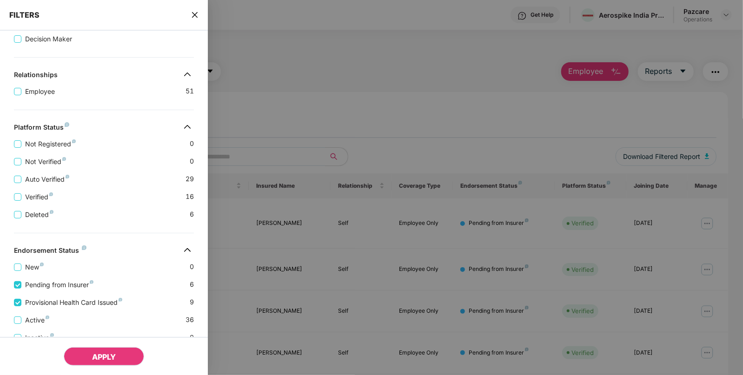
click at [99, 356] on span "APPLY" at bounding box center [104, 356] width 24 height 9
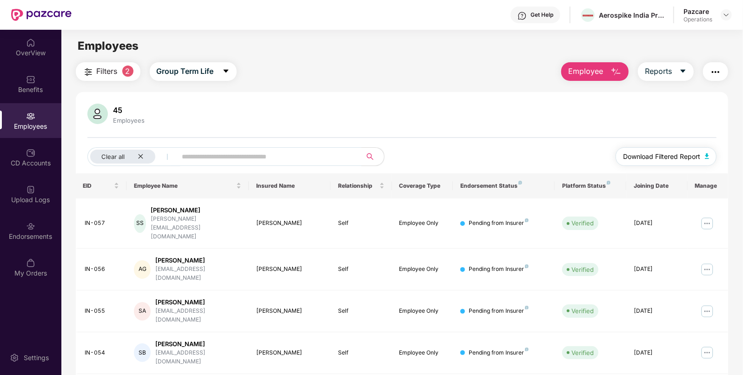
click at [703, 153] on button "Download Filtered Report" at bounding box center [666, 156] width 101 height 19
click at [23, 74] on div "Benefits" at bounding box center [30, 83] width 61 height 35
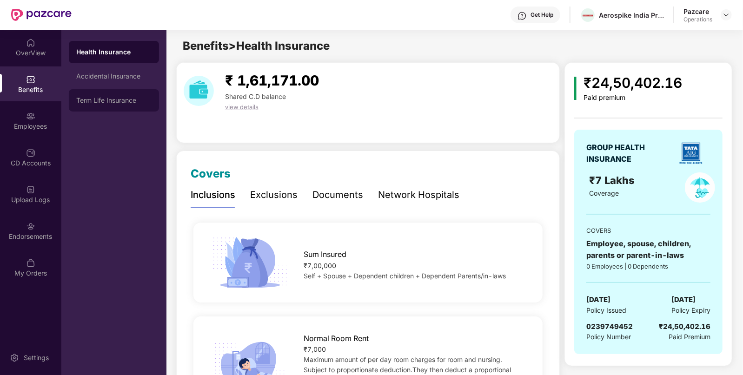
click at [95, 89] on div "Term Life Insurance" at bounding box center [114, 100] width 90 height 22
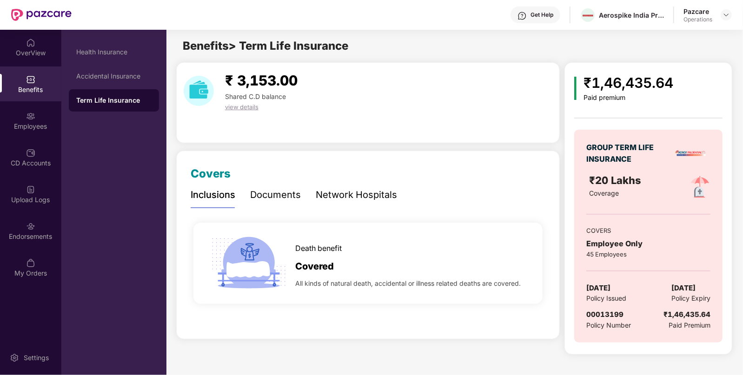
click at [610, 283] on span "[DATE]" at bounding box center [598, 288] width 24 height 11
click at [34, 133] on div "Employees" at bounding box center [30, 120] width 61 height 35
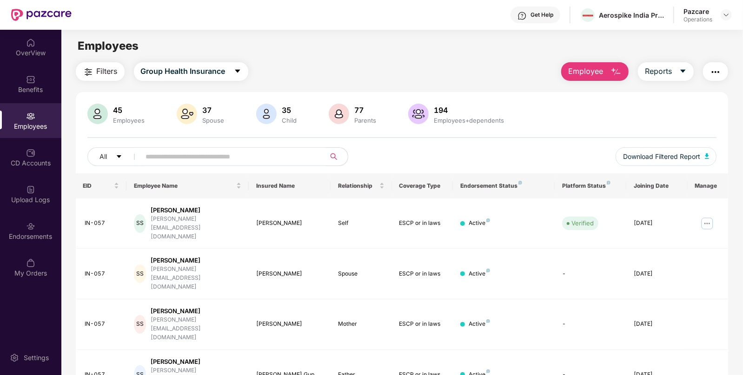
click at [713, 76] on img "button" at bounding box center [715, 71] width 11 height 11
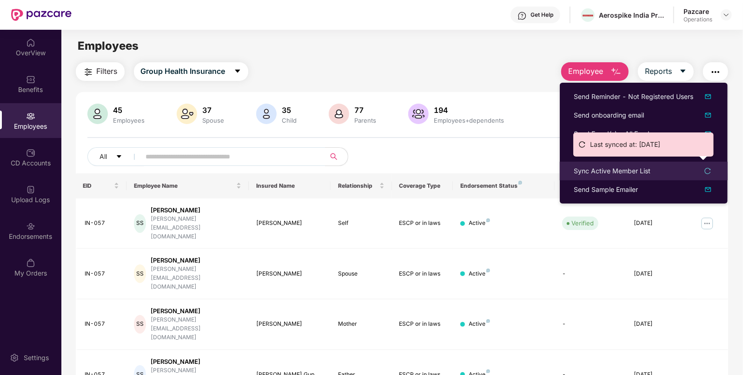
click at [587, 175] on div "Sync Active Member List" at bounding box center [612, 171] width 77 height 10
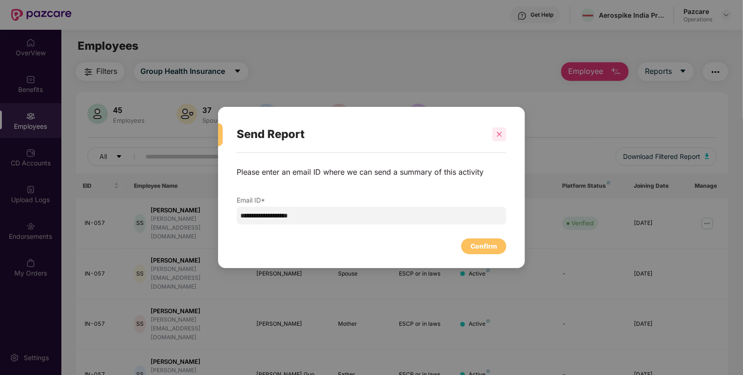
click at [493, 135] on div at bounding box center [499, 134] width 14 height 14
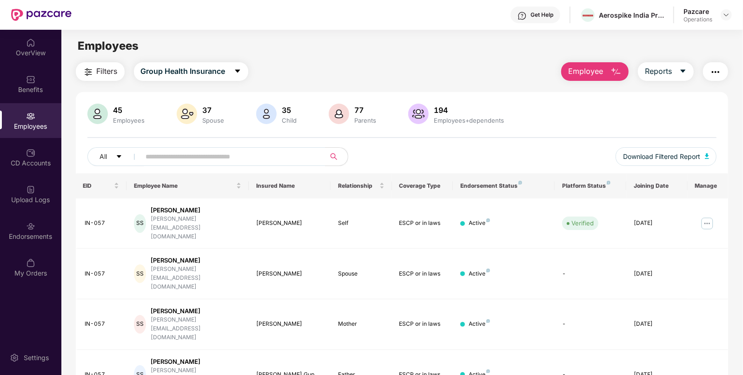
click at [706, 72] on button "button" at bounding box center [715, 71] width 25 height 19
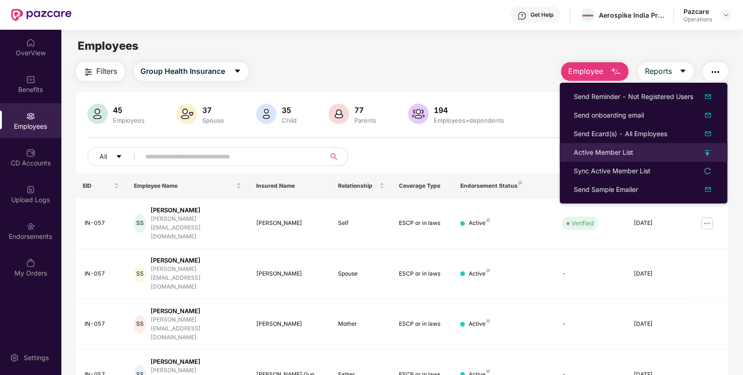
click at [578, 154] on div "Active Member List" at bounding box center [604, 152] width 60 height 10
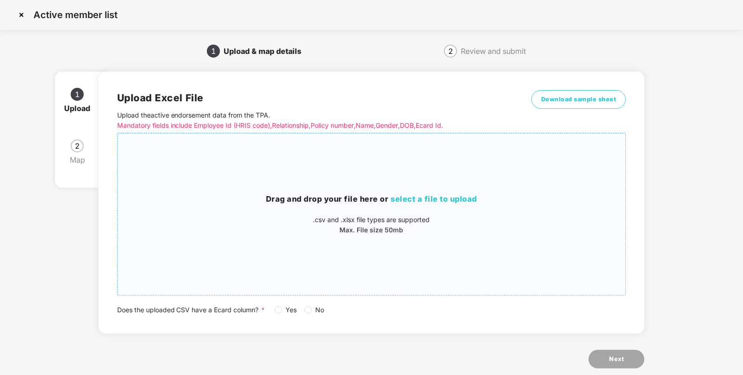
click at [434, 200] on span "select a file to upload" at bounding box center [434, 198] width 86 height 9
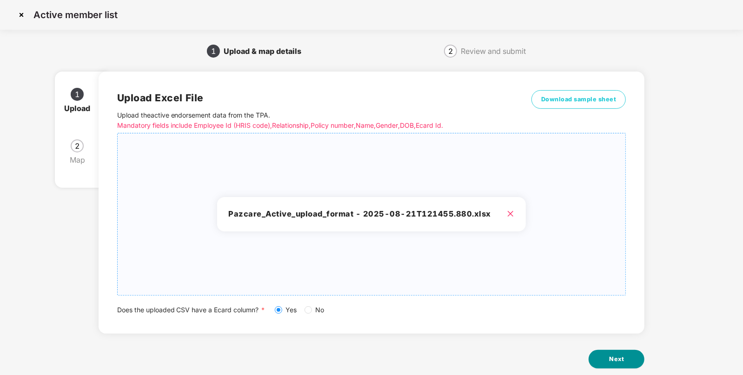
click at [623, 362] on span "Next" at bounding box center [616, 359] width 15 height 9
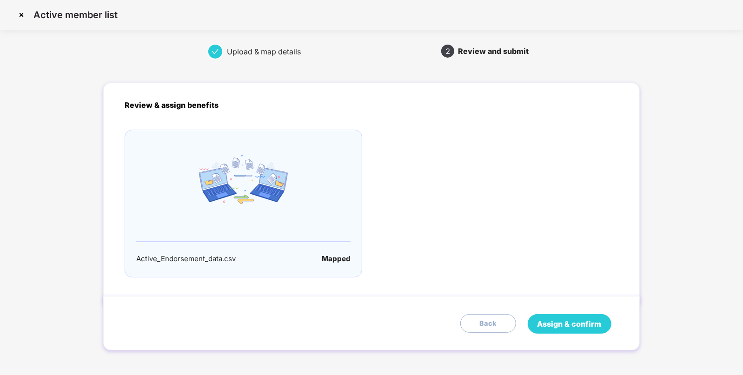
click at [573, 320] on span "Assign & confirm" at bounding box center [570, 325] width 64 height 12
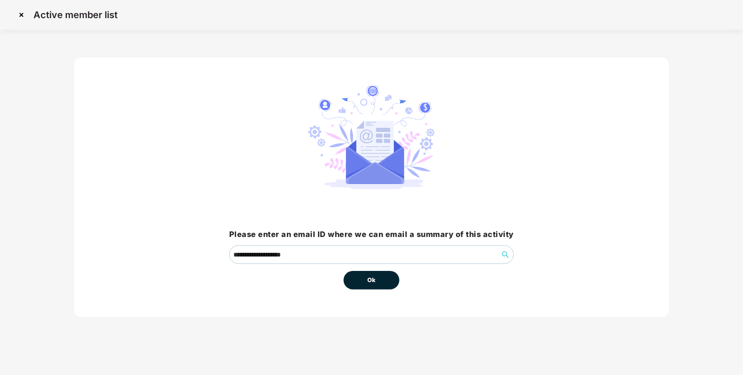
click at [355, 279] on button "Ok" at bounding box center [372, 280] width 56 height 19
click at [384, 279] on button "Ok" at bounding box center [372, 280] width 56 height 19
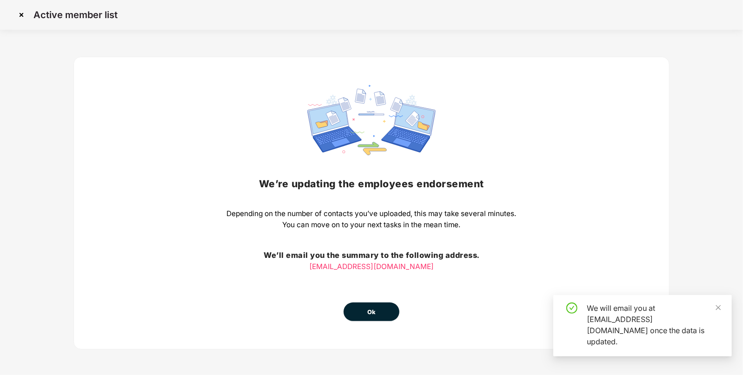
click at [374, 314] on span "Ok" at bounding box center [371, 312] width 8 height 9
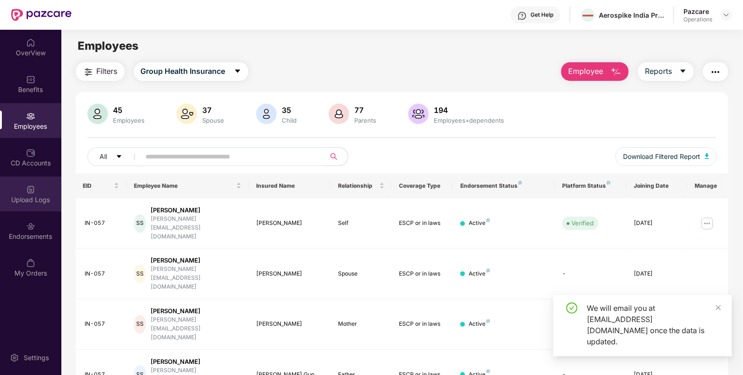
click at [33, 186] on img at bounding box center [30, 189] width 9 height 9
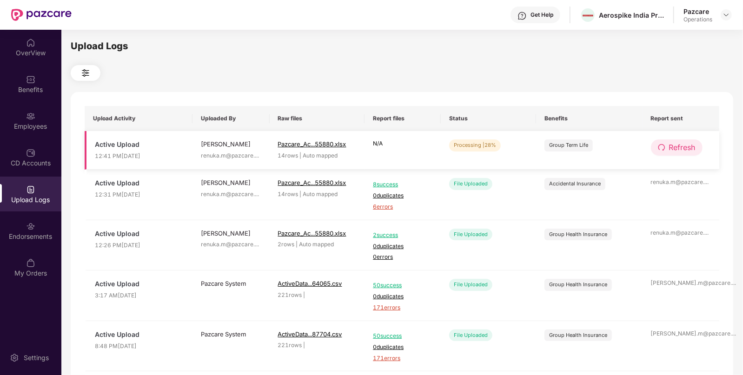
click at [682, 145] on span "Refresh" at bounding box center [682, 148] width 27 height 12
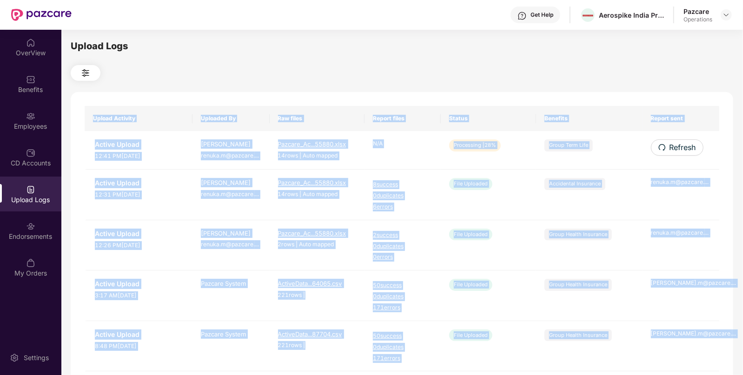
click at [682, 145] on div "Upload Activity Uploaded By Raw files Report files Status Benefits Report sent …" at bounding box center [402, 377] width 663 height 570
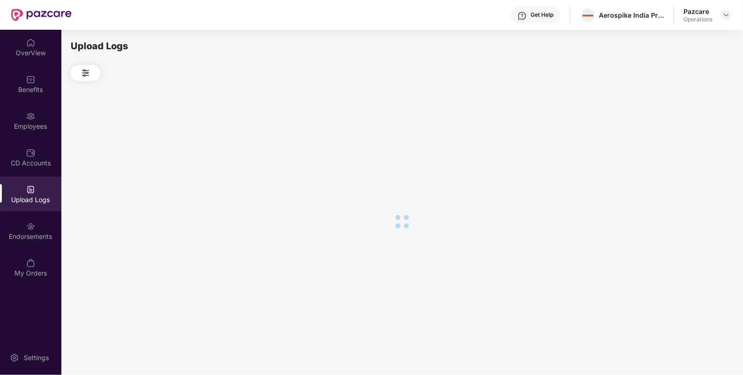
click at [682, 145] on div at bounding box center [402, 221] width 663 height 281
drag, startPoint x: 0, startPoint y: 0, endPoint x: 682, endPoint y: 145, distance: 696.9
click at [682, 145] on div at bounding box center [402, 221] width 663 height 281
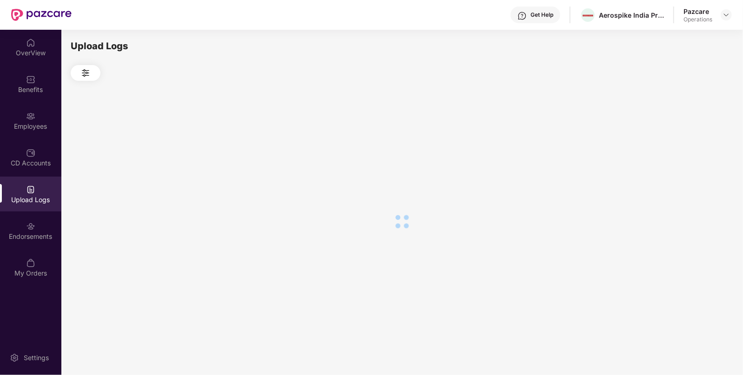
click at [682, 145] on div at bounding box center [402, 221] width 663 height 281
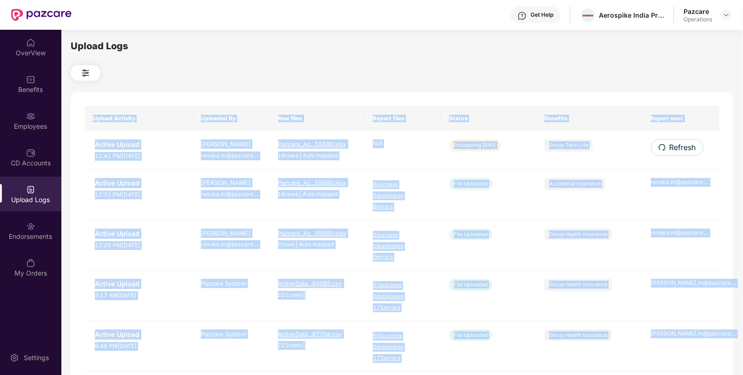
click at [682, 145] on span "Refresh" at bounding box center [683, 148] width 27 height 12
click at [682, 145] on div "Upload Activity Uploaded By Raw files Report files Status Benefits Report sent …" at bounding box center [402, 377] width 663 height 570
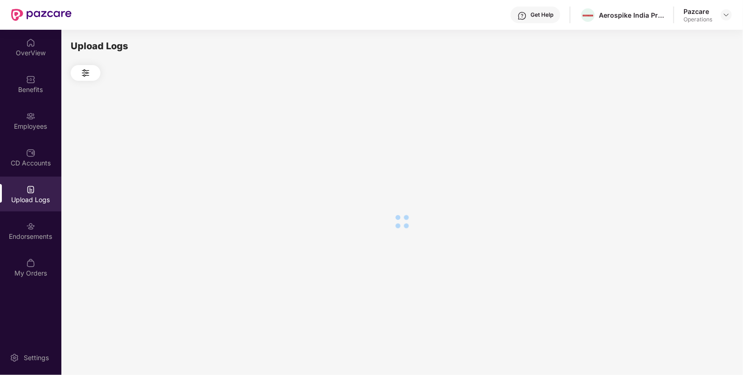
click at [682, 145] on div at bounding box center [402, 221] width 663 height 281
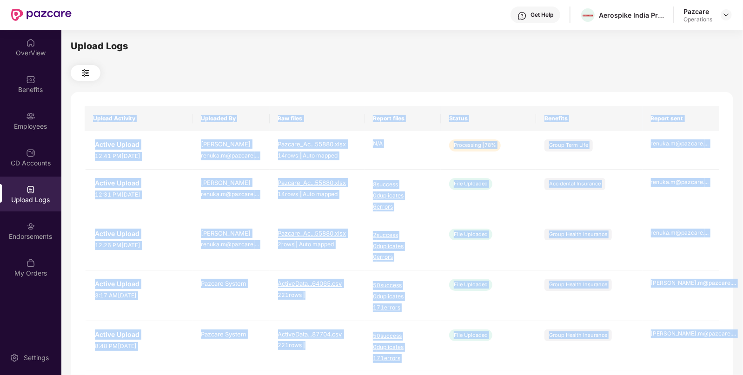
click at [571, 91] on div "Upload Logs Upload Activity Uploaded By Raw files Report files Status Benefits …" at bounding box center [402, 201] width 663 height 324
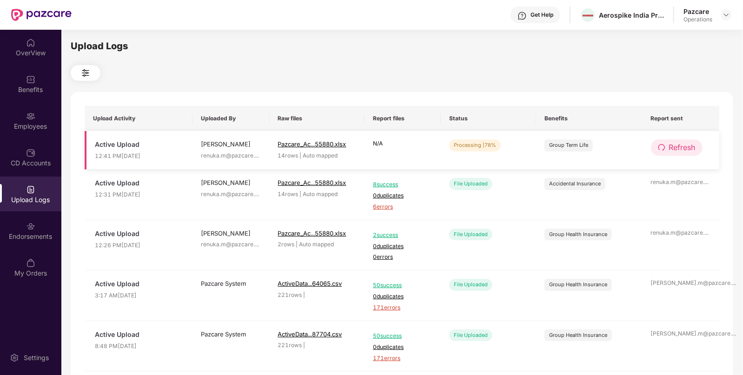
click at [678, 147] on span "Refresh" at bounding box center [682, 148] width 27 height 12
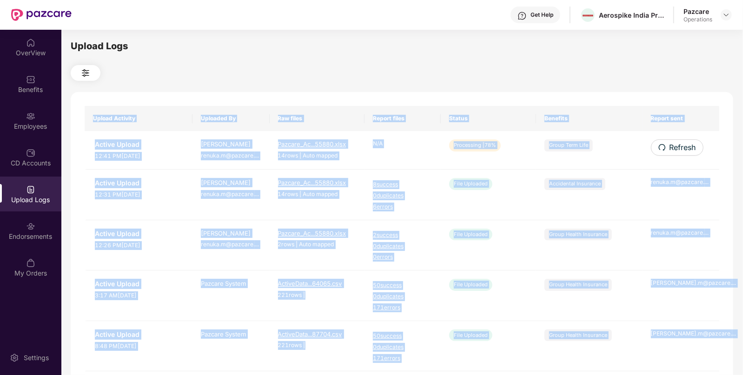
click at [678, 147] on div "Upload Activity Uploaded By Raw files Report files Status Benefits Report sent …" at bounding box center [402, 377] width 663 height 570
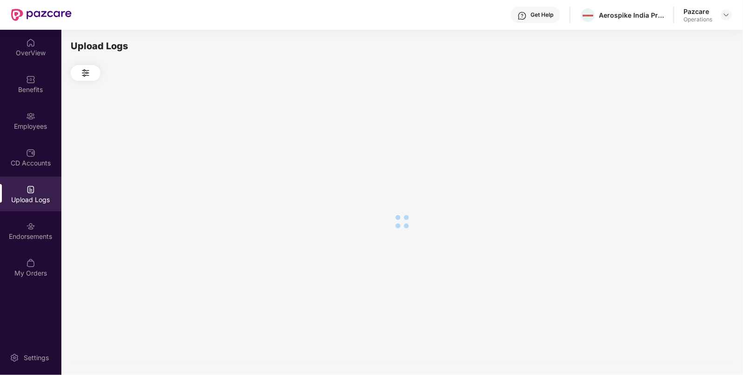
click at [678, 147] on div at bounding box center [402, 221] width 663 height 281
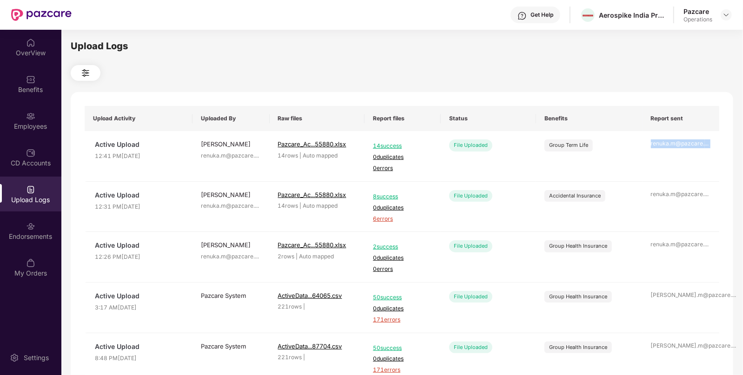
click at [678, 147] on div "renuka.m@pazcare. ..." at bounding box center [681, 143] width 60 height 9
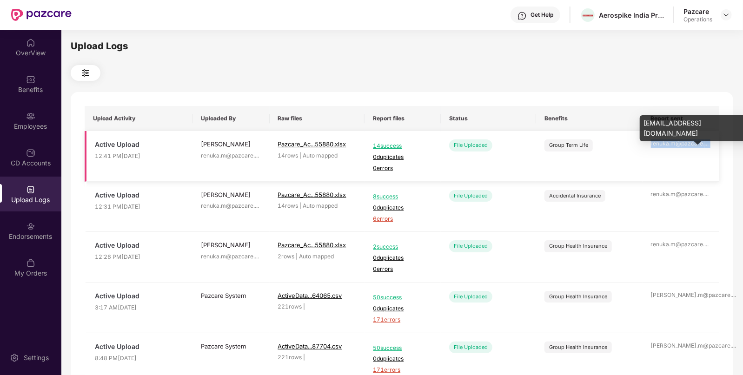
click at [678, 147] on div "renuka.m@pazcare. ..." at bounding box center [681, 143] width 60 height 9
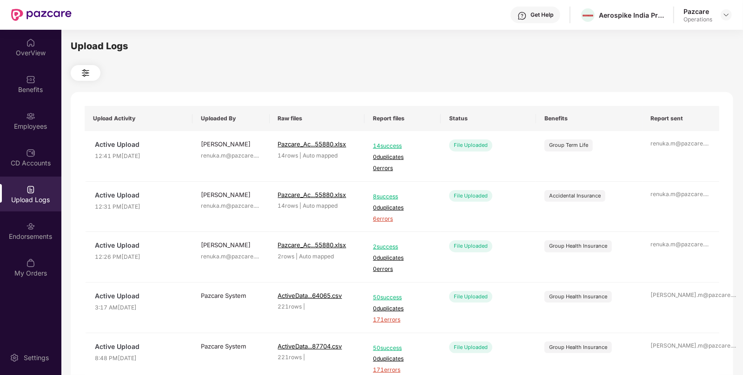
click at [548, 91] on div "Upload Logs Upload Activity Uploaded By Raw files Report files Status Benefits …" at bounding box center [402, 201] width 663 height 324
click at [729, 13] on img at bounding box center [726, 14] width 7 height 7
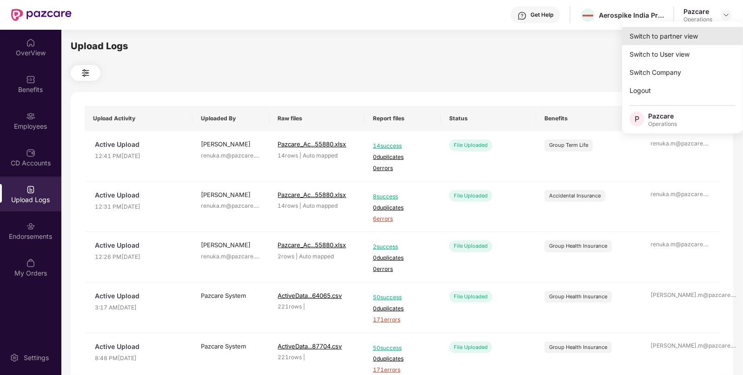
click at [697, 29] on div "Switch to partner view" at bounding box center [682, 36] width 121 height 18
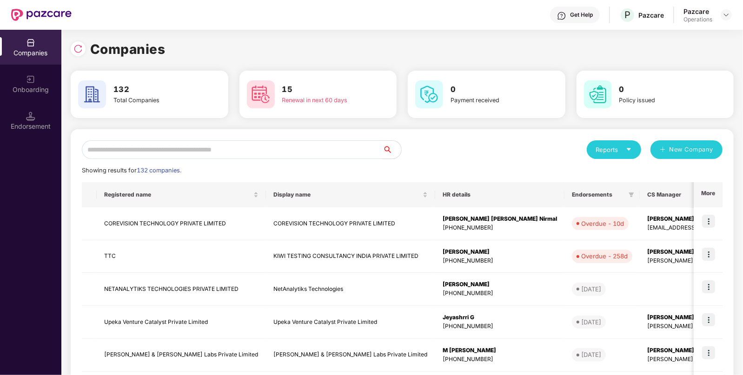
click at [421, 153] on div "Reports New Company" at bounding box center [562, 149] width 320 height 19
click at [72, 48] on div at bounding box center [78, 48] width 15 height 15
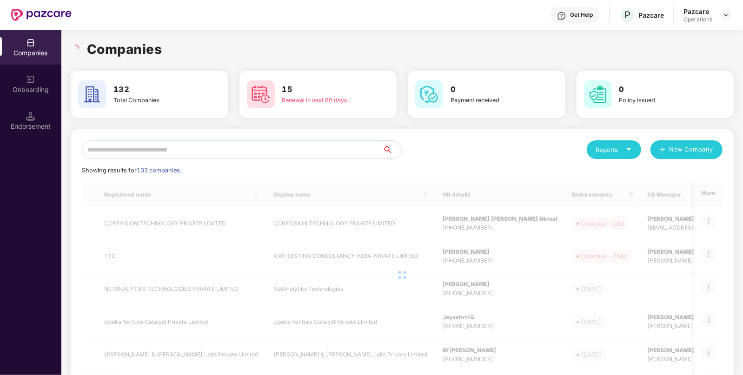
click at [161, 146] on input "text" at bounding box center [232, 149] width 301 height 19
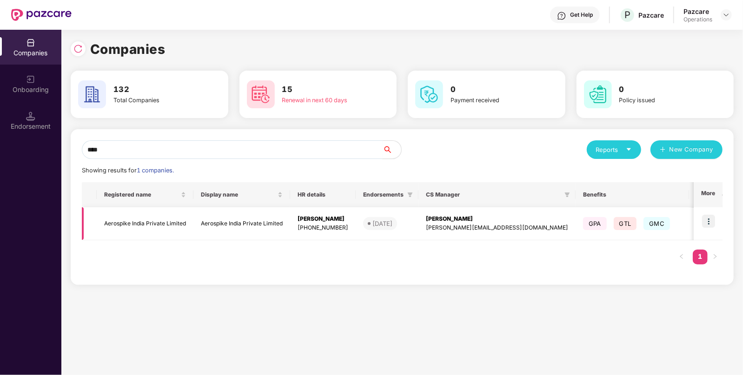
type input "****"
click at [711, 221] on img at bounding box center [708, 221] width 13 height 13
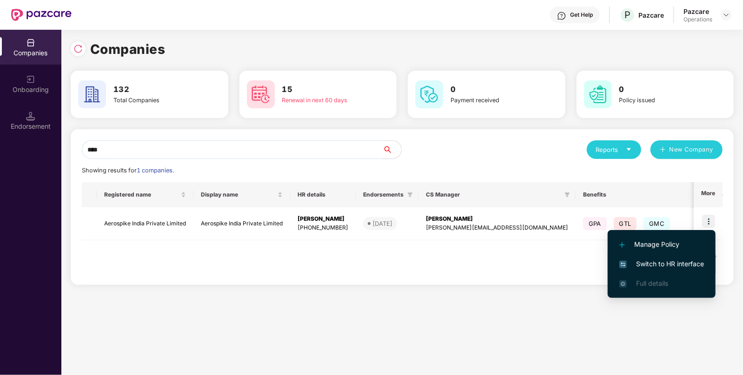
click at [663, 262] on span "Switch to HR interface" at bounding box center [661, 264] width 85 height 10
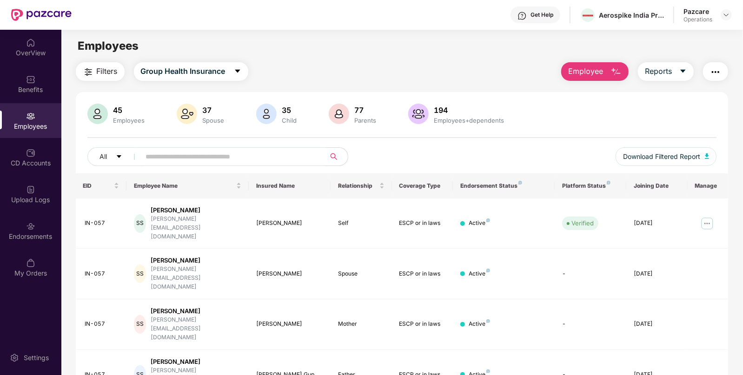
click at [103, 81] on div "Filters Group Health Insurance Employee Reports 45 Employees 37 Spouse 35 Child…" at bounding box center [402, 373] width 653 height 622
click at [175, 72] on span "Group Health Insurance" at bounding box center [183, 72] width 85 height 12
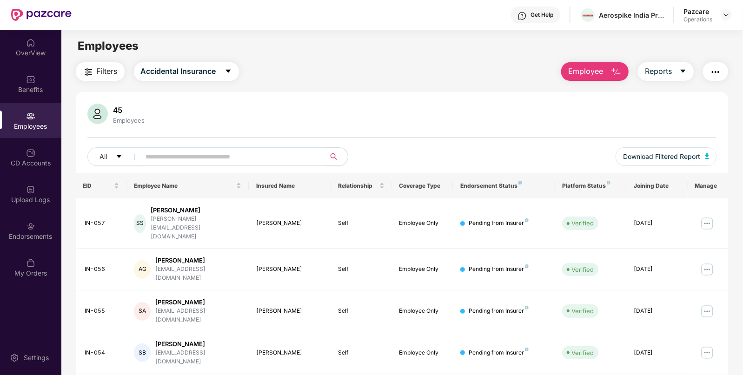
click at [104, 71] on span "Filters" at bounding box center [107, 72] width 21 height 12
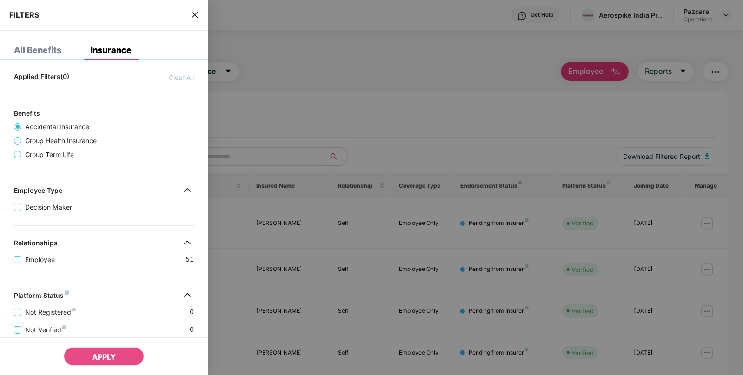
scroll to position [206, 0]
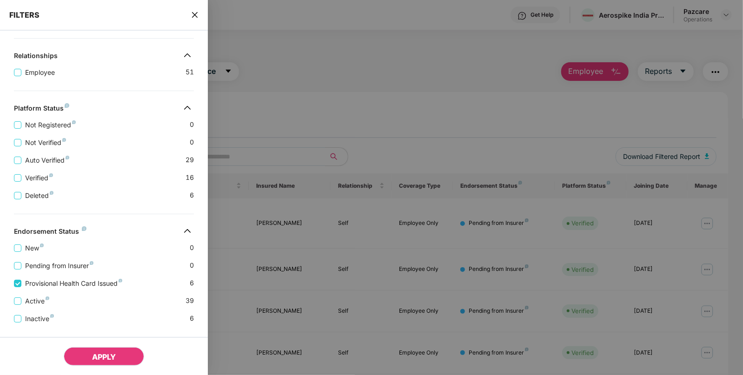
click at [106, 357] on span "APPLY" at bounding box center [104, 356] width 24 height 9
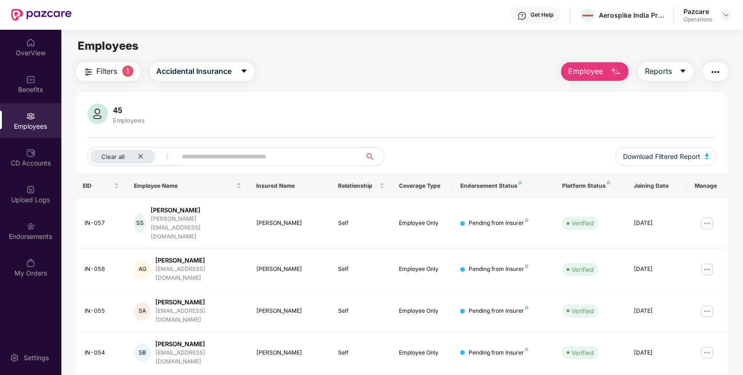
scroll to position [52, 0]
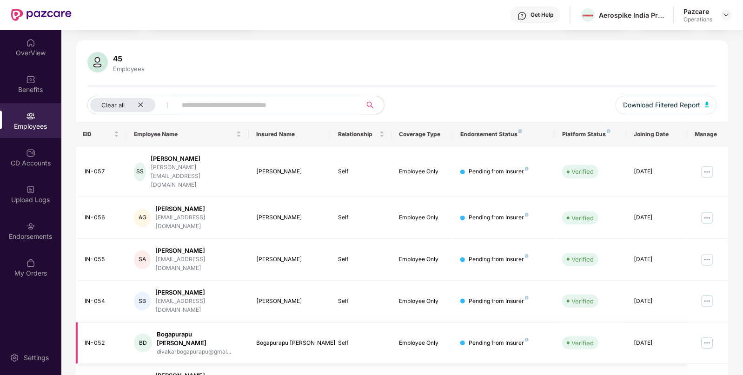
click at [357, 323] on td "Self" at bounding box center [361, 344] width 61 height 42
click at [21, 83] on div "Benefits" at bounding box center [30, 83] width 61 height 35
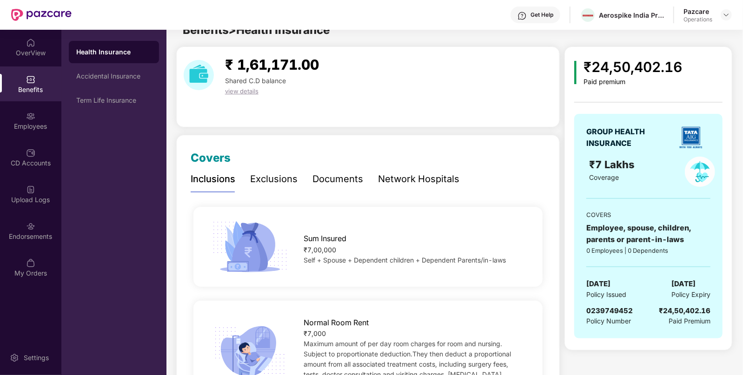
scroll to position [0, 0]
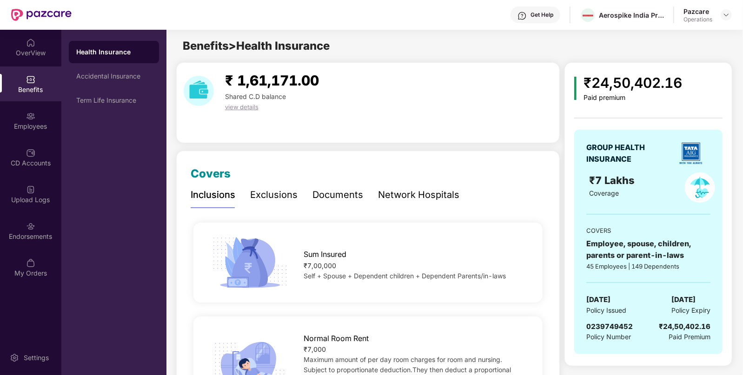
click at [126, 88] on div "Health Insurance Accidental Insurance Term Life Insurance" at bounding box center [114, 76] width 90 height 71
click at [122, 77] on div "Accidental Insurance" at bounding box center [113, 76] width 75 height 7
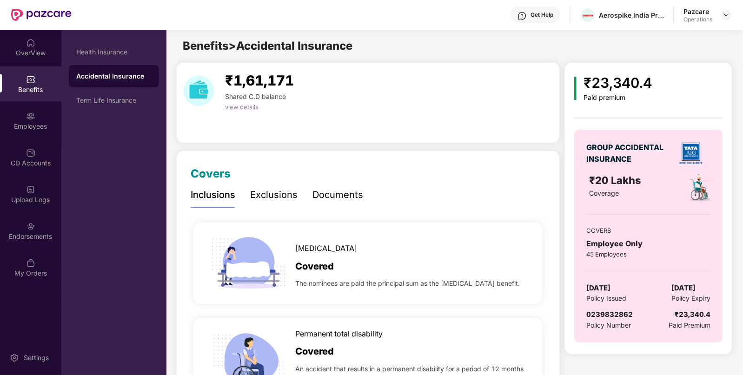
click at [607, 320] on div "Policy Number" at bounding box center [609, 325] width 46 height 10
click at [615, 307] on div "GROUP ACCIDENTAL INSURANCE ₹20 Lakhs Coverage COVERS Employee Only 45 Employees…" at bounding box center [648, 236] width 148 height 213
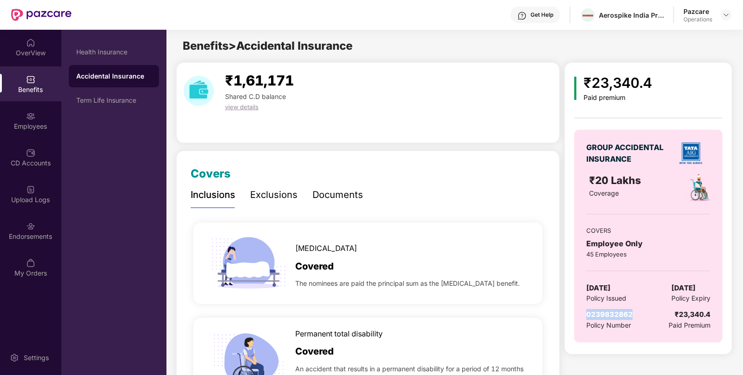
copy span "0239832862"
click at [42, 120] on div "Employees" at bounding box center [30, 120] width 61 height 35
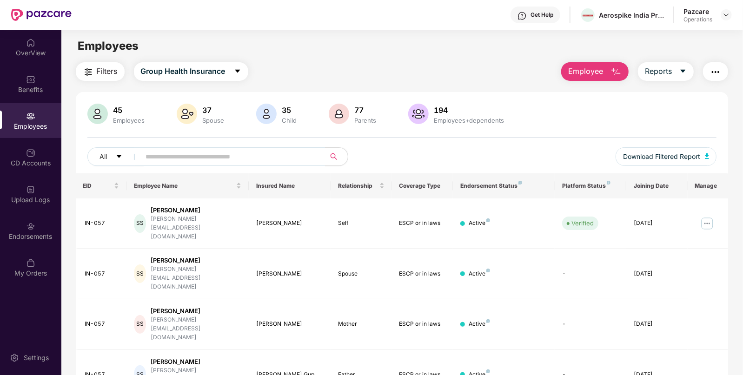
click at [714, 74] on img "button" at bounding box center [715, 71] width 11 height 11
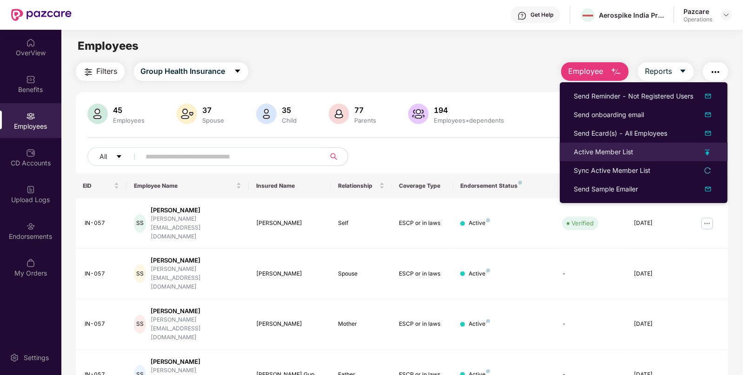
click at [585, 158] on li "Active Member List" at bounding box center [644, 152] width 168 height 19
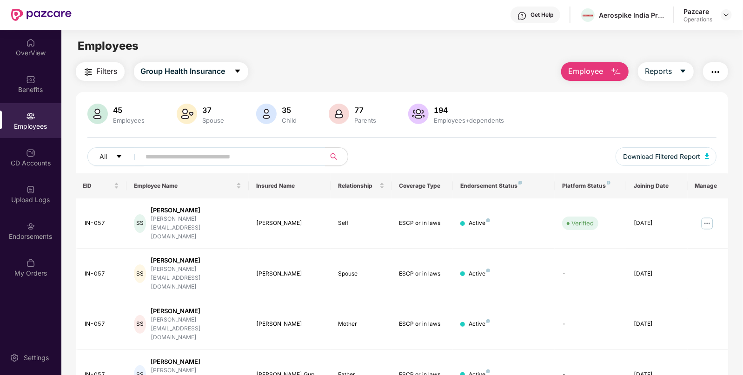
click at [707, 79] on button "button" at bounding box center [715, 71] width 25 height 19
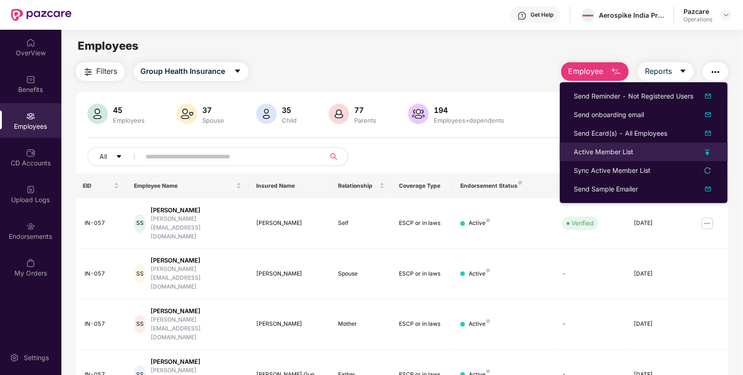
click at [593, 157] on li "Active Member List" at bounding box center [644, 152] width 168 height 19
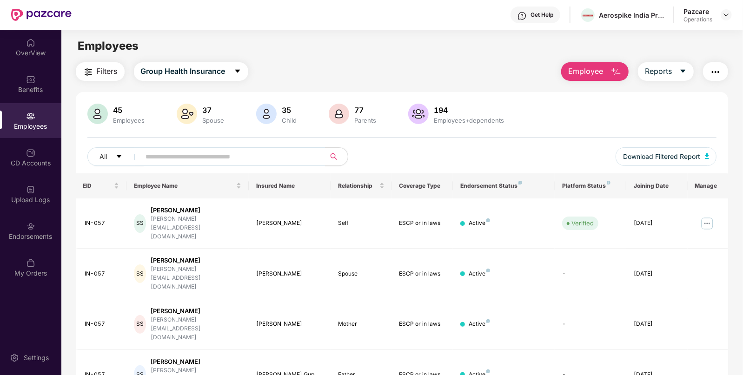
click at [593, 157] on div "All Download Filtered Report" at bounding box center [402, 160] width 630 height 26
click at [714, 77] on img "button" at bounding box center [715, 71] width 11 height 11
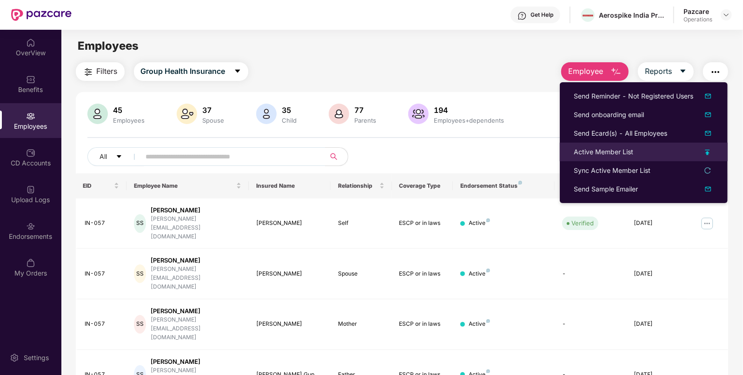
click at [604, 156] on div "Active Member List" at bounding box center [604, 152] width 60 height 10
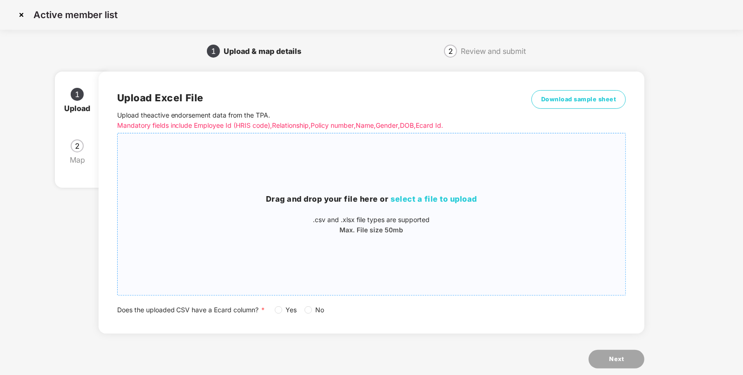
click at [440, 191] on div "Drag and drop your file here or select a file to upload .csv and .xlsx file typ…" at bounding box center [372, 214] width 508 height 147
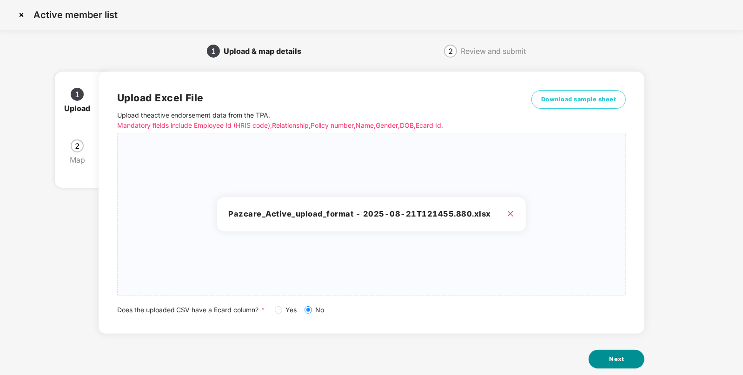
click at [635, 362] on button "Next" at bounding box center [617, 359] width 56 height 19
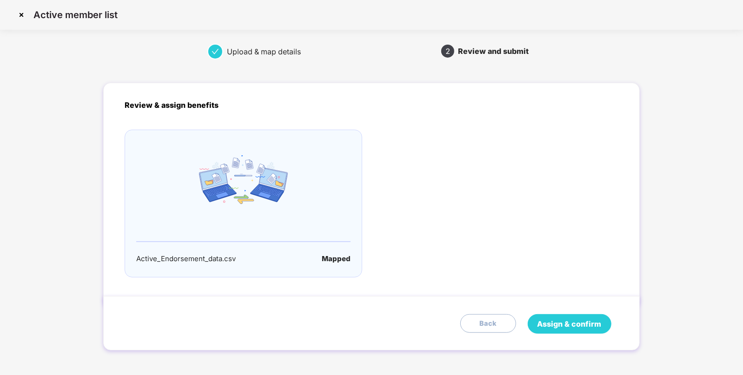
click at [531, 322] on button "Assign & confirm" at bounding box center [570, 324] width 84 height 20
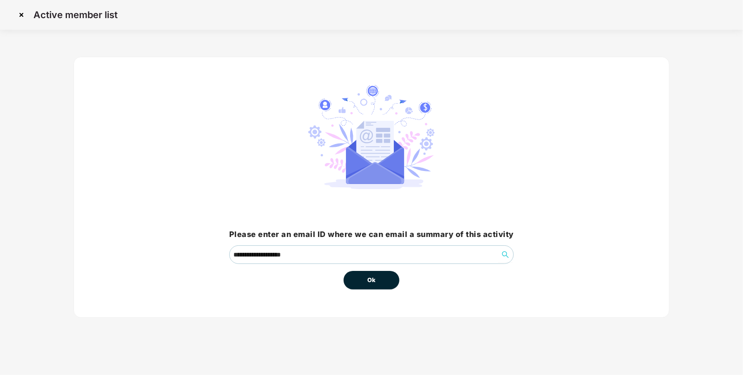
click at [531, 322] on div "**********" at bounding box center [371, 194] width 596 height 300
click at [385, 283] on button "Ok" at bounding box center [372, 280] width 56 height 19
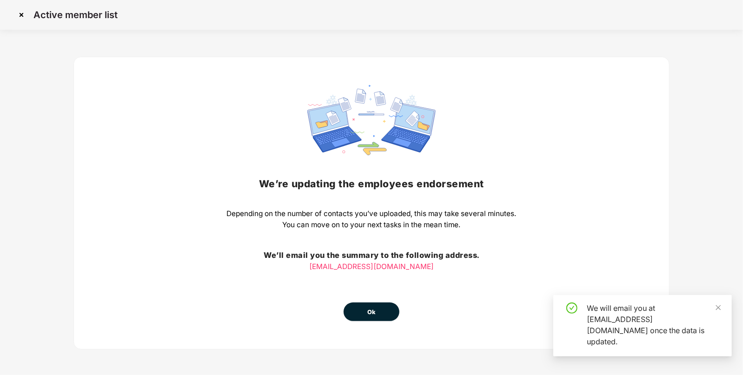
click at [372, 321] on button "Ok" at bounding box center [372, 312] width 56 height 19
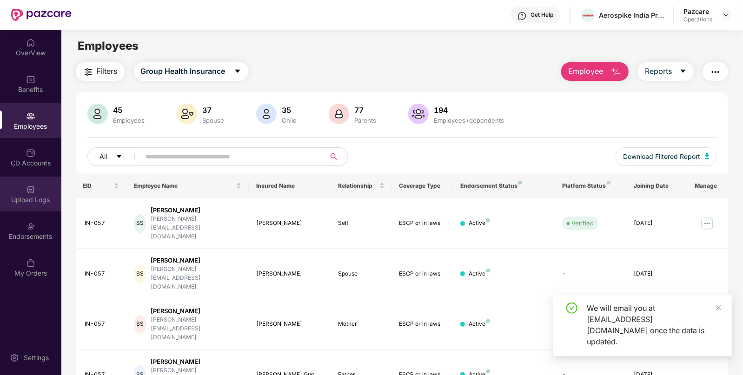
click at [49, 189] on div "Upload Logs" at bounding box center [30, 194] width 61 height 35
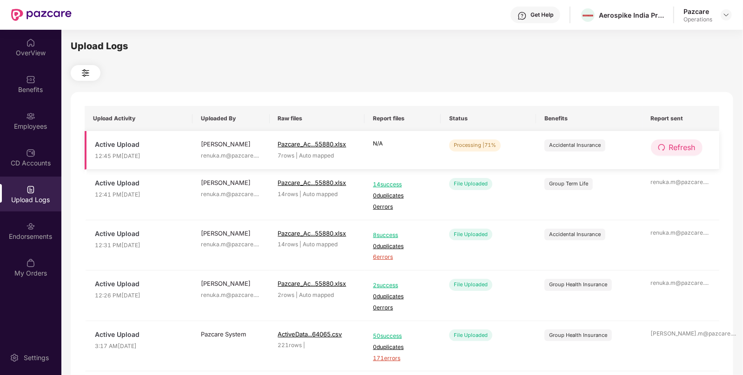
click at [673, 150] on span "Refresh" at bounding box center [682, 148] width 27 height 12
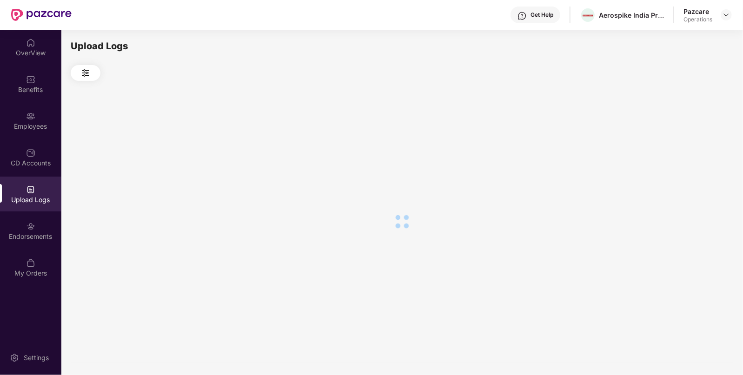
click at [673, 150] on div at bounding box center [402, 221] width 663 height 281
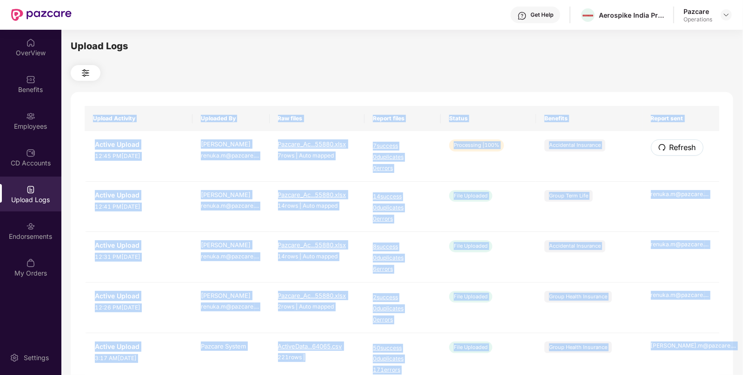
click at [673, 150] on span "Refresh" at bounding box center [683, 148] width 27 height 12
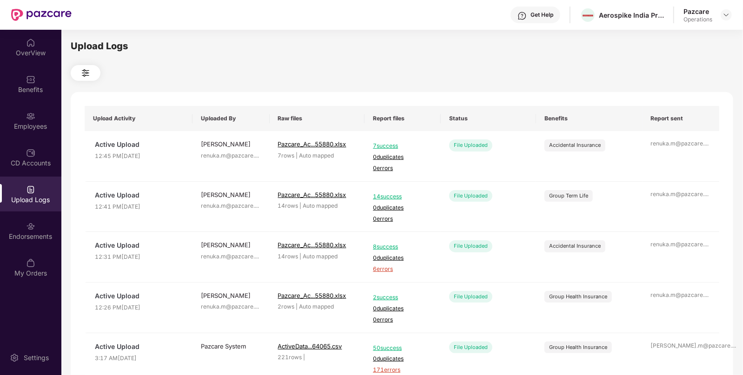
click at [688, 82] on div "Upload Logs Upload Activity Uploaded By Raw files Report files Status Benefits …" at bounding box center [402, 201] width 663 height 324
click at [558, 53] on div "Upload Logs Upload Activity Uploaded By Raw files Report files Status Benefits …" at bounding box center [402, 201] width 663 height 324
click at [724, 19] on div at bounding box center [726, 14] width 11 height 11
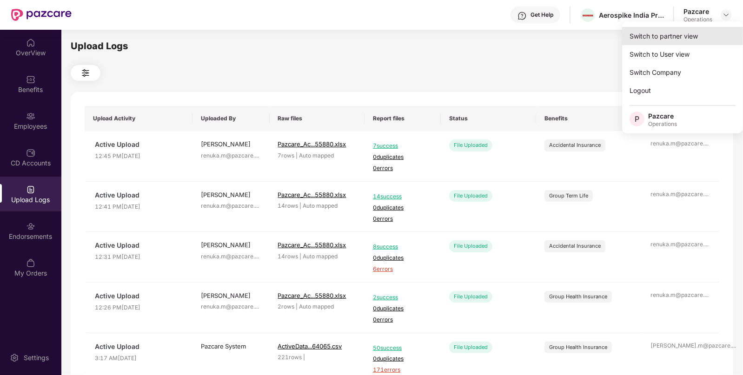
click at [691, 33] on div "Switch to partner view" at bounding box center [682, 36] width 121 height 18
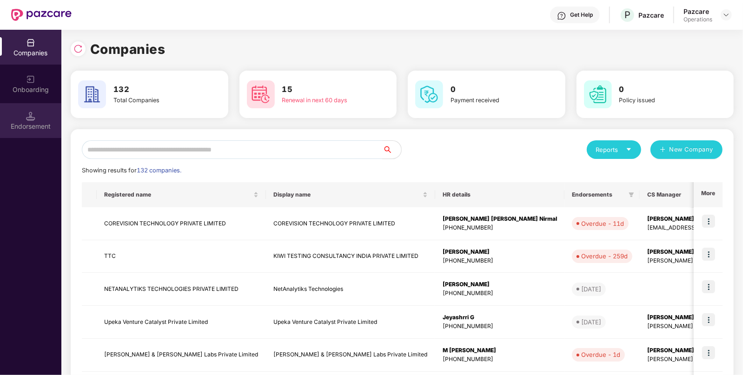
click at [36, 110] on div "Endorsement" at bounding box center [30, 120] width 61 height 35
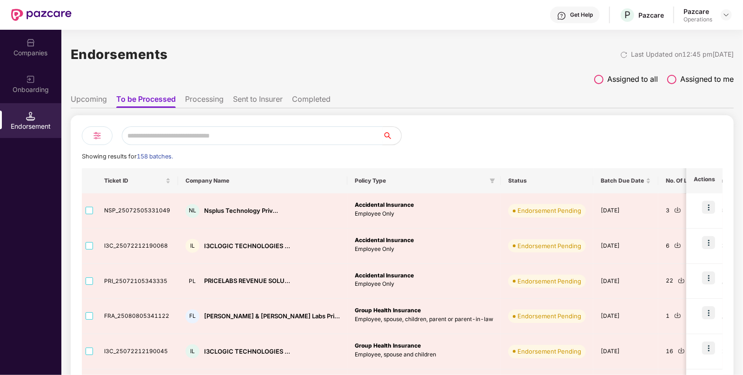
click at [259, 133] on input "text" at bounding box center [252, 135] width 261 height 19
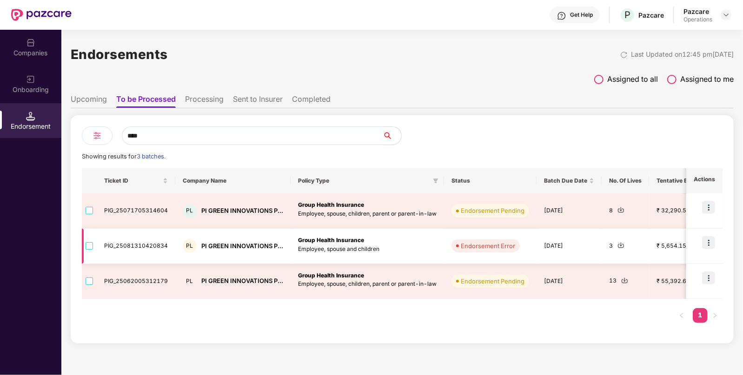
type input "****"
click at [711, 242] on img at bounding box center [708, 242] width 13 height 13
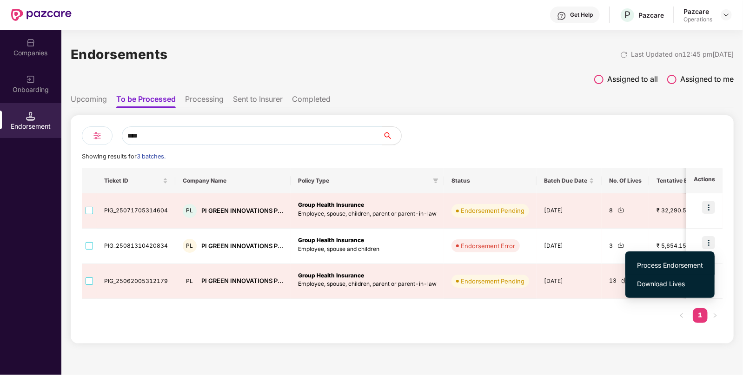
click at [659, 266] on span "Process Endorsement" at bounding box center [670, 265] width 66 height 10
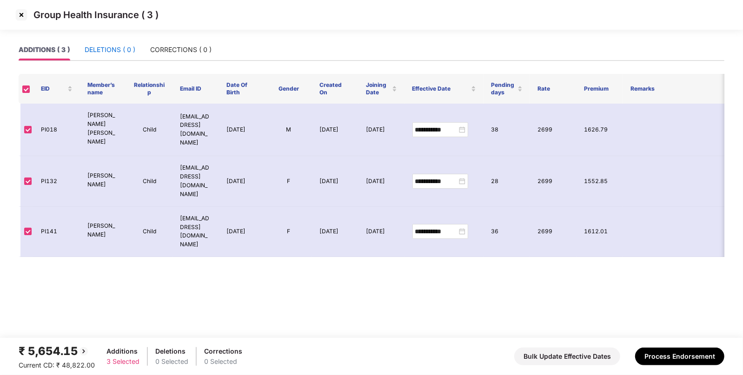
click at [128, 50] on div "DELETIONS ( 0 )" at bounding box center [110, 50] width 51 height 10
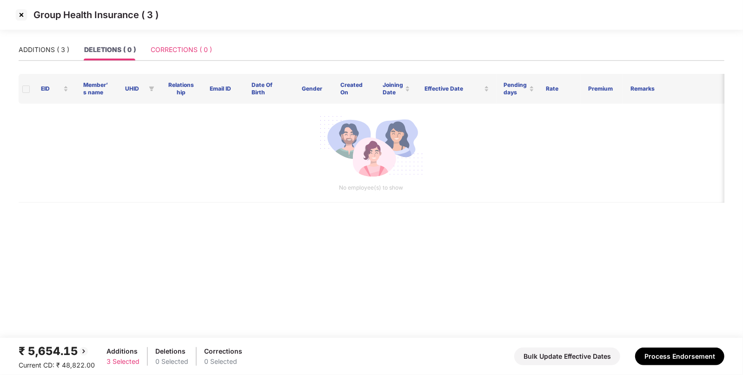
click at [191, 42] on div "CORRECTIONS ( 0 )" at bounding box center [181, 49] width 61 height 21
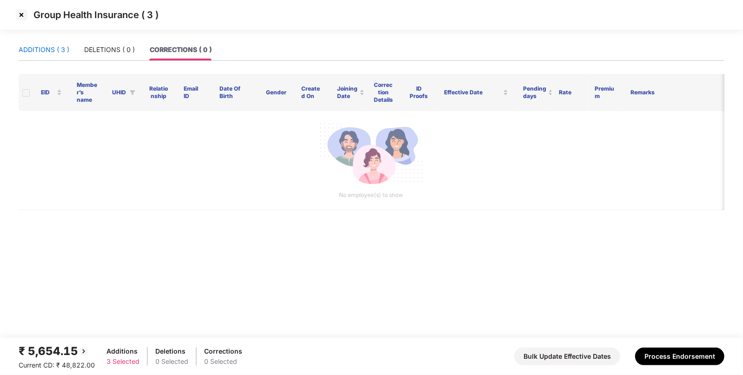
click at [52, 52] on div "ADDITIONS ( 3 )" at bounding box center [44, 50] width 51 height 10
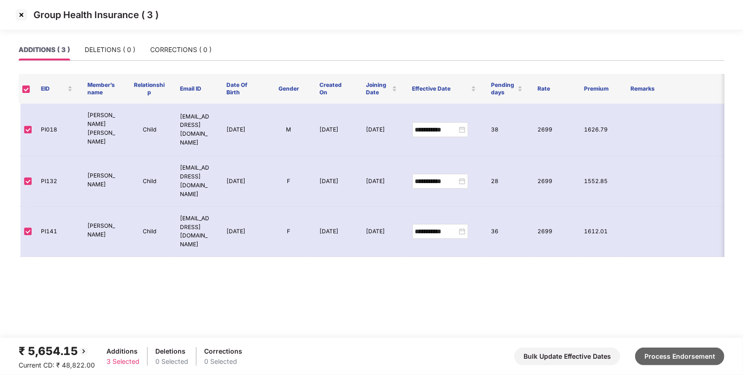
click at [660, 352] on button "Process Endorsement" at bounding box center [679, 357] width 89 height 18
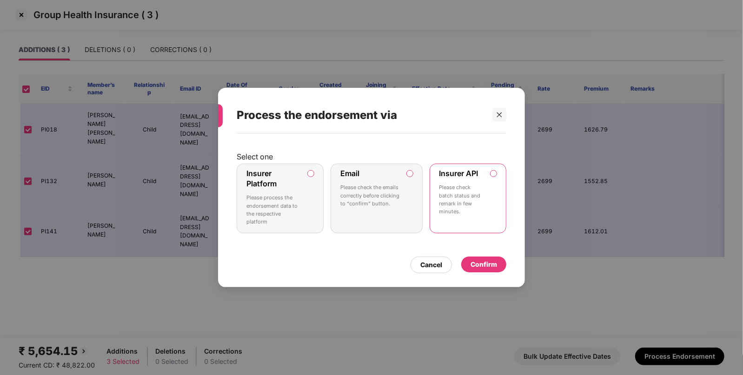
click at [483, 262] on div "Confirm" at bounding box center [484, 264] width 27 height 10
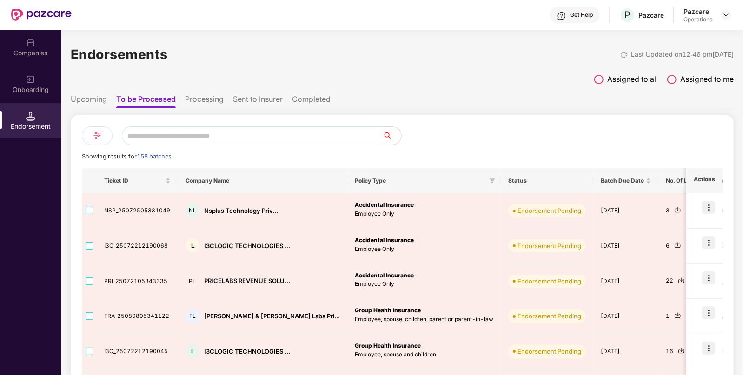
click at [215, 139] on input "text" at bounding box center [252, 135] width 261 height 19
click at [39, 42] on div "Companies" at bounding box center [30, 47] width 61 height 35
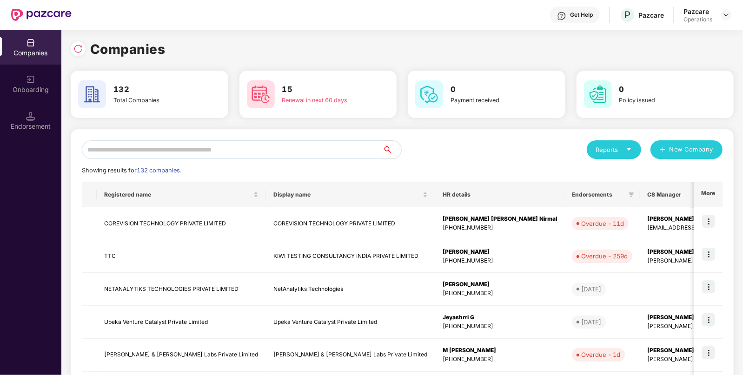
click at [185, 146] on input "text" at bounding box center [232, 149] width 301 height 19
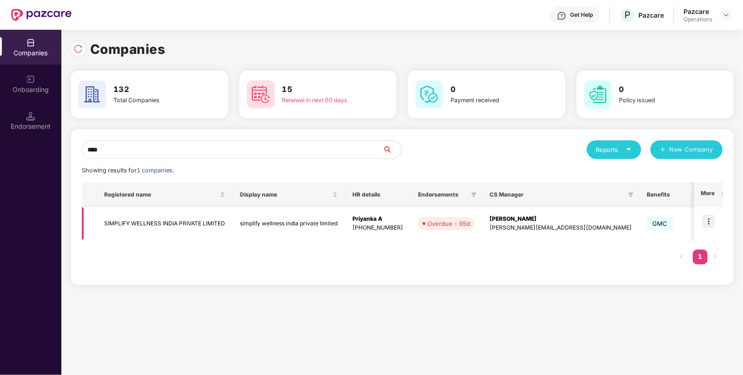
type input "****"
click at [708, 223] on img at bounding box center [708, 221] width 13 height 13
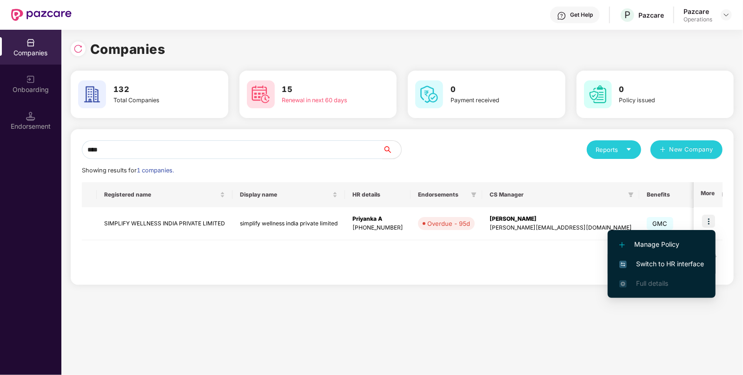
click at [660, 256] on li "Switch to HR interface" at bounding box center [662, 264] width 108 height 20
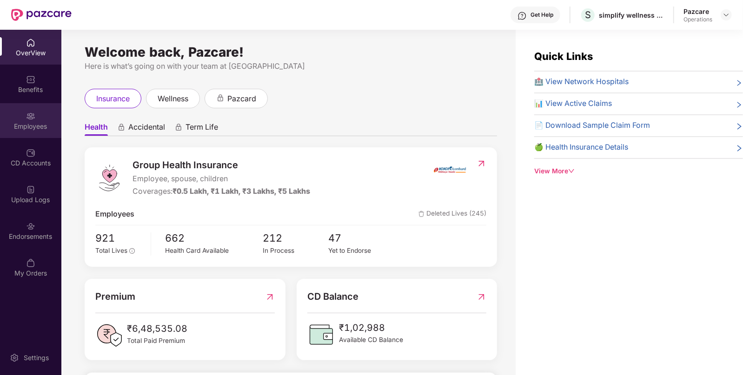
click at [29, 124] on div "Employees" at bounding box center [30, 126] width 61 height 9
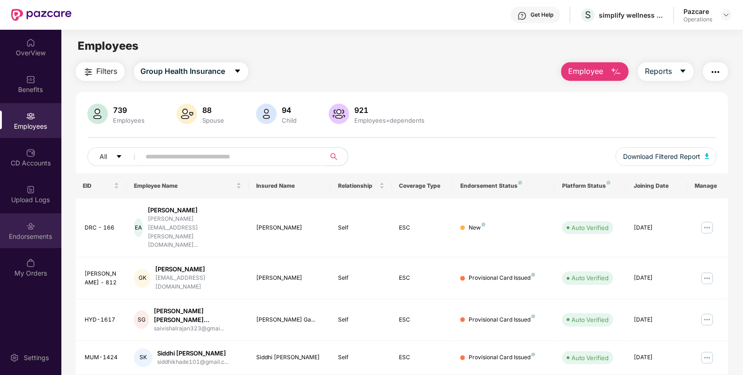
click at [35, 226] on div "Endorsements" at bounding box center [30, 230] width 61 height 35
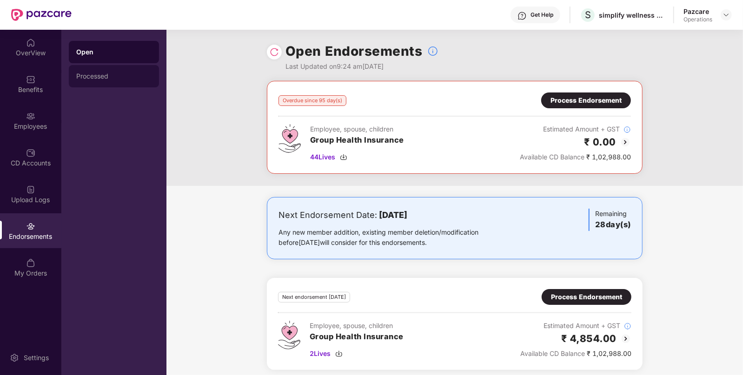
click at [93, 70] on div "Processed" at bounding box center [114, 76] width 90 height 22
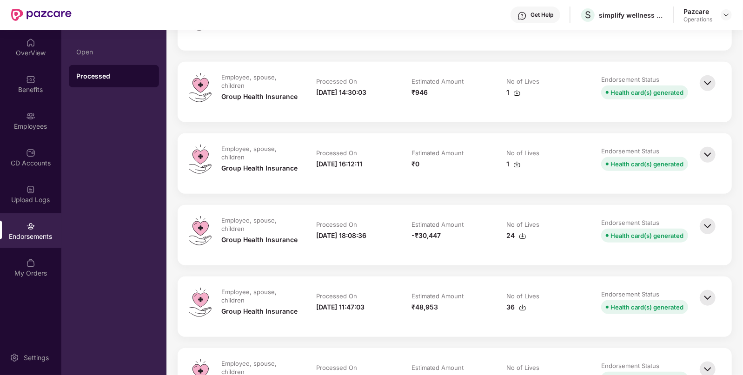
scroll to position [416, 0]
click at [707, 226] on img at bounding box center [707, 226] width 20 height 20
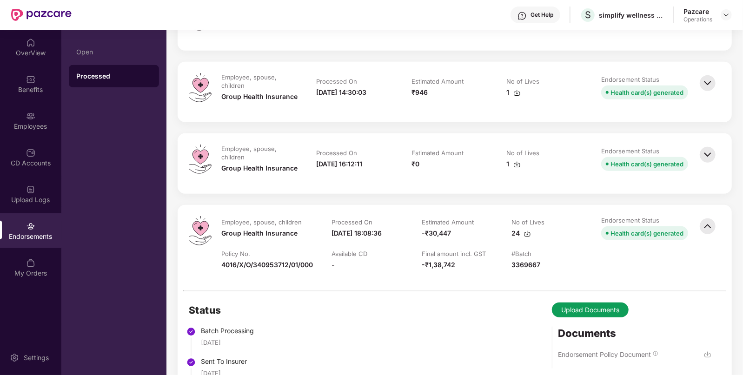
scroll to position [508, 0]
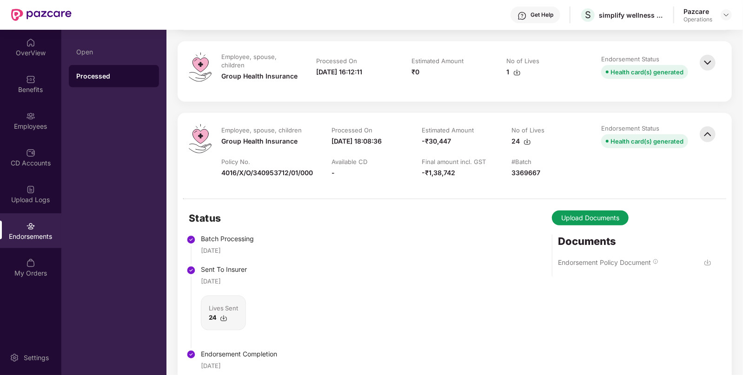
click at [704, 266] on img at bounding box center [707, 262] width 7 height 7
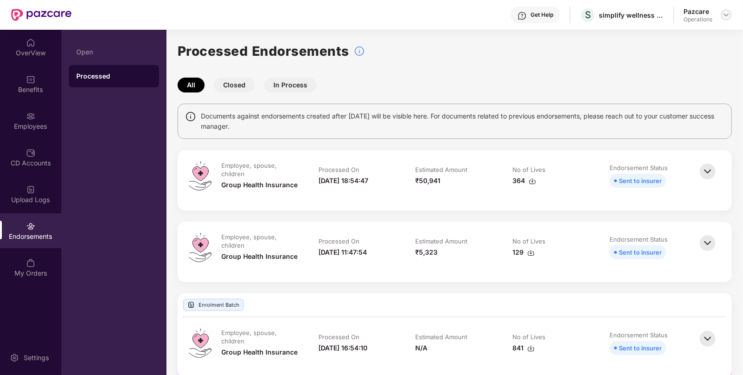
click at [725, 15] on img at bounding box center [726, 14] width 7 height 7
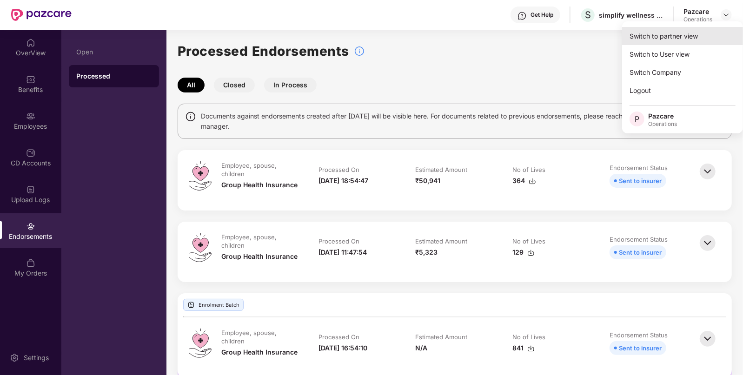
click at [668, 40] on div "Switch to partner view" at bounding box center [682, 36] width 121 height 18
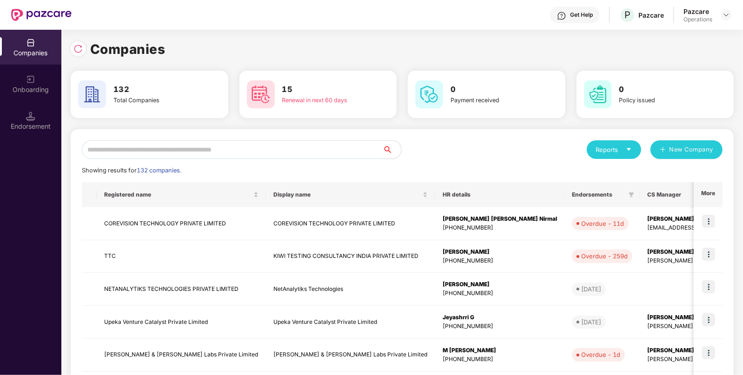
click at [229, 144] on input "text" at bounding box center [232, 149] width 301 height 19
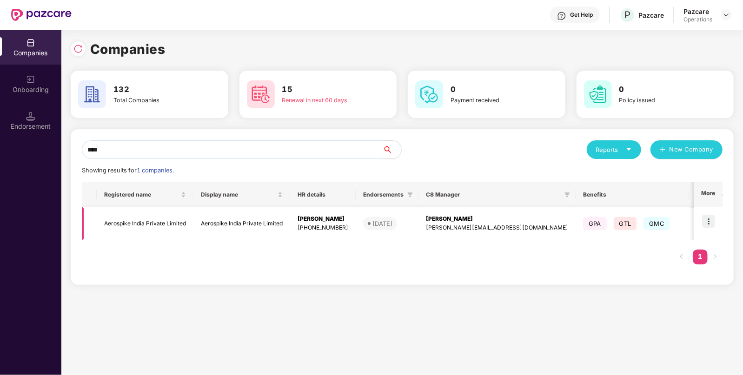
type input "****"
click at [251, 225] on td "Aerospike India Private Limited" at bounding box center [241, 223] width 97 height 33
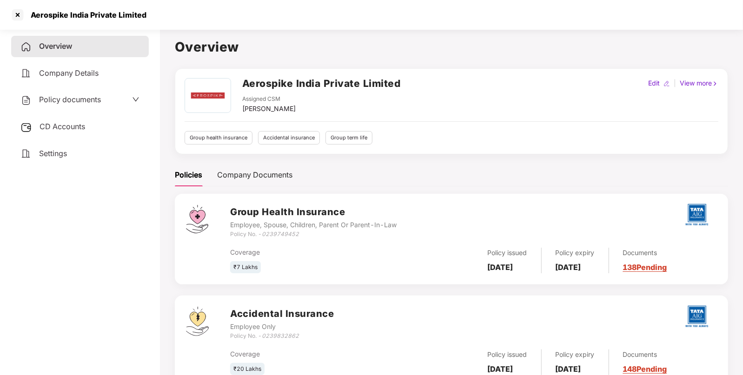
click at [69, 124] on span "CD Accounts" at bounding box center [63, 126] width 46 height 9
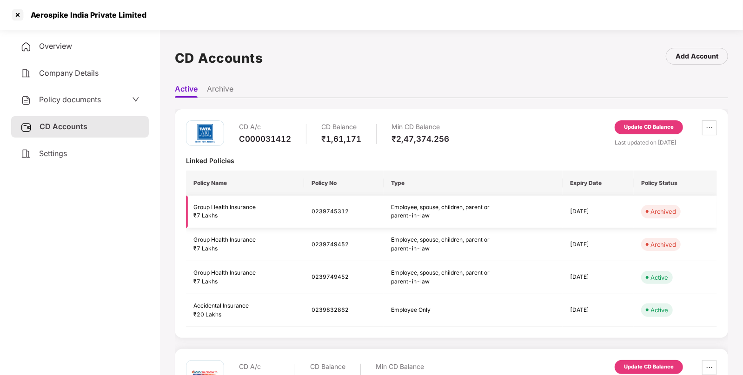
scroll to position [112, 0]
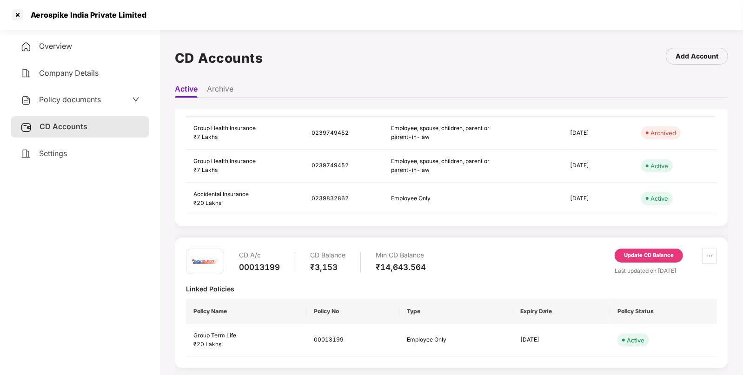
click at [656, 249] on div "Update CD Balance" at bounding box center [649, 256] width 68 height 14
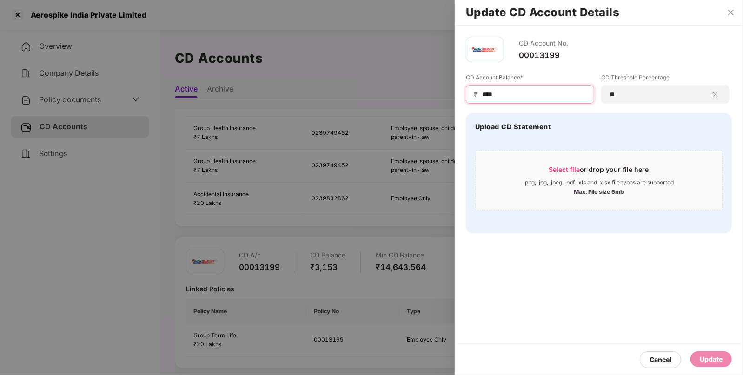
drag, startPoint x: 518, startPoint y: 98, endPoint x: 447, endPoint y: 85, distance: 72.2
click at [447, 85] on div "Update CD Account Details CD Account No. 00013199 CD Account Balance* ₹ **** CD…" at bounding box center [371, 187] width 743 height 375
type input "***"
click at [710, 360] on div "Update" at bounding box center [711, 359] width 23 height 10
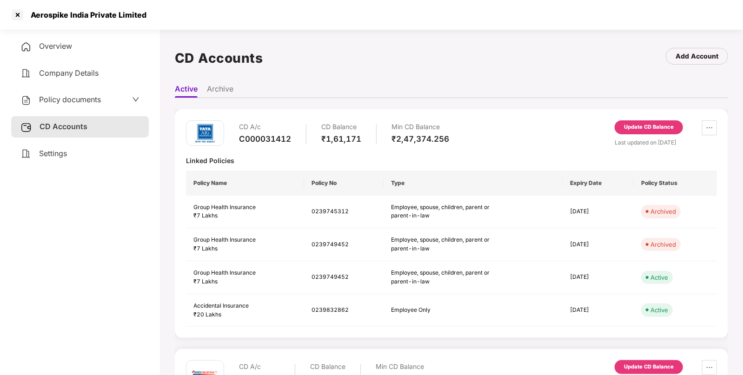
click at [638, 124] on div "Update CD Balance" at bounding box center [649, 127] width 50 height 8
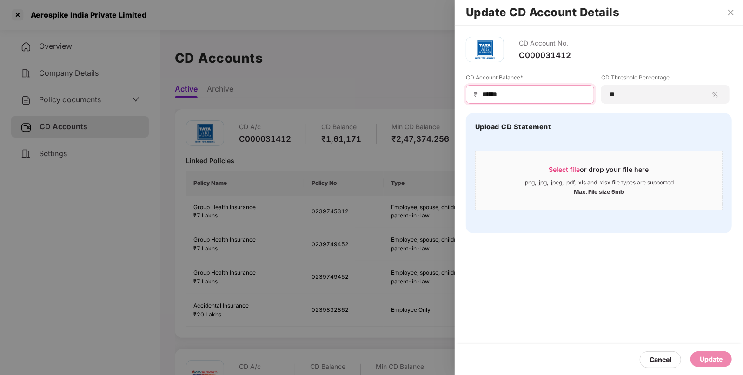
drag, startPoint x: 528, startPoint y: 96, endPoint x: 393, endPoint y: 95, distance: 134.9
click at [393, 95] on div "Update CD Account Details CD Account No. C000031412 CD Account Balance* ₹ *****…" at bounding box center [371, 187] width 743 height 375
type input "******"
click at [711, 353] on div "Update" at bounding box center [711, 360] width 41 height 16
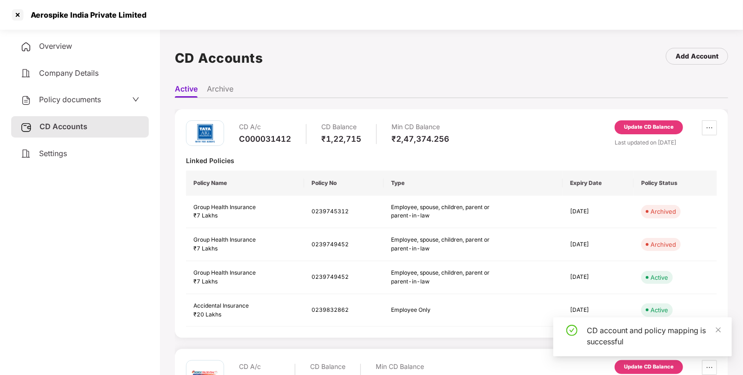
click at [49, 19] on div "Aerospike India Private Limited" at bounding box center [85, 14] width 121 height 9
copy div "Aerospike"
click at [13, 18] on div at bounding box center [17, 14] width 15 height 15
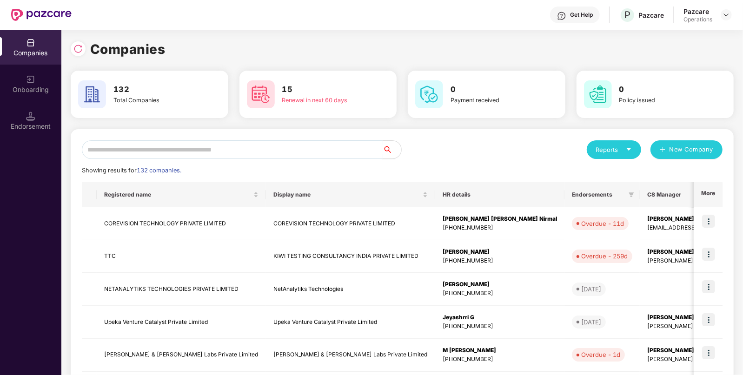
click at [159, 149] on input "text" at bounding box center [232, 149] width 301 height 19
paste input "*********"
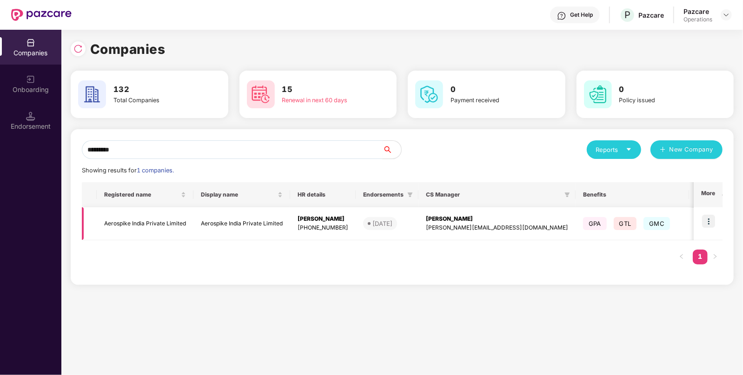
type input "*********"
click at [295, 235] on td "Krishnaraj S U +919845075880" at bounding box center [323, 223] width 66 height 33
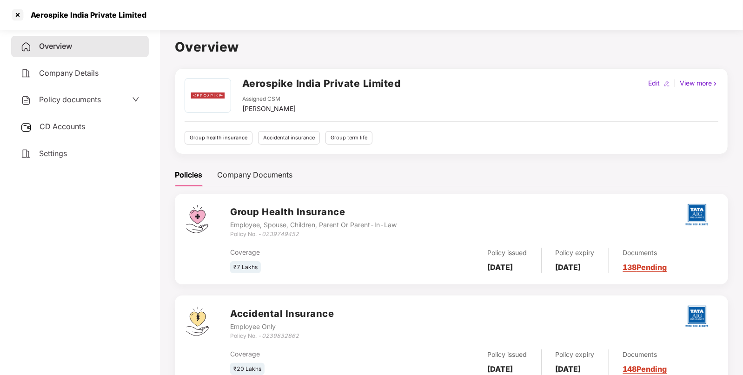
click at [64, 107] on div "Policy documents" at bounding box center [80, 99] width 138 height 21
click at [63, 105] on div "Policy documents" at bounding box center [60, 100] width 80 height 12
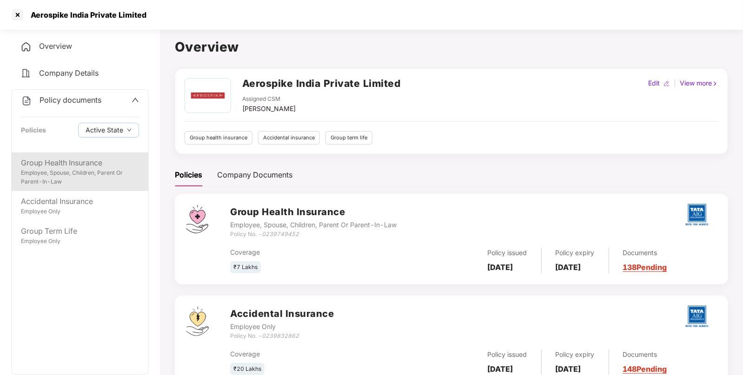
click at [102, 181] on div "Employee, Spouse, Children, Parent Or Parent-In-Law" at bounding box center [80, 178] width 118 height 18
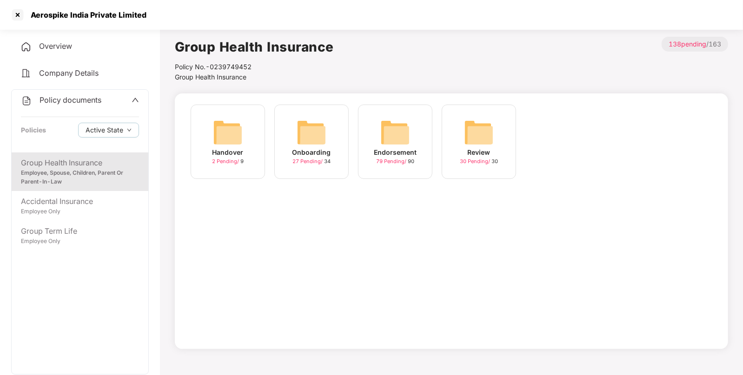
click at [395, 126] on img at bounding box center [395, 133] width 30 height 30
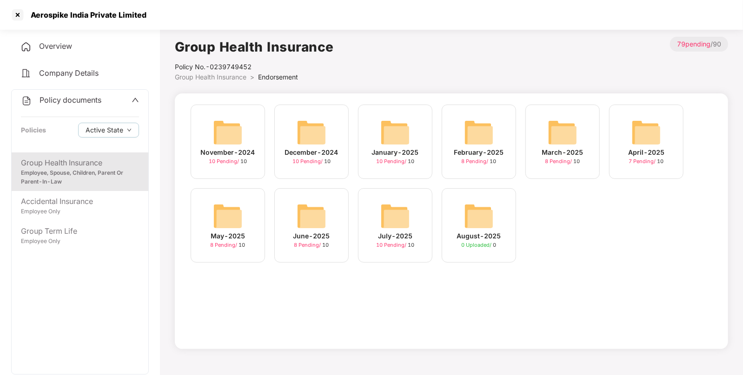
click at [379, 222] on div "July-2025 10 Pending / 10" at bounding box center [395, 225] width 74 height 74
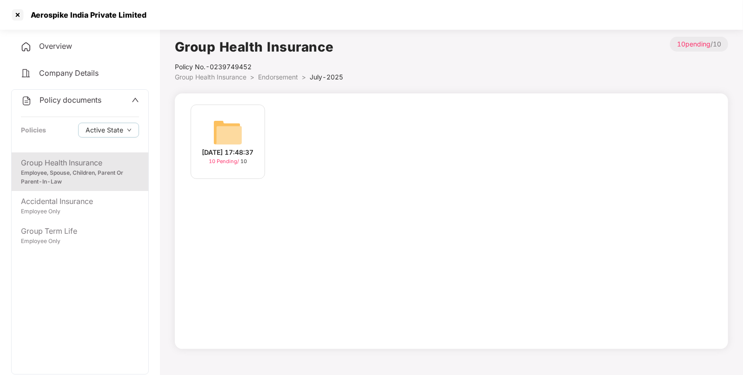
click at [223, 142] on img at bounding box center [228, 133] width 30 height 30
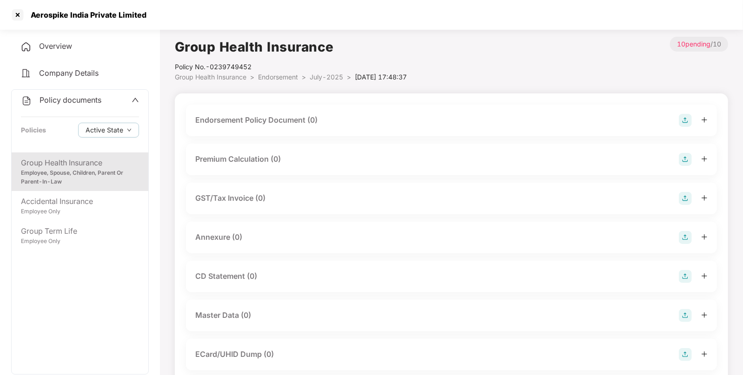
click at [685, 119] on img at bounding box center [685, 120] width 13 height 13
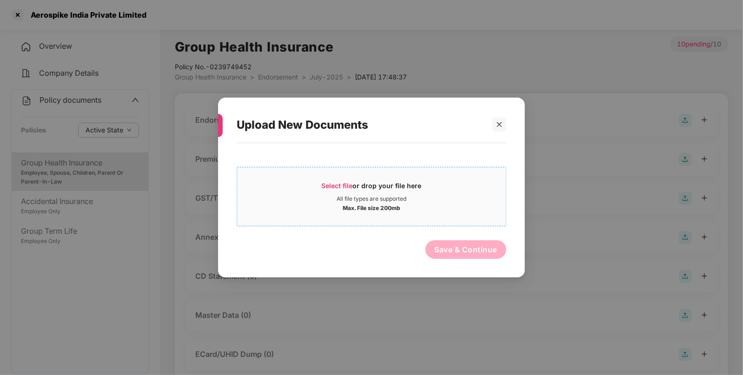
click at [359, 184] on div "Select file or drop your file here" at bounding box center [372, 188] width 100 height 14
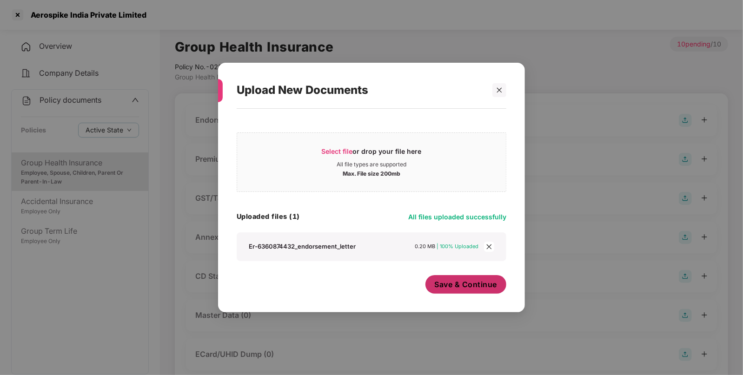
click at [483, 280] on span "Save & Continue" at bounding box center [466, 284] width 63 height 10
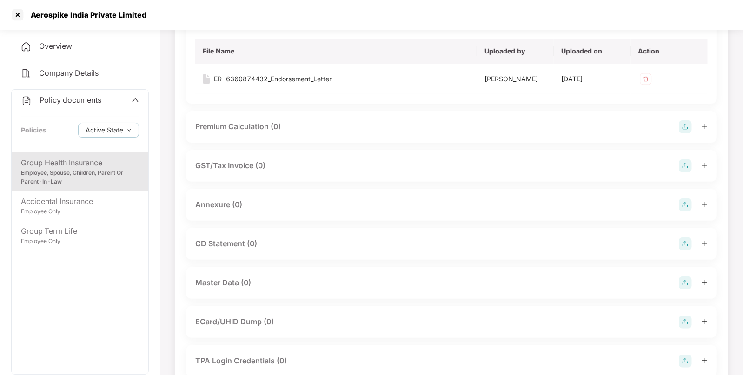
scroll to position [106, 0]
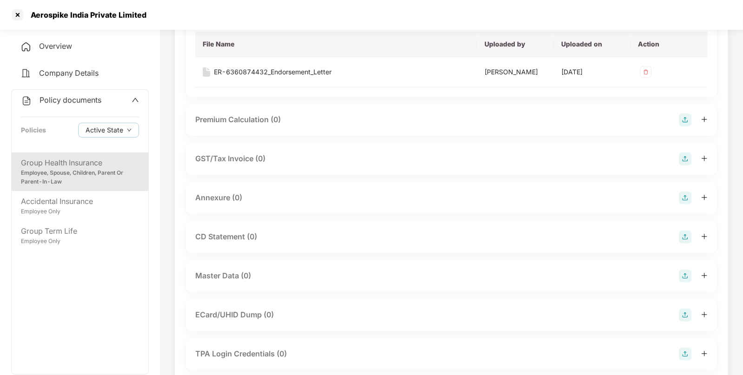
click at [683, 281] on img at bounding box center [685, 276] width 13 height 13
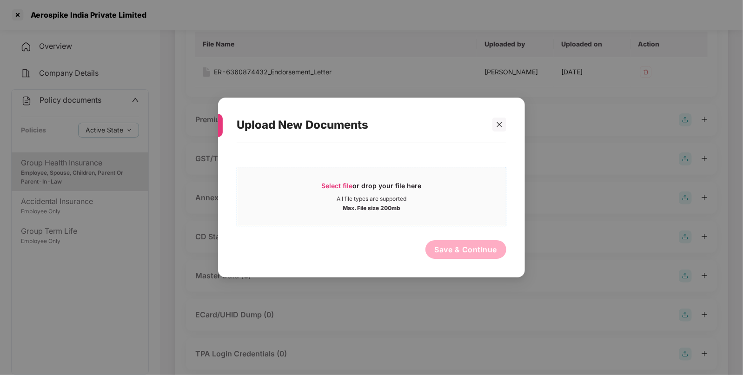
click at [330, 179] on span "Select file or drop your file here All file types are supported Max. File size …" at bounding box center [371, 196] width 269 height 45
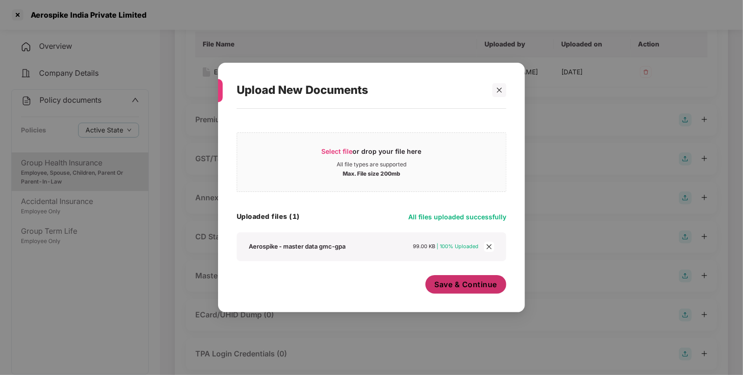
click at [456, 287] on span "Save & Continue" at bounding box center [466, 284] width 63 height 10
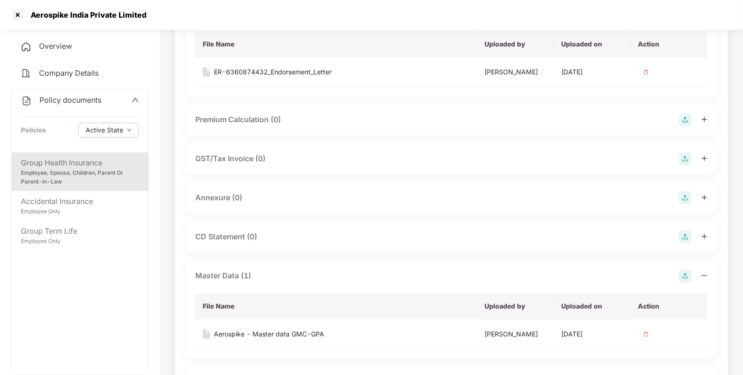
scroll to position [0, 0]
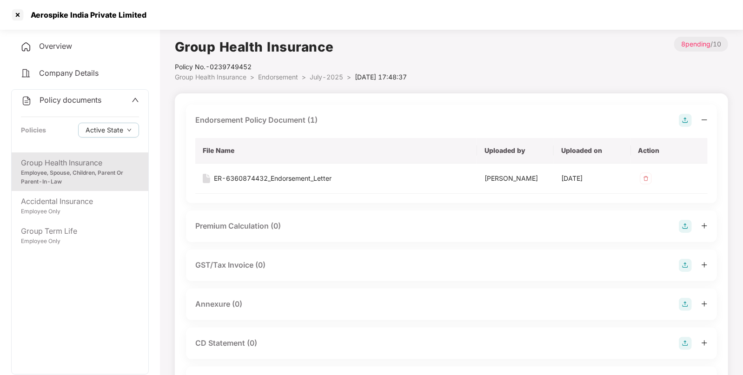
click at [332, 72] on li "July-2025 >" at bounding box center [332, 77] width 45 height 10
click at [321, 77] on span "July-2025" at bounding box center [326, 77] width 33 height 8
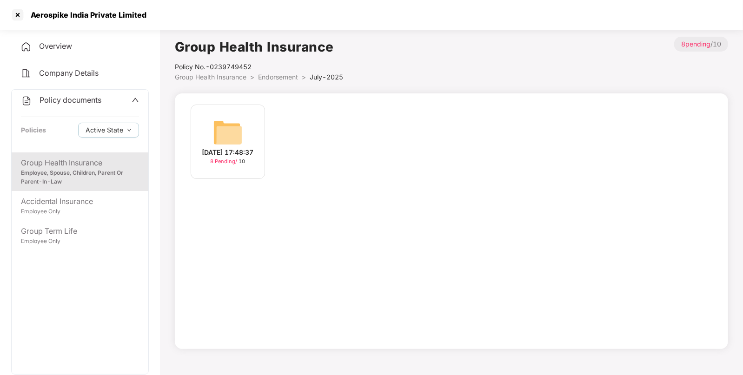
click at [288, 76] on span "Endorsement" at bounding box center [278, 77] width 40 height 8
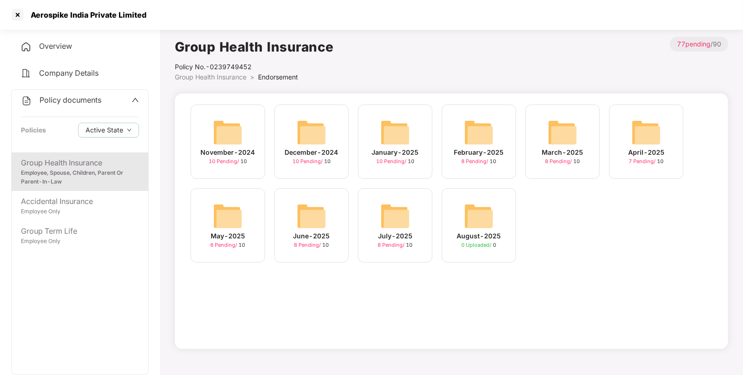
click at [412, 220] on div "July-2025 8 Pending / 10" at bounding box center [395, 225] width 74 height 74
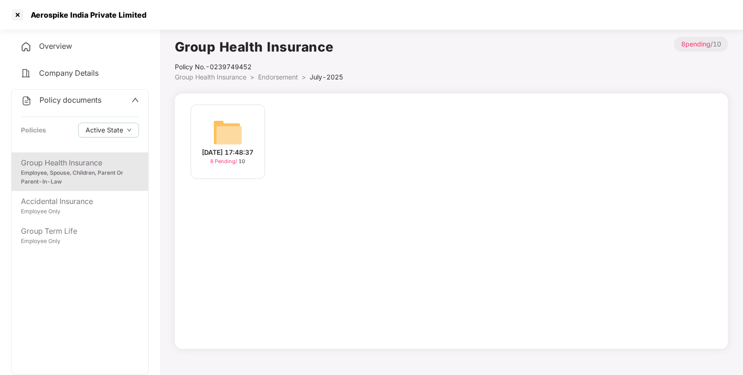
click at [284, 74] on span "Endorsement" at bounding box center [278, 77] width 40 height 8
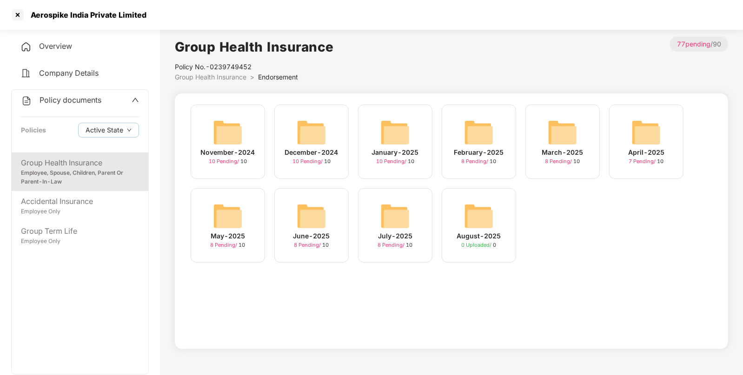
click at [307, 204] on img at bounding box center [312, 216] width 30 height 30
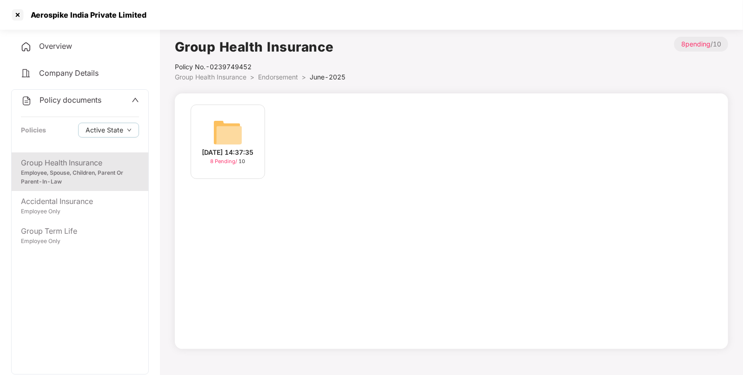
click at [267, 76] on span "Endorsement" at bounding box center [278, 77] width 40 height 8
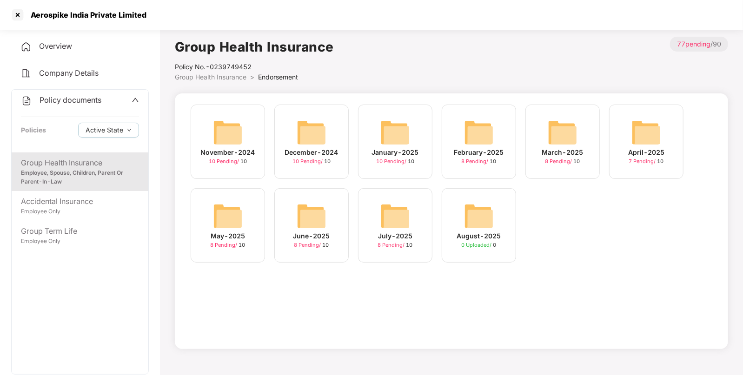
click at [402, 124] on img at bounding box center [395, 133] width 30 height 30
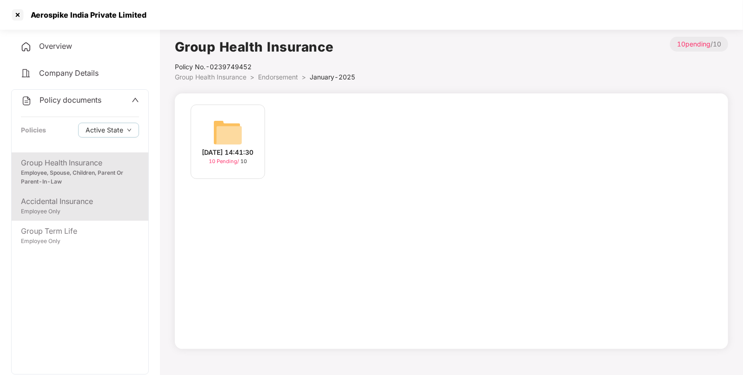
click at [62, 205] on div "Accidental Insurance" at bounding box center [80, 202] width 118 height 12
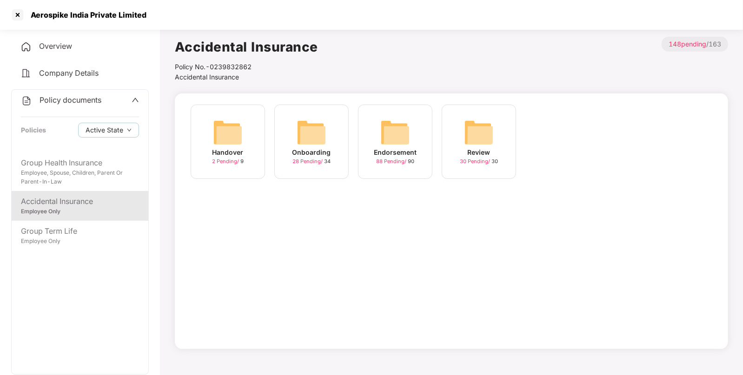
click at [391, 134] on img at bounding box center [395, 133] width 30 height 30
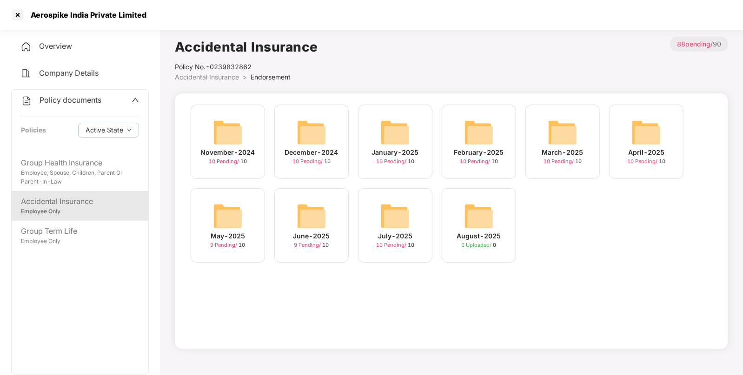
click at [393, 214] on img at bounding box center [395, 216] width 30 height 30
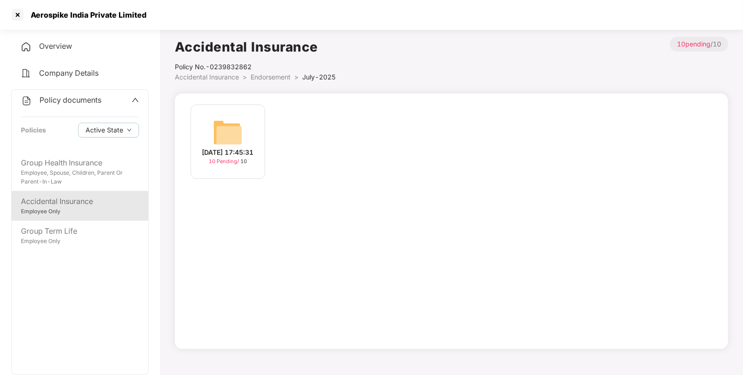
click at [213, 137] on img at bounding box center [228, 133] width 30 height 30
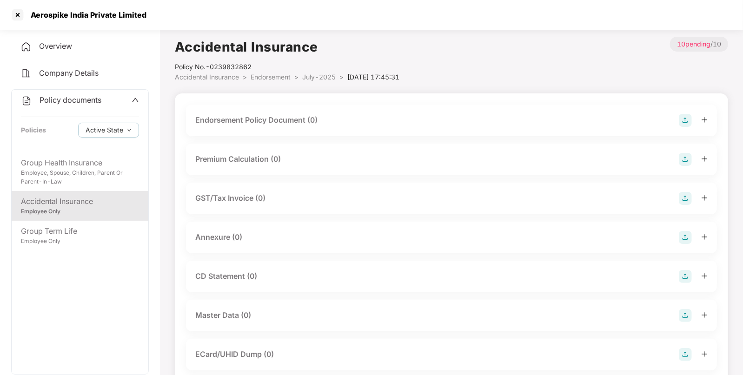
click at [684, 124] on img at bounding box center [685, 120] width 13 height 13
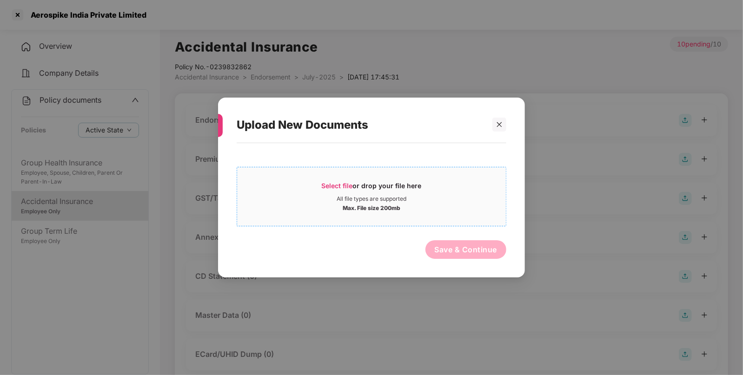
click at [341, 190] on div "Select file or drop your file here" at bounding box center [372, 188] width 100 height 14
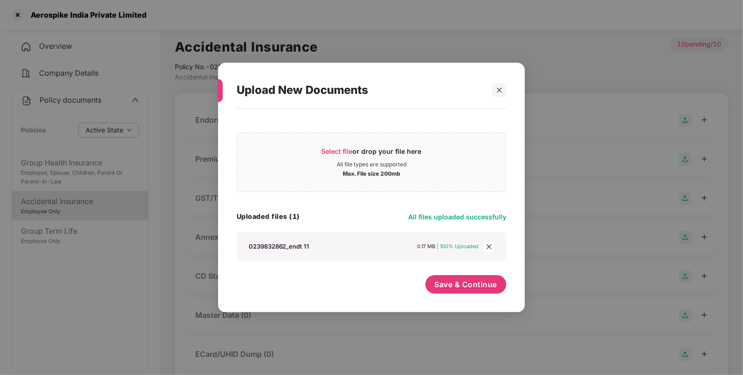
click at [465, 273] on div "Select file or drop your file here All file types are supported Max. File size …" at bounding box center [372, 205] width 270 height 185
drag, startPoint x: 465, startPoint y: 273, endPoint x: 462, endPoint y: 289, distance: 16.1
click at [462, 289] on div "Select file or drop your file here All file types are supported Max. File size …" at bounding box center [372, 205] width 270 height 185
click at [462, 289] on span "Save & Continue" at bounding box center [466, 284] width 63 height 10
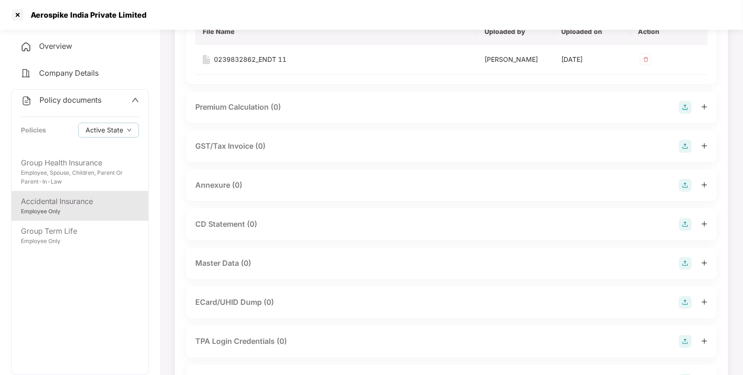
scroll to position [120, 0]
click at [681, 260] on img at bounding box center [685, 263] width 13 height 13
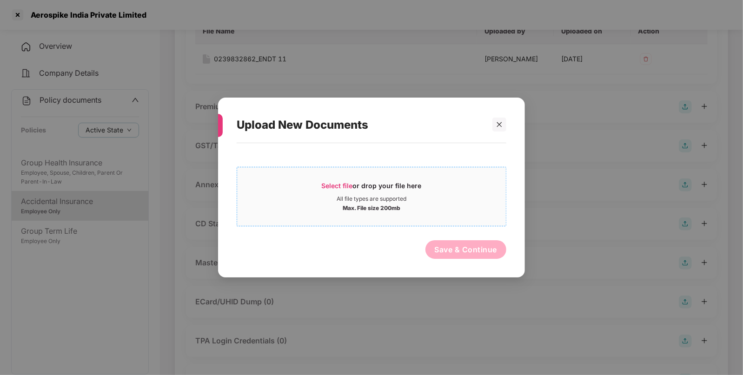
click at [350, 190] on div "Select file or drop your file here" at bounding box center [372, 188] width 100 height 14
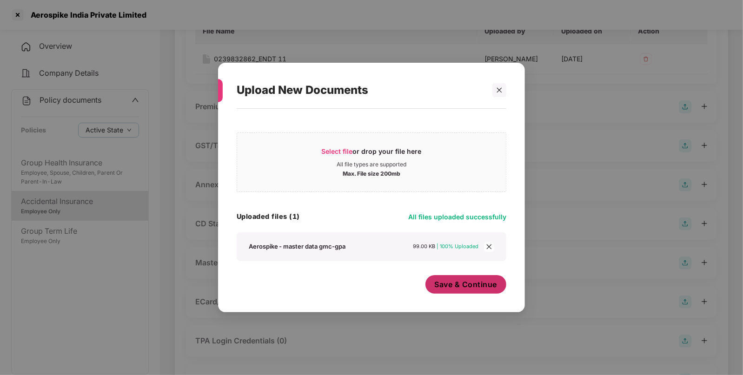
click at [449, 293] on button "Save & Continue" at bounding box center [465, 284] width 81 height 19
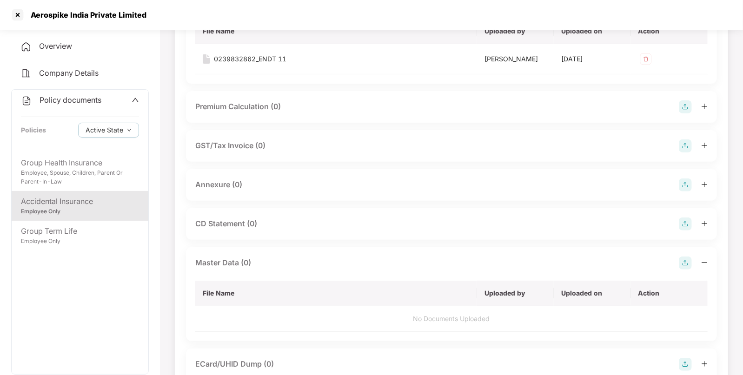
scroll to position [0, 0]
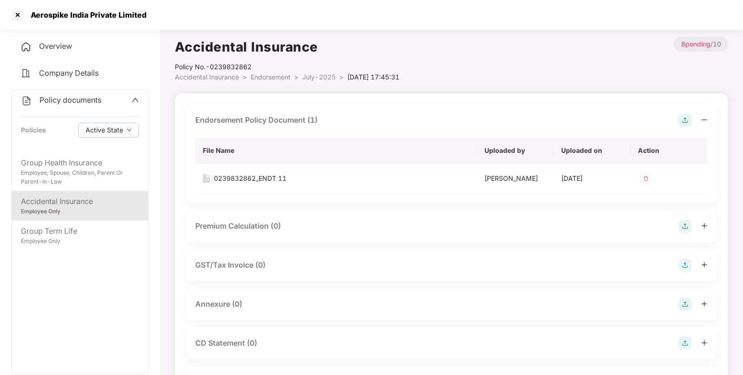
click at [316, 77] on span "July-2025" at bounding box center [318, 77] width 33 height 8
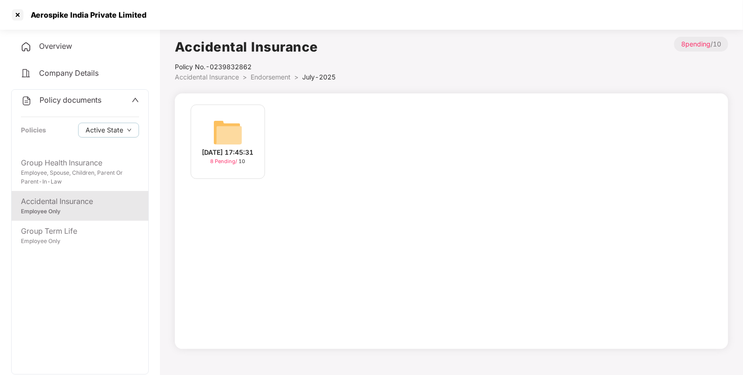
click at [288, 72] on li "Endorsement >" at bounding box center [277, 77] width 52 height 10
click at [283, 74] on span "Endorsement" at bounding box center [271, 77] width 40 height 8
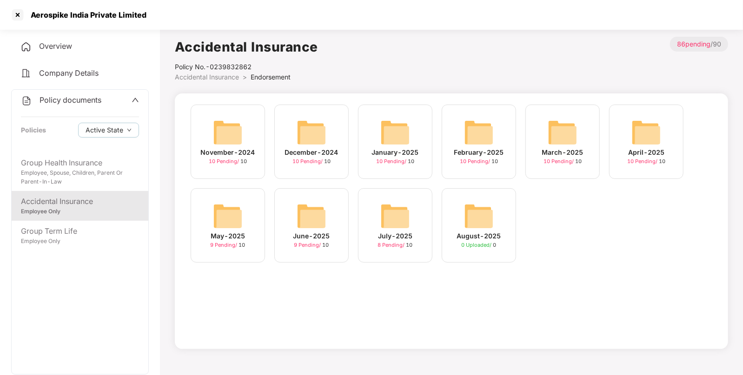
click at [309, 218] on img at bounding box center [312, 216] width 30 height 30
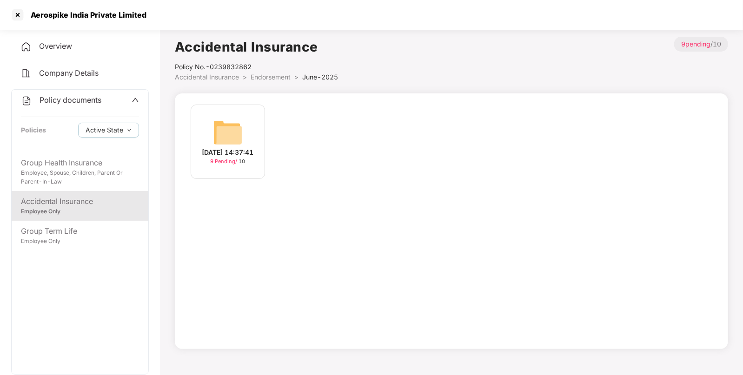
click at [223, 151] on div "13-Jun-2025 14:37:41" at bounding box center [228, 152] width 52 height 10
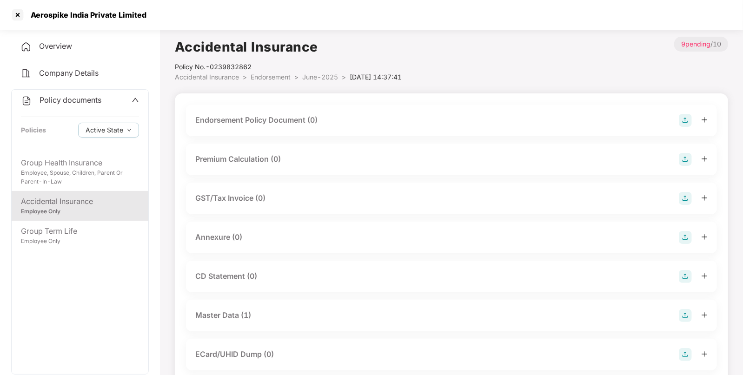
click at [691, 123] on img at bounding box center [685, 120] width 13 height 13
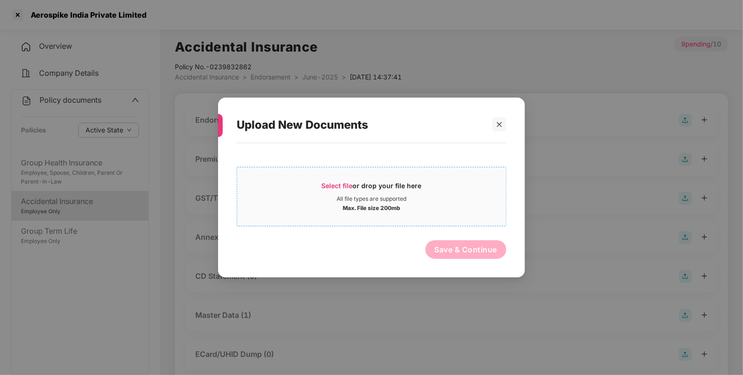
click at [338, 187] on span "Select file" at bounding box center [337, 186] width 31 height 8
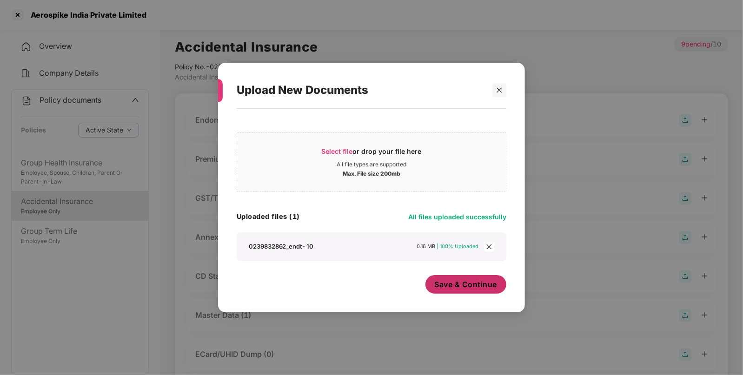
click at [469, 280] on span "Save & Continue" at bounding box center [466, 284] width 63 height 10
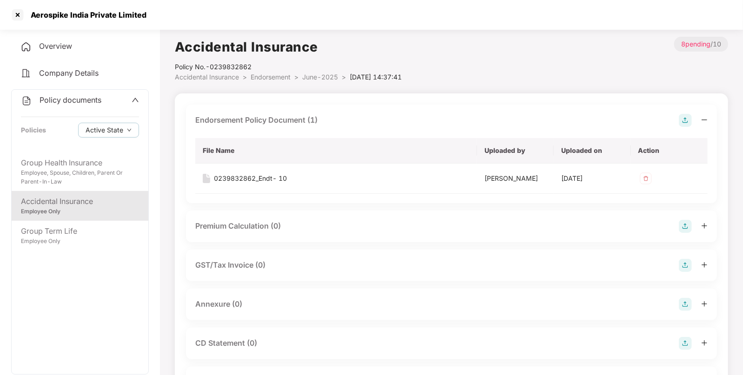
click at [272, 80] on span "Endorsement" at bounding box center [271, 77] width 40 height 8
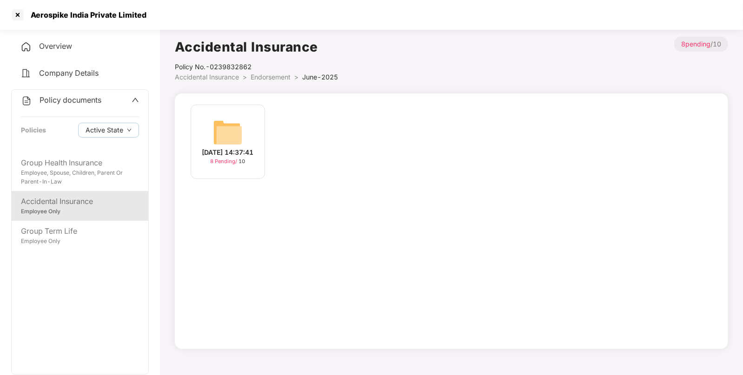
click at [272, 80] on span "Endorsement" at bounding box center [271, 77] width 40 height 8
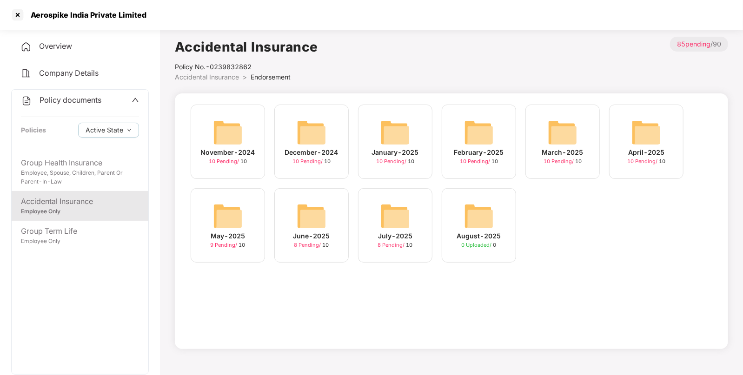
click at [650, 128] on img at bounding box center [646, 133] width 30 height 30
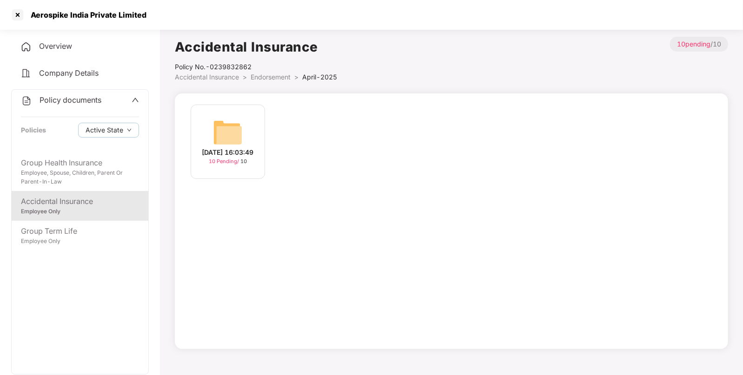
click at [236, 125] on img at bounding box center [228, 133] width 30 height 30
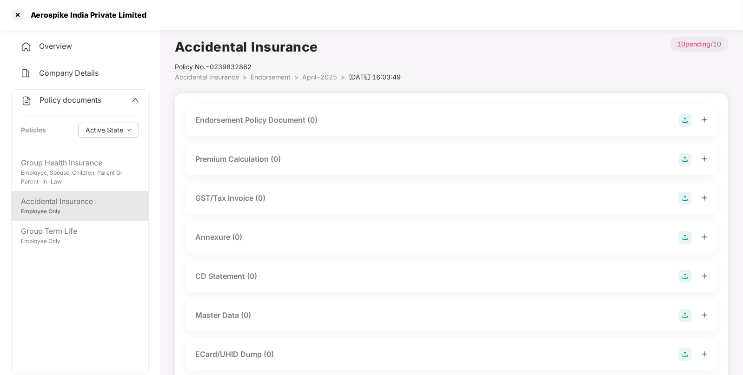
click at [682, 116] on img at bounding box center [685, 120] width 13 height 13
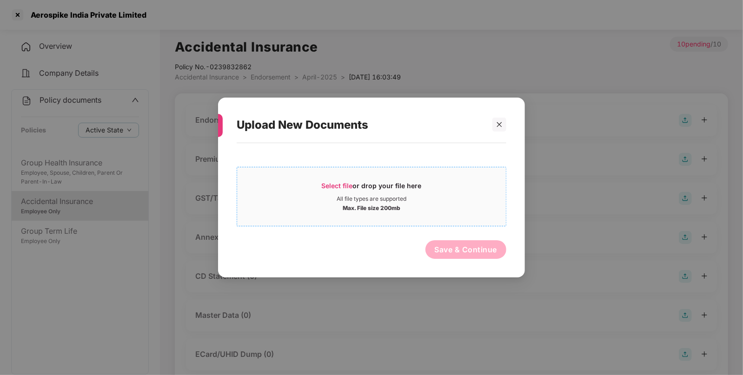
click at [332, 192] on div "Select file or drop your file here" at bounding box center [372, 188] width 100 height 14
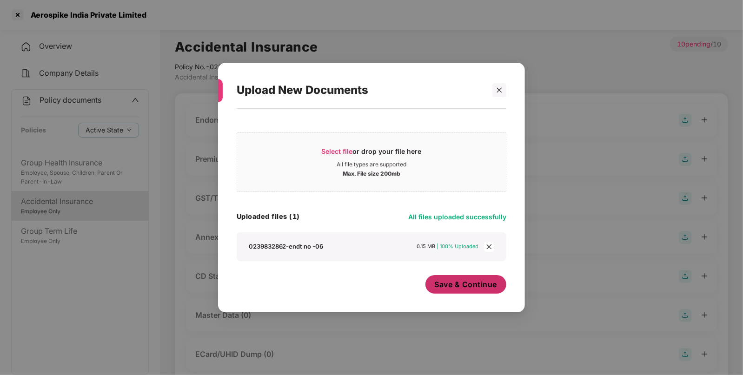
click at [467, 294] on button "Save & Continue" at bounding box center [465, 284] width 81 height 19
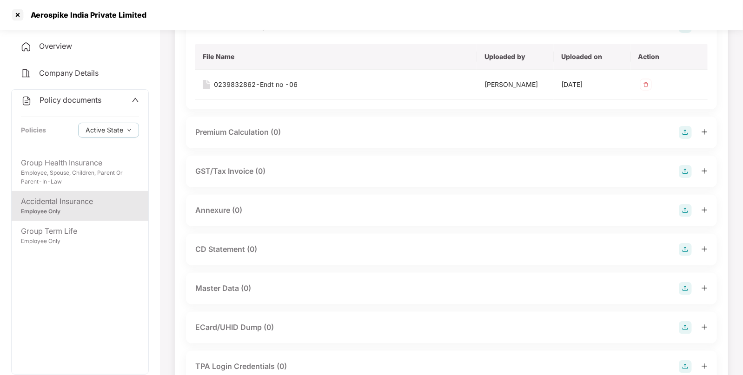
scroll to position [102, 0]
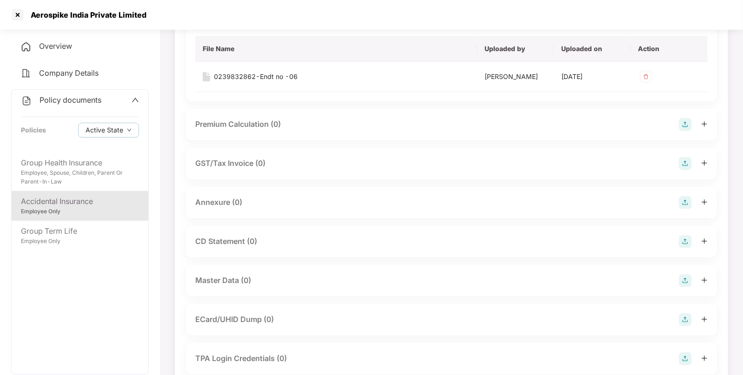
click at [688, 281] on img at bounding box center [685, 280] width 13 height 13
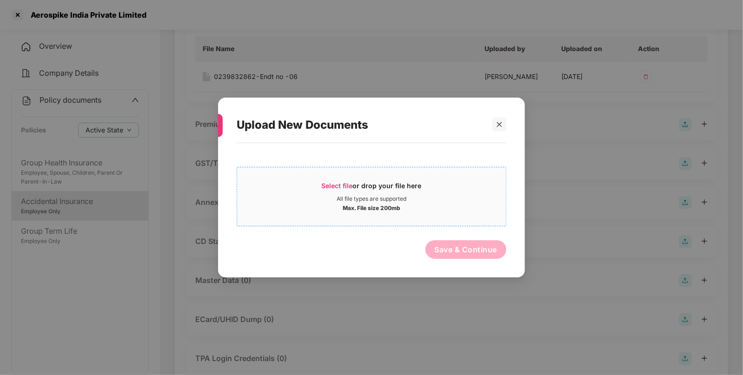
click at [345, 195] on div "All file types are supported" at bounding box center [372, 198] width 70 height 7
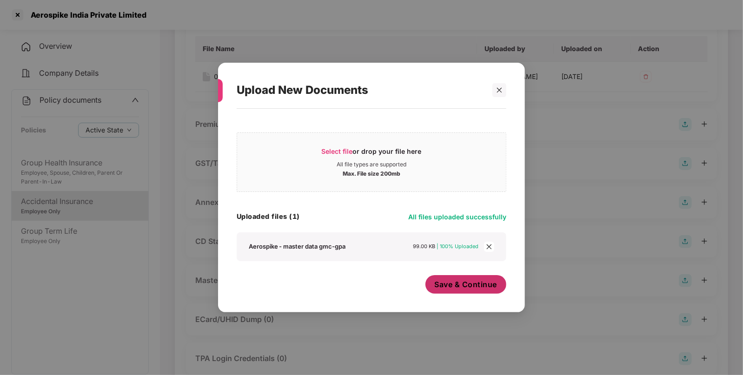
click at [477, 284] on span "Save & Continue" at bounding box center [466, 284] width 63 height 10
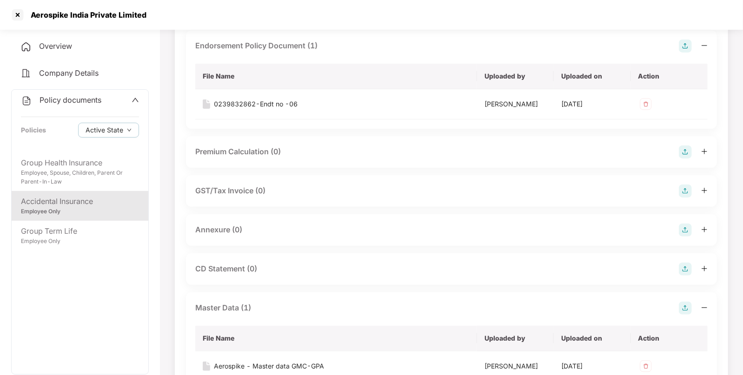
scroll to position [0, 0]
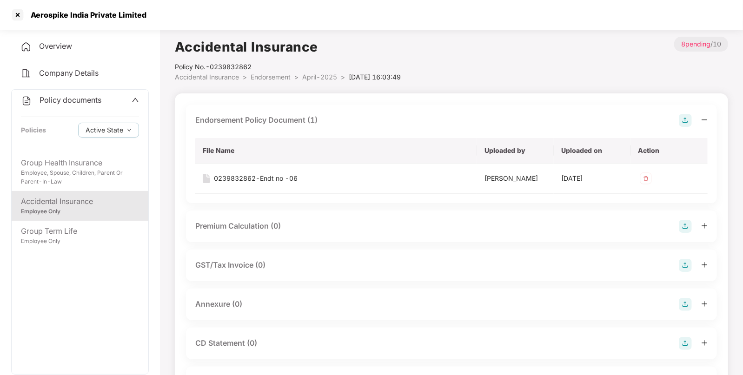
click at [309, 80] on span "April-2025" at bounding box center [319, 77] width 35 height 8
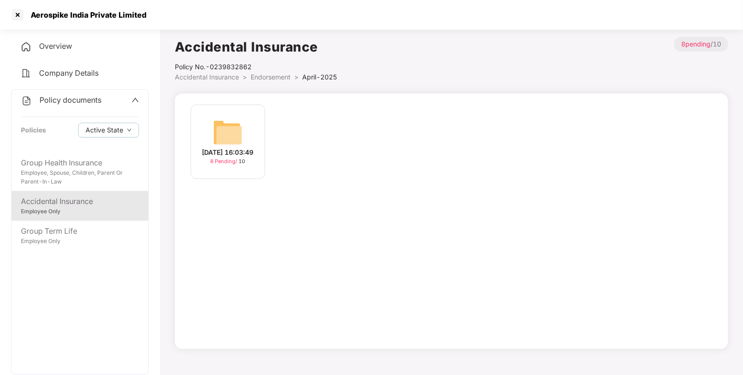
click at [284, 77] on span "Endorsement" at bounding box center [271, 77] width 40 height 8
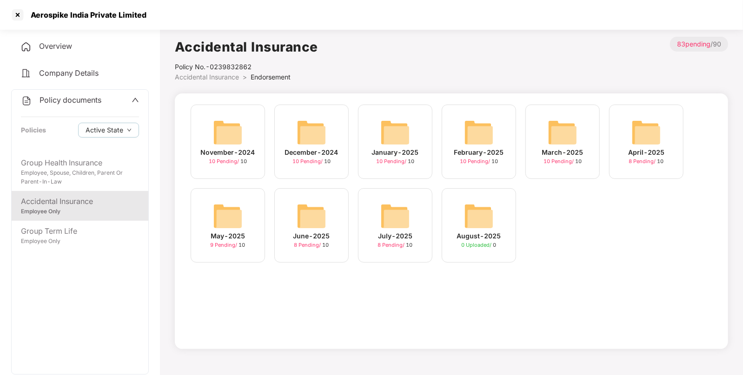
click at [233, 207] on img at bounding box center [228, 216] width 30 height 30
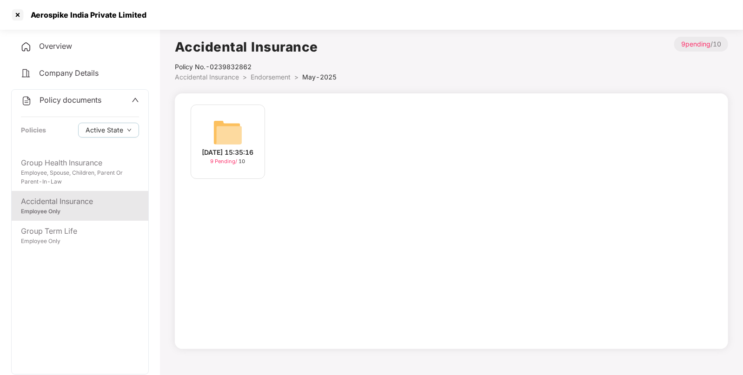
click at [232, 147] on div "14-May-2025 15:35:16" at bounding box center [228, 152] width 52 height 10
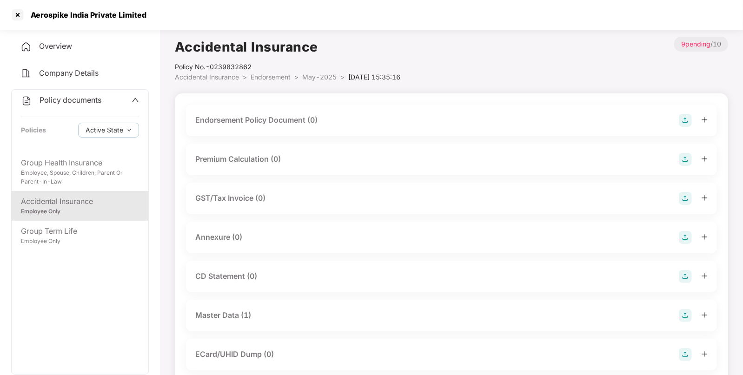
click at [688, 123] on img at bounding box center [685, 120] width 13 height 13
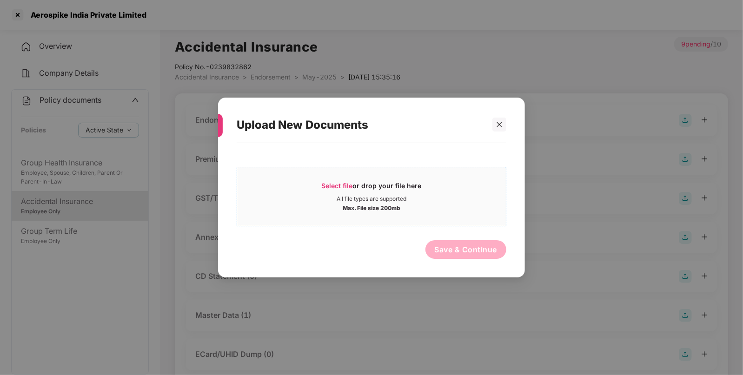
click at [338, 193] on div "Select file or drop your file here" at bounding box center [372, 188] width 100 height 14
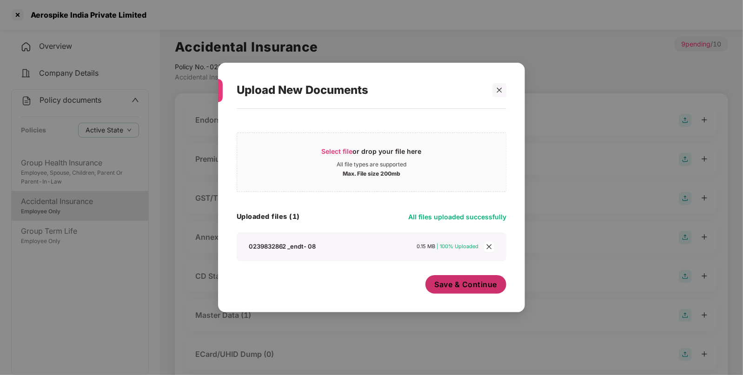
click at [460, 276] on button "Save & Continue" at bounding box center [465, 284] width 81 height 19
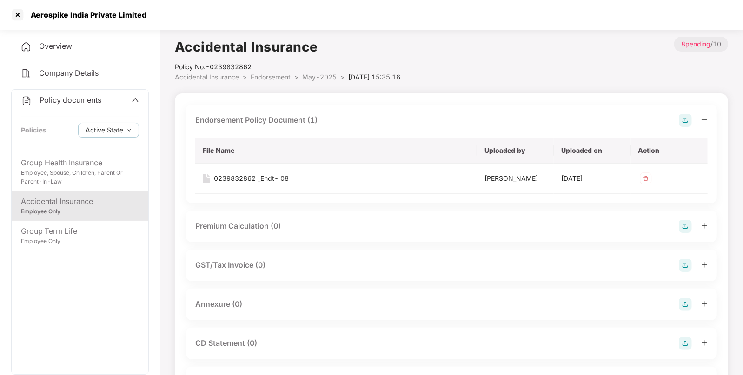
click at [286, 77] on span "Endorsement" at bounding box center [271, 77] width 40 height 8
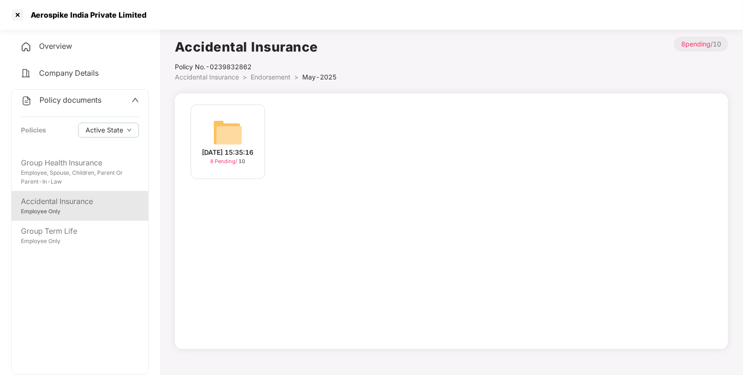
click at [286, 77] on span "Endorsement" at bounding box center [271, 77] width 40 height 8
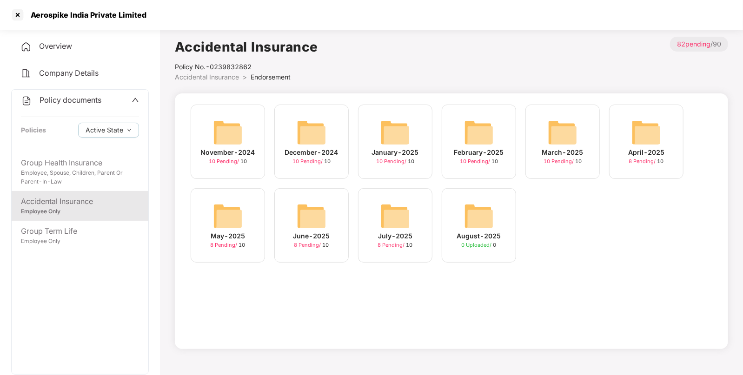
click at [560, 139] on img at bounding box center [563, 133] width 30 height 30
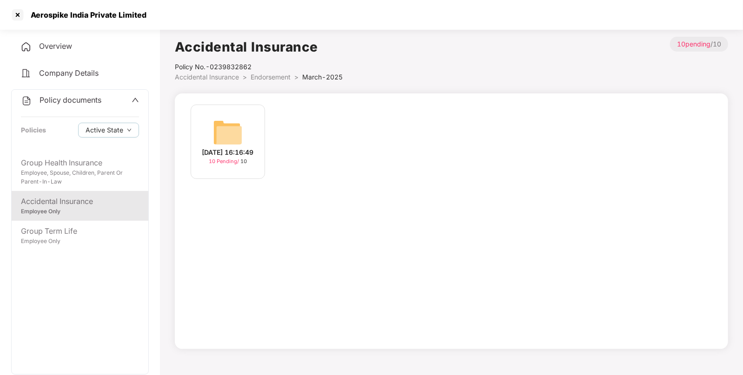
click at [239, 147] on div "12-Mar-2025 16:16:49" at bounding box center [228, 152] width 52 height 10
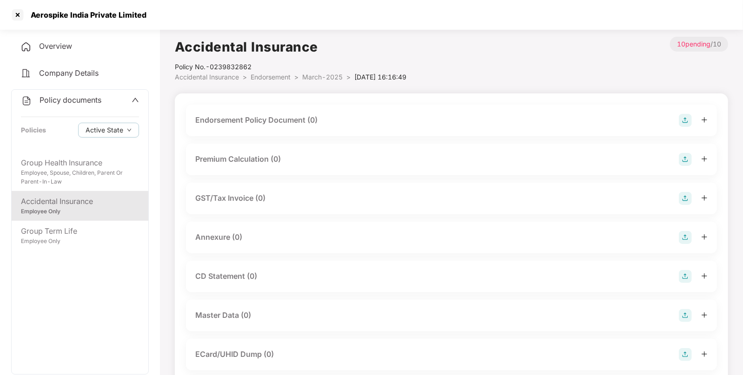
click at [683, 122] on img at bounding box center [685, 120] width 13 height 13
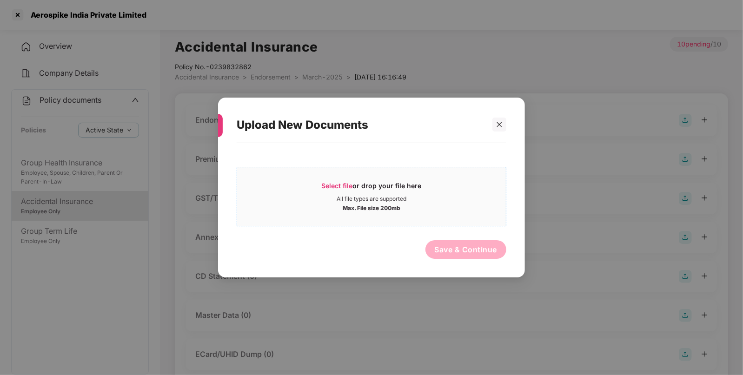
click at [348, 185] on span "Select file" at bounding box center [337, 186] width 31 height 8
click at [330, 187] on span "Select file" at bounding box center [337, 186] width 31 height 8
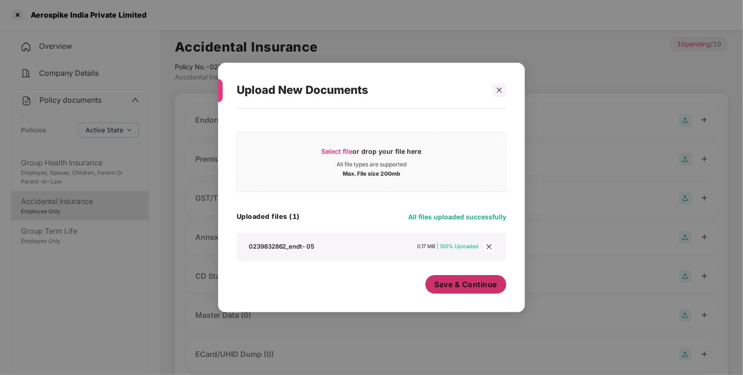
click at [457, 285] on span "Save & Continue" at bounding box center [466, 284] width 63 height 10
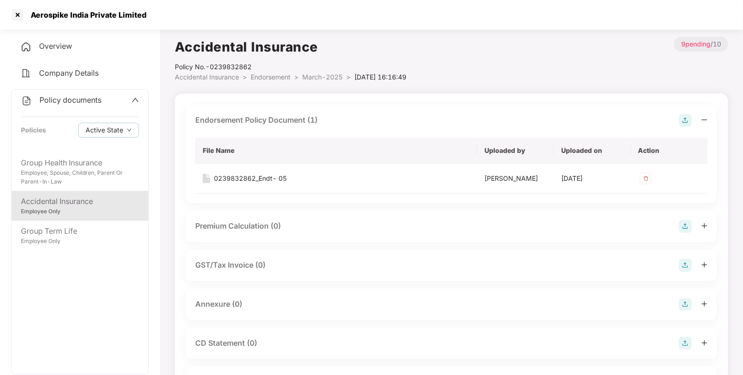
scroll to position [190, 0]
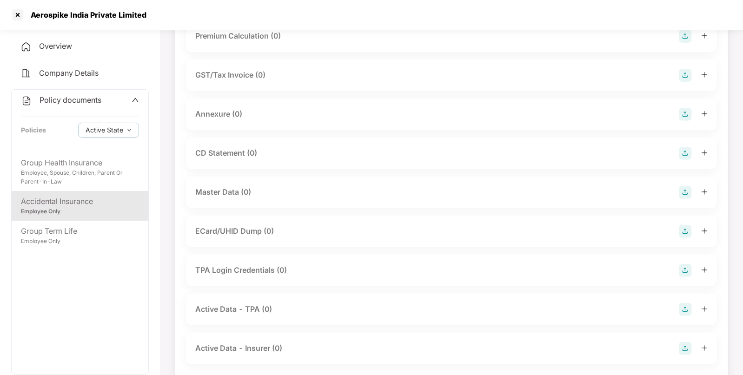
click at [684, 193] on img at bounding box center [685, 192] width 13 height 13
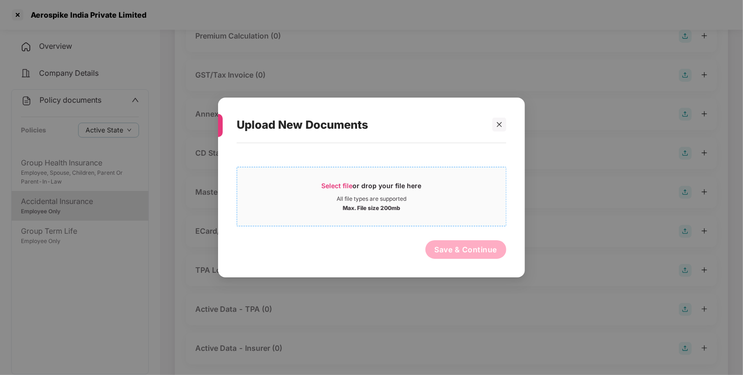
click at [331, 185] on span "Select file" at bounding box center [337, 186] width 31 height 8
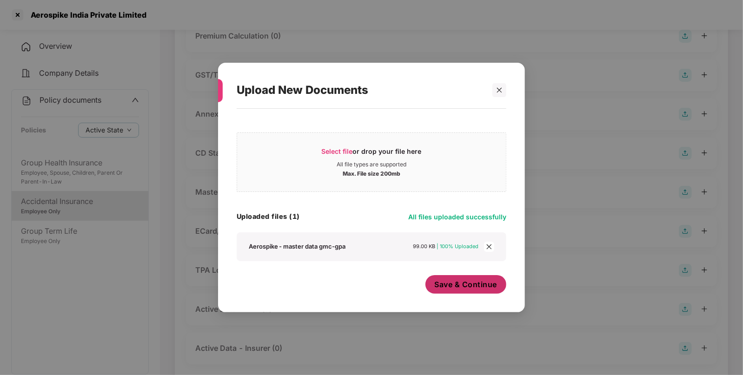
click at [463, 287] on span "Save & Continue" at bounding box center [466, 284] width 63 height 10
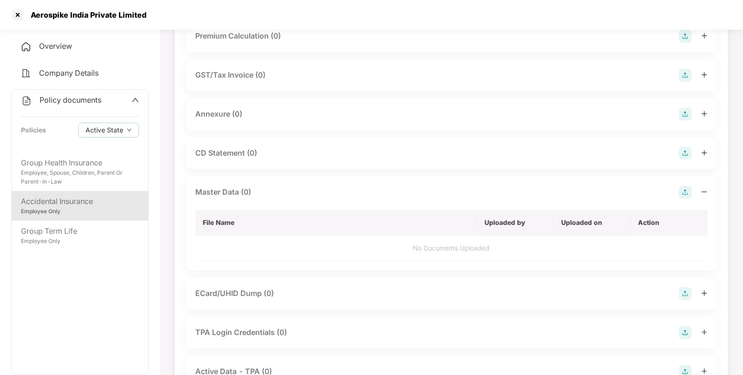
scroll to position [0, 0]
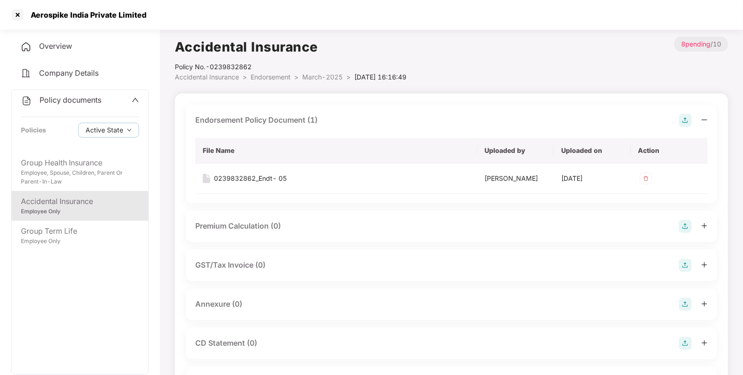
click at [291, 75] on span "Endorsement" at bounding box center [271, 77] width 40 height 8
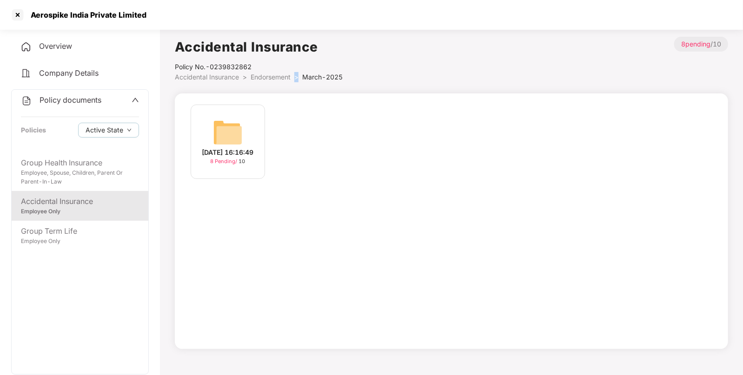
click at [291, 75] on span "Endorsement" at bounding box center [271, 77] width 40 height 8
